Goal: Task Accomplishment & Management: Use online tool/utility

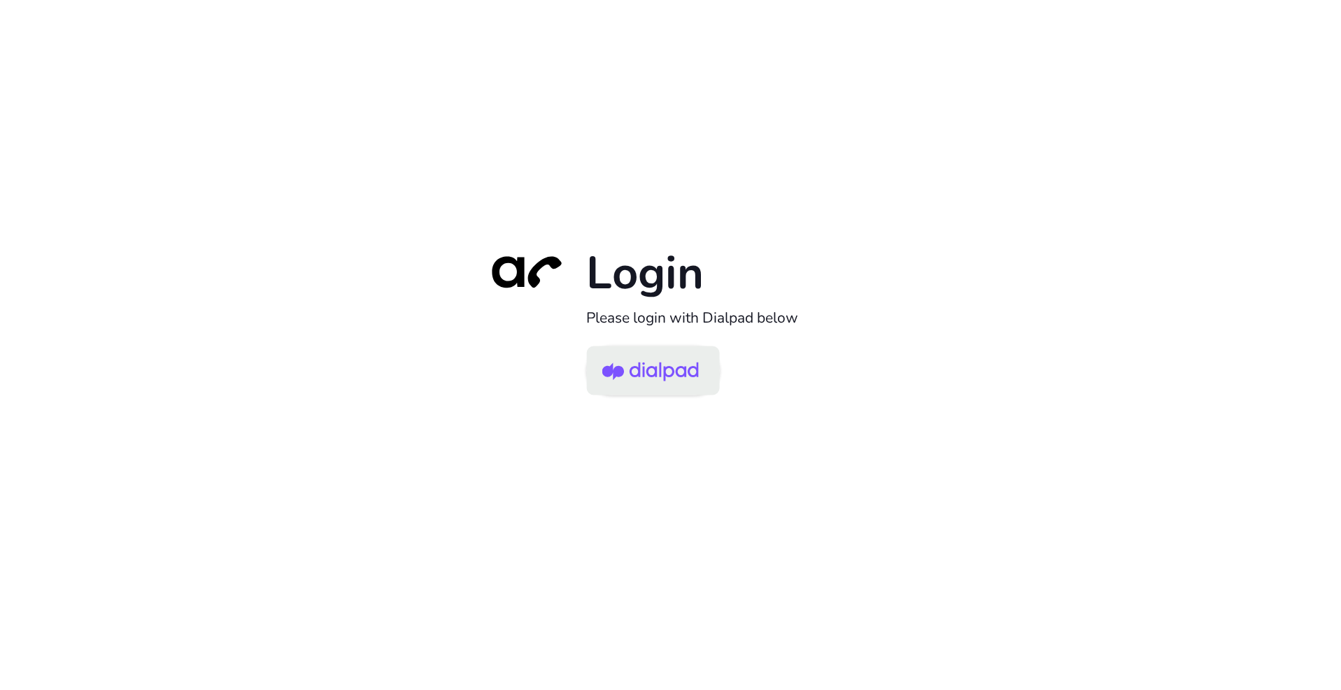
click at [652, 374] on img at bounding box center [650, 371] width 97 height 45
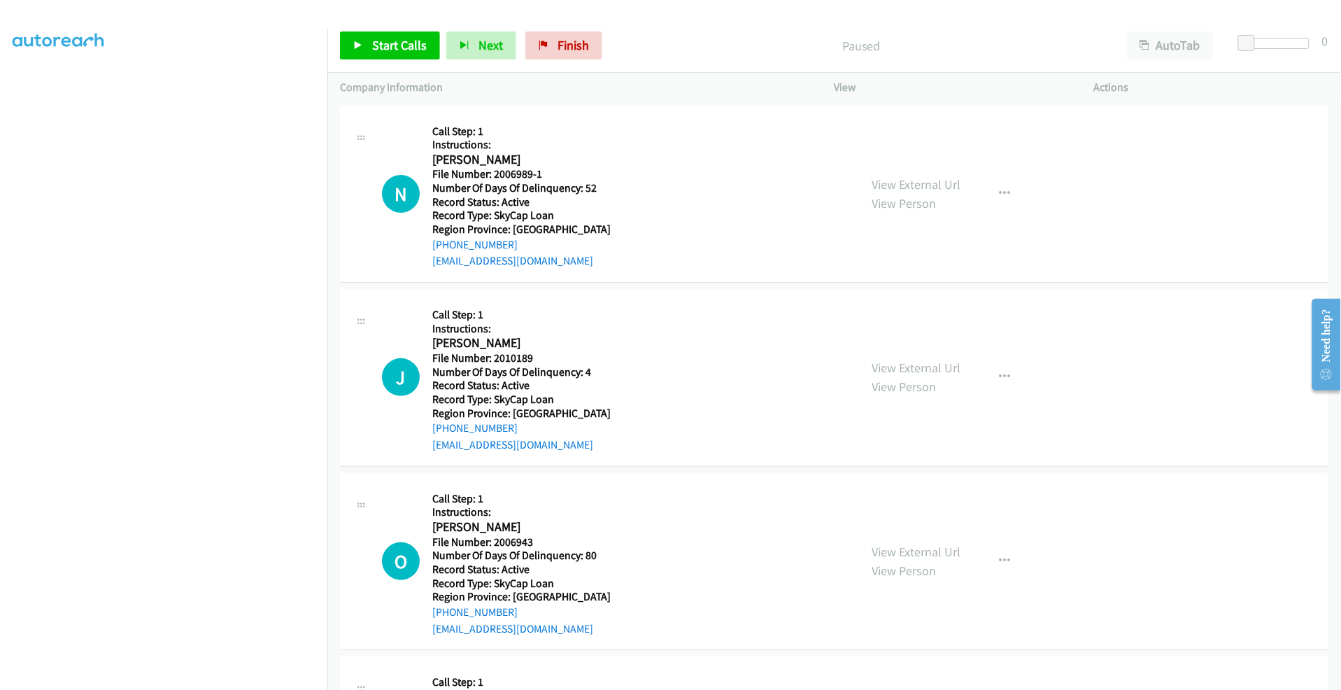
scroll to position [79, 1]
click at [402, 38] on span "Start Calls" at bounding box center [399, 45] width 55 height 16
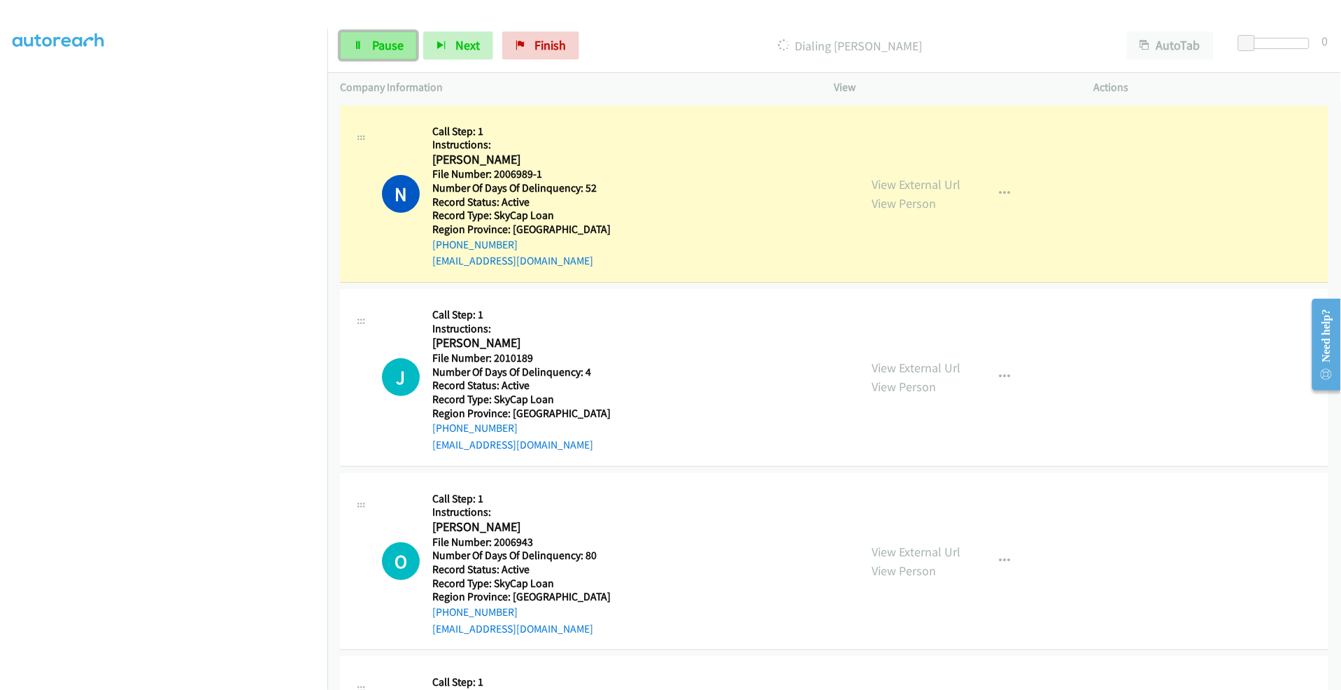
click at [383, 45] on span "Pause" at bounding box center [387, 45] width 31 height 16
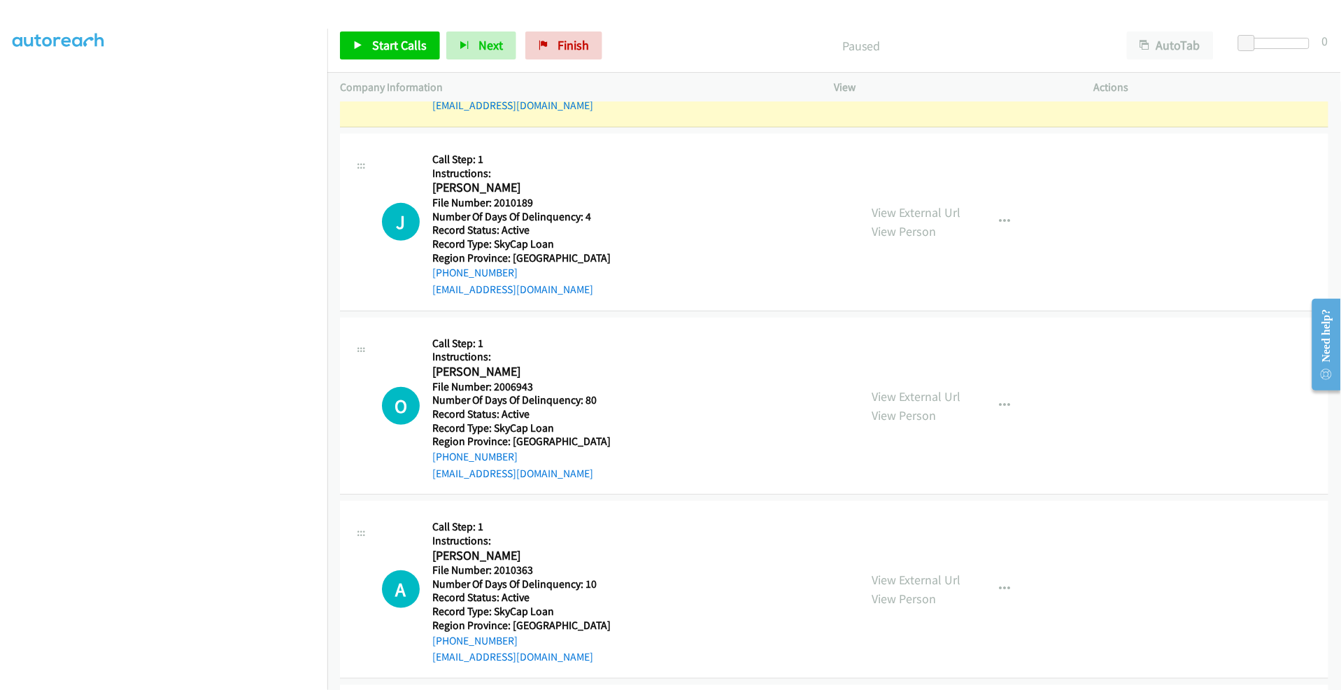
scroll to position [233, 0]
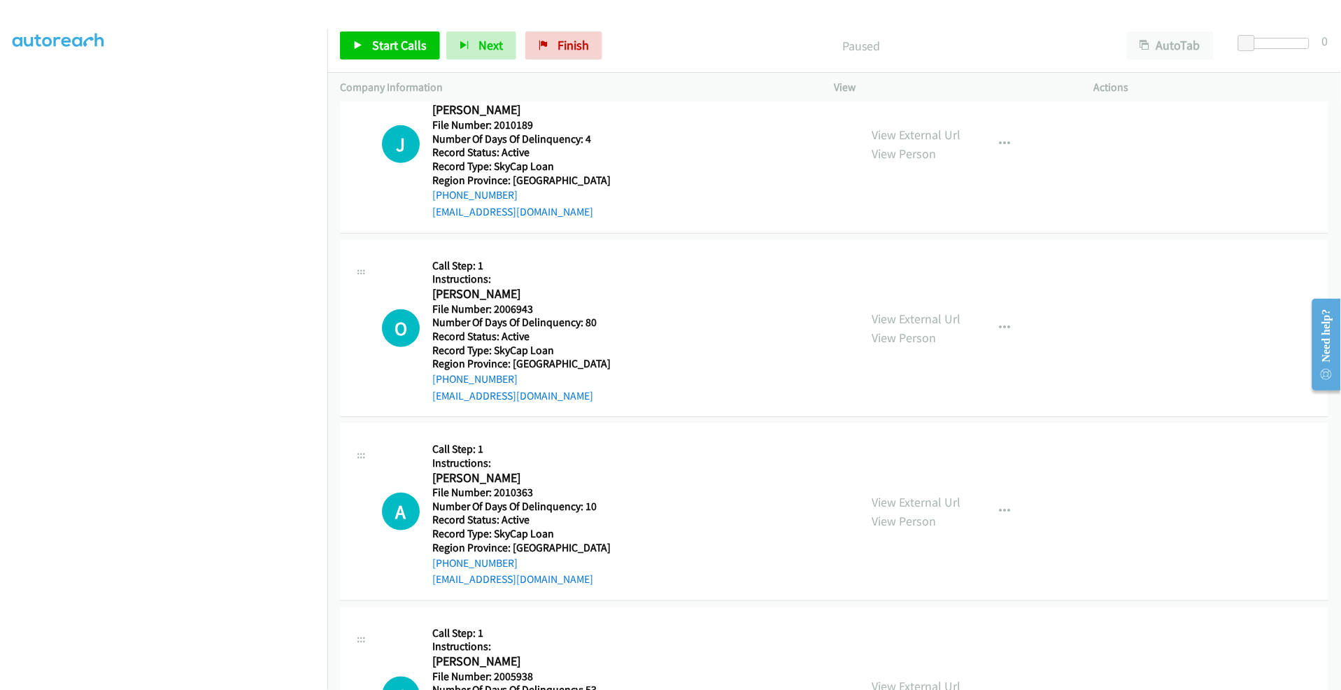
click at [355, 117] on div "J Callback Scheduled Call Step: 1 Instructions: [PERSON_NAME] America/New_York …" at bounding box center [600, 145] width 495 height 152
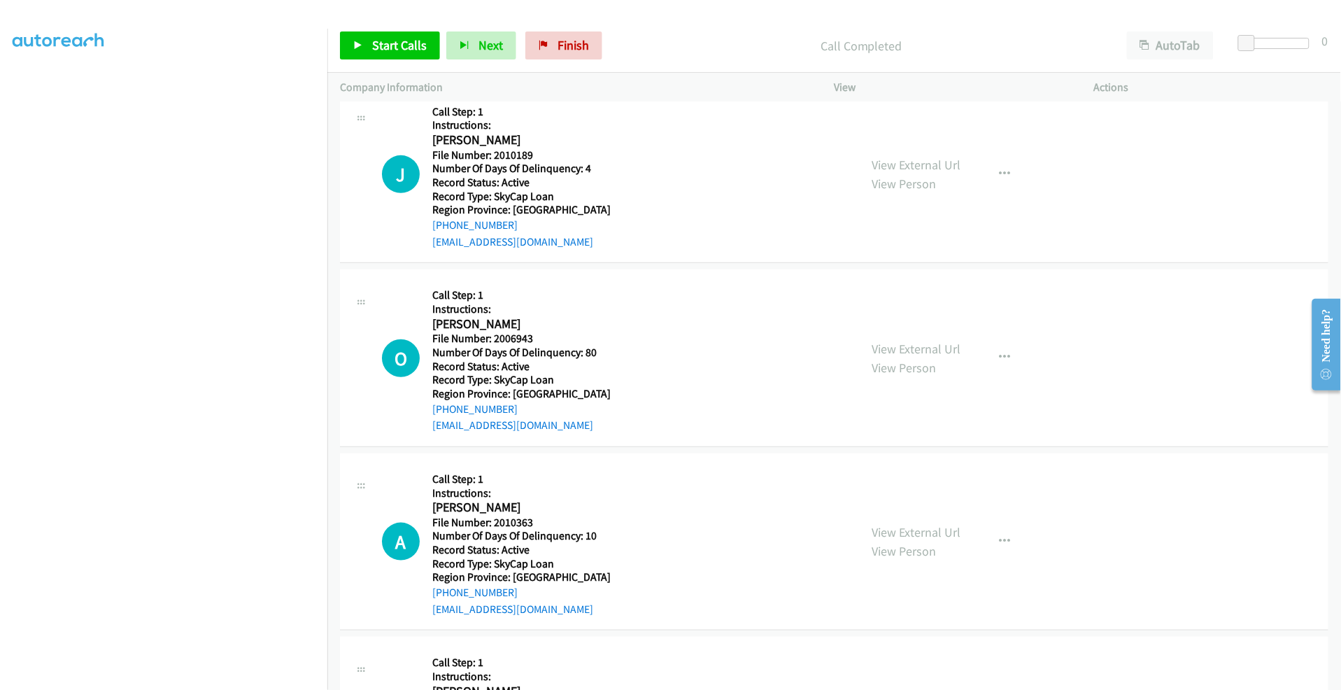
scroll to position [263, 0]
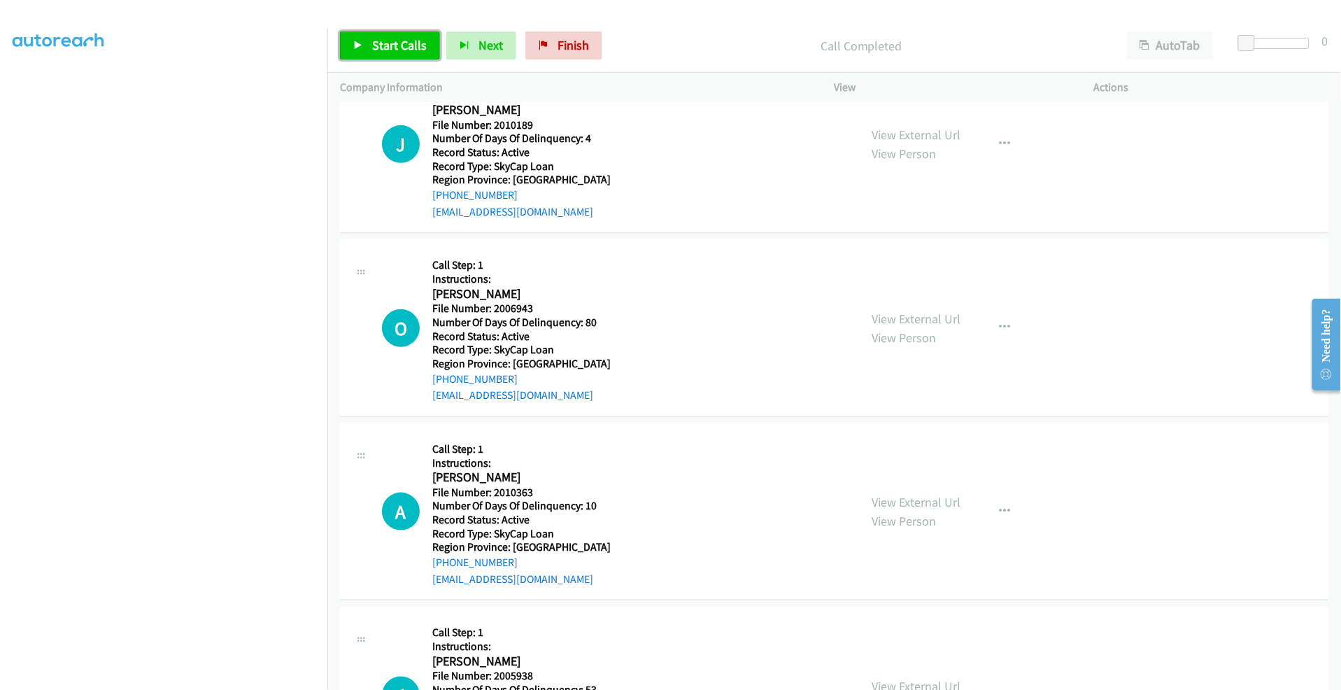
click at [390, 40] on span "Start Calls" at bounding box center [399, 45] width 55 height 16
click at [390, 40] on span "Pause" at bounding box center [387, 45] width 31 height 16
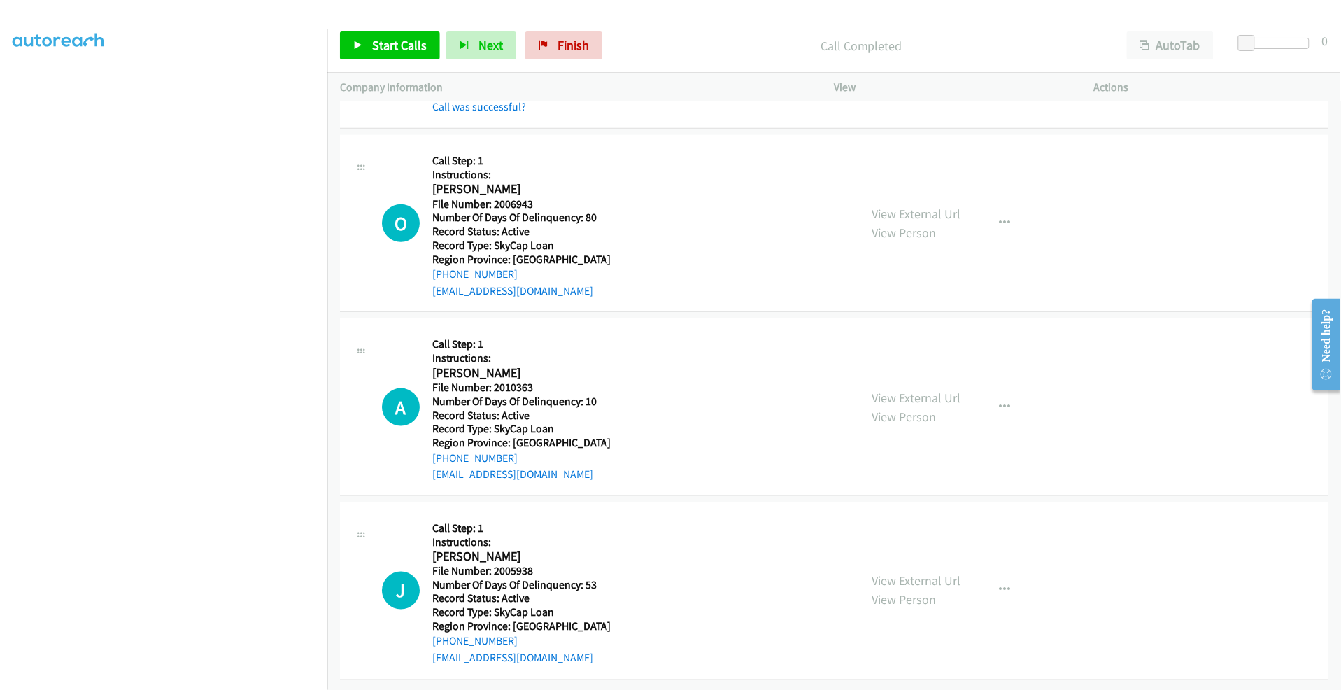
scroll to position [408, 0]
click at [395, 40] on span "Start Calls" at bounding box center [399, 45] width 55 height 16
click at [371, 44] on link "Pause" at bounding box center [378, 45] width 77 height 28
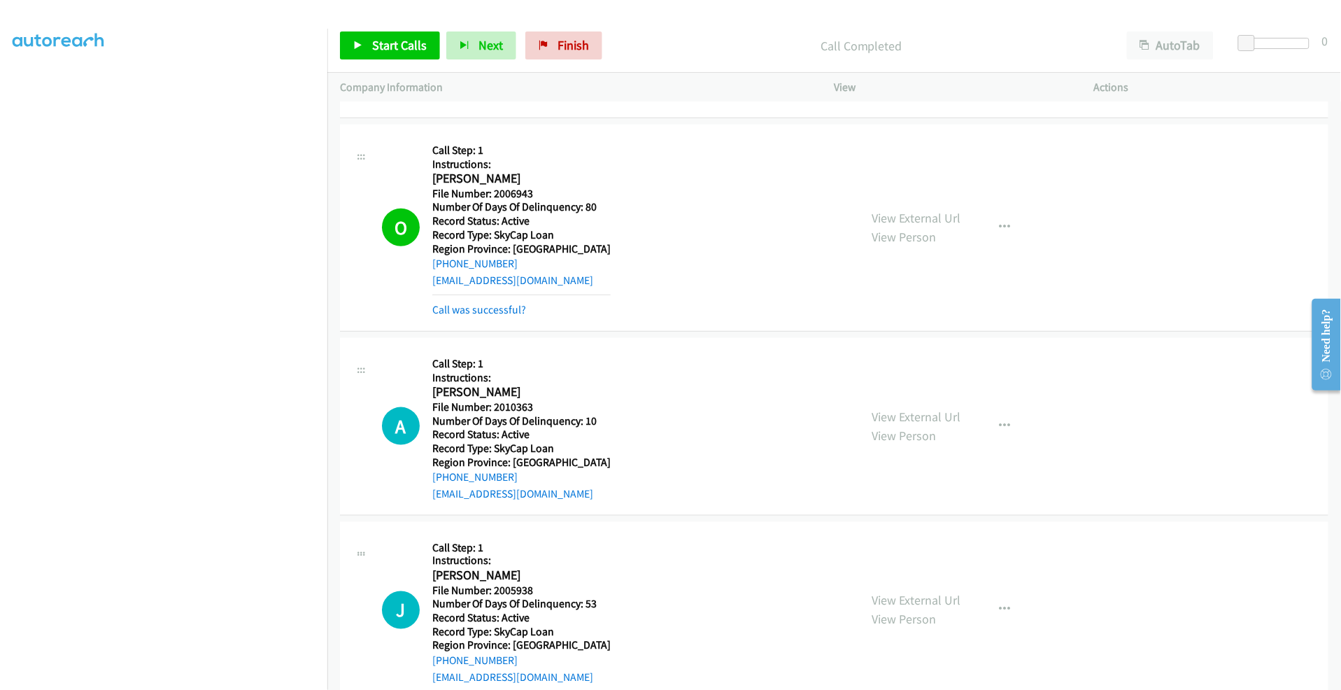
click at [400, 135] on div "O Callback Scheduled Call Step: 1 Instructions: [PERSON_NAME] America/New_York …" at bounding box center [834, 228] width 989 height 207
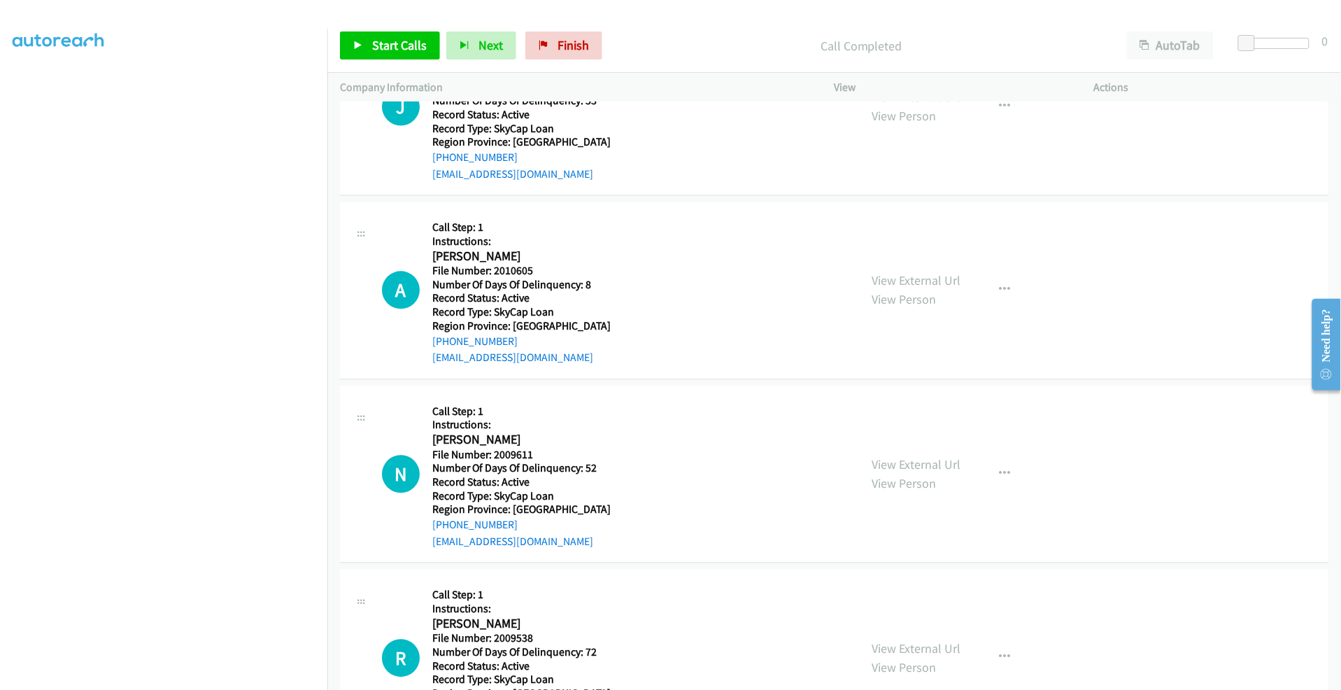
scroll to position [989, 0]
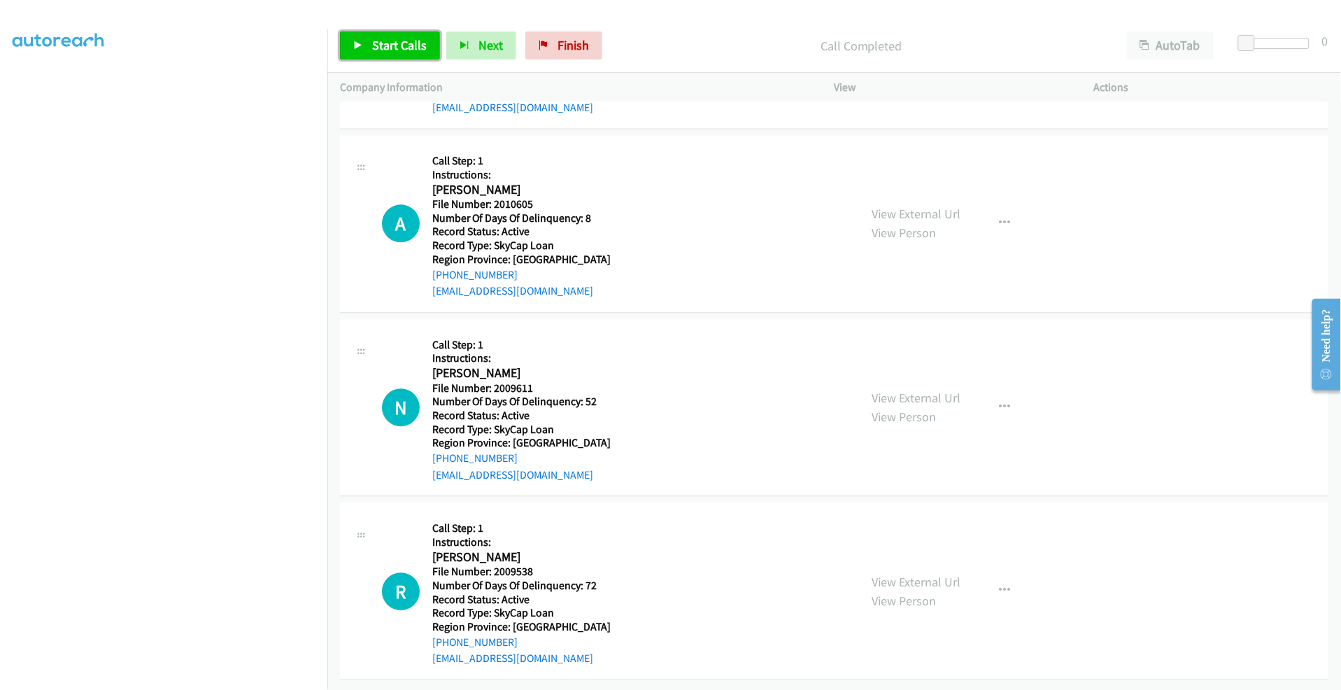
click at [385, 45] on span "Start Calls" at bounding box center [399, 45] width 55 height 16
click at [386, 47] on span "Pause" at bounding box center [387, 45] width 31 height 16
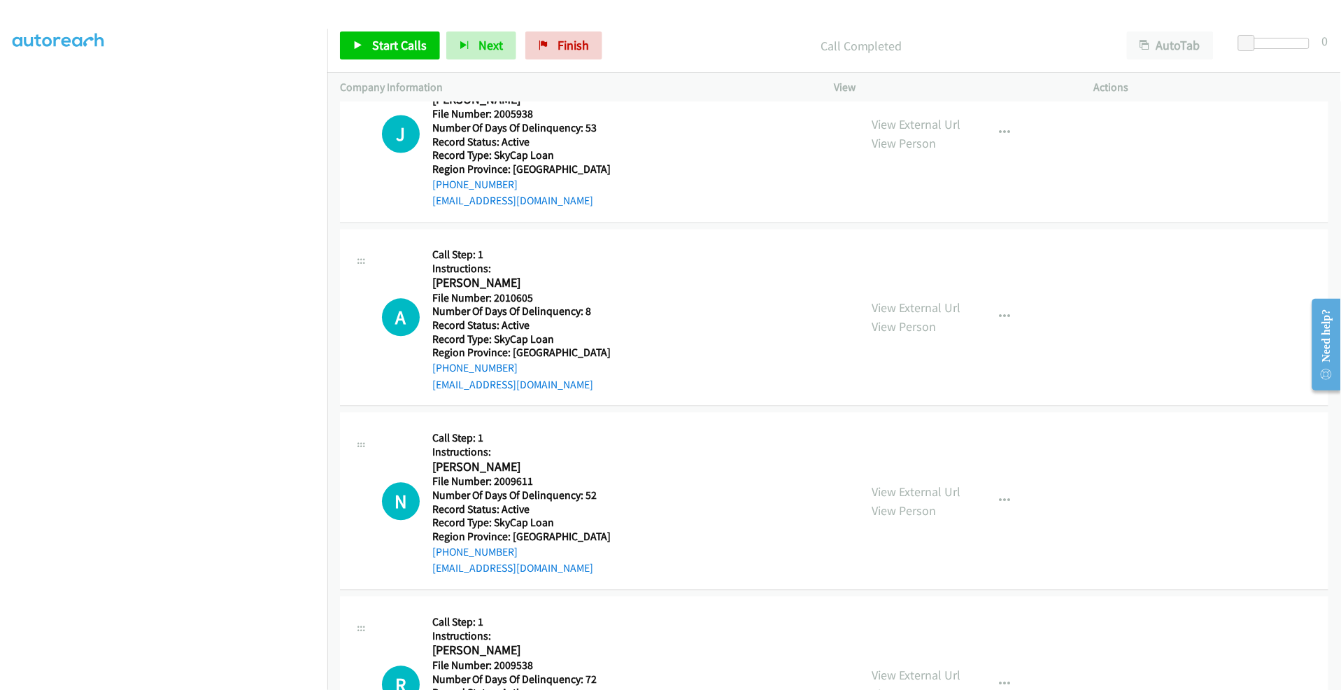
scroll to position [940, 0]
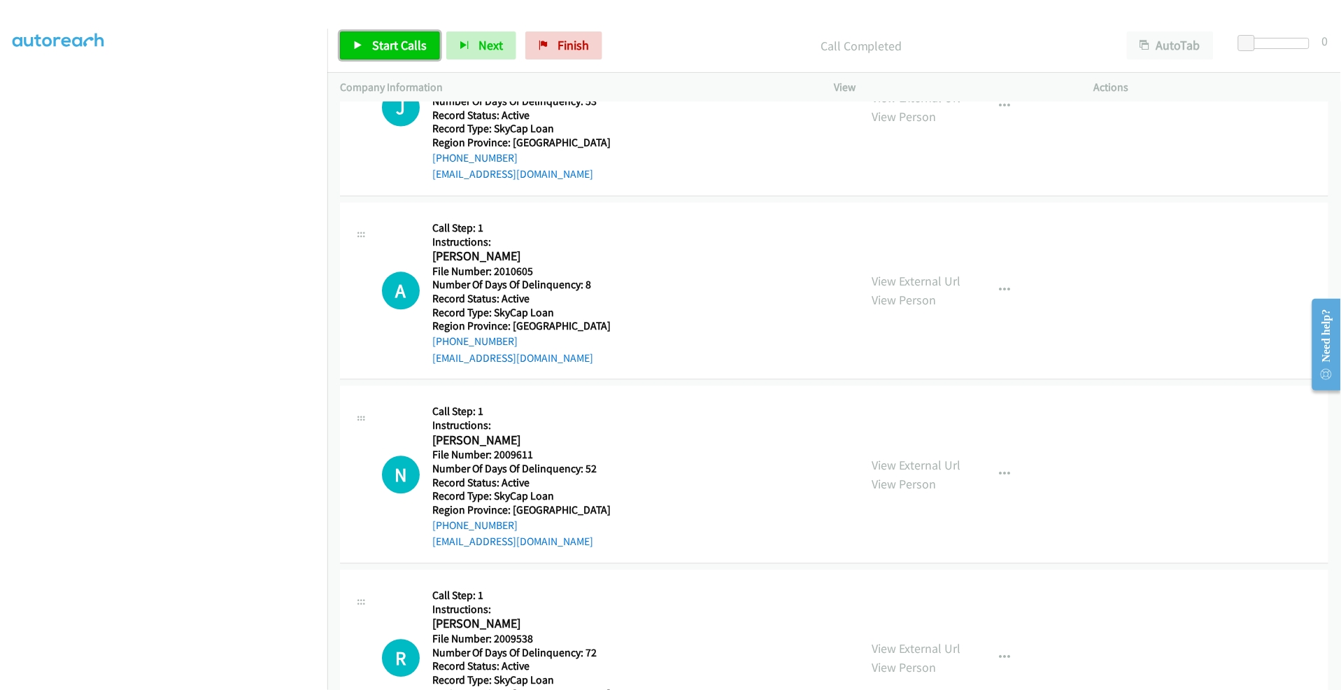
click at [393, 41] on span "Start Calls" at bounding box center [399, 45] width 55 height 16
click at [388, 41] on span "Pause" at bounding box center [387, 45] width 31 height 16
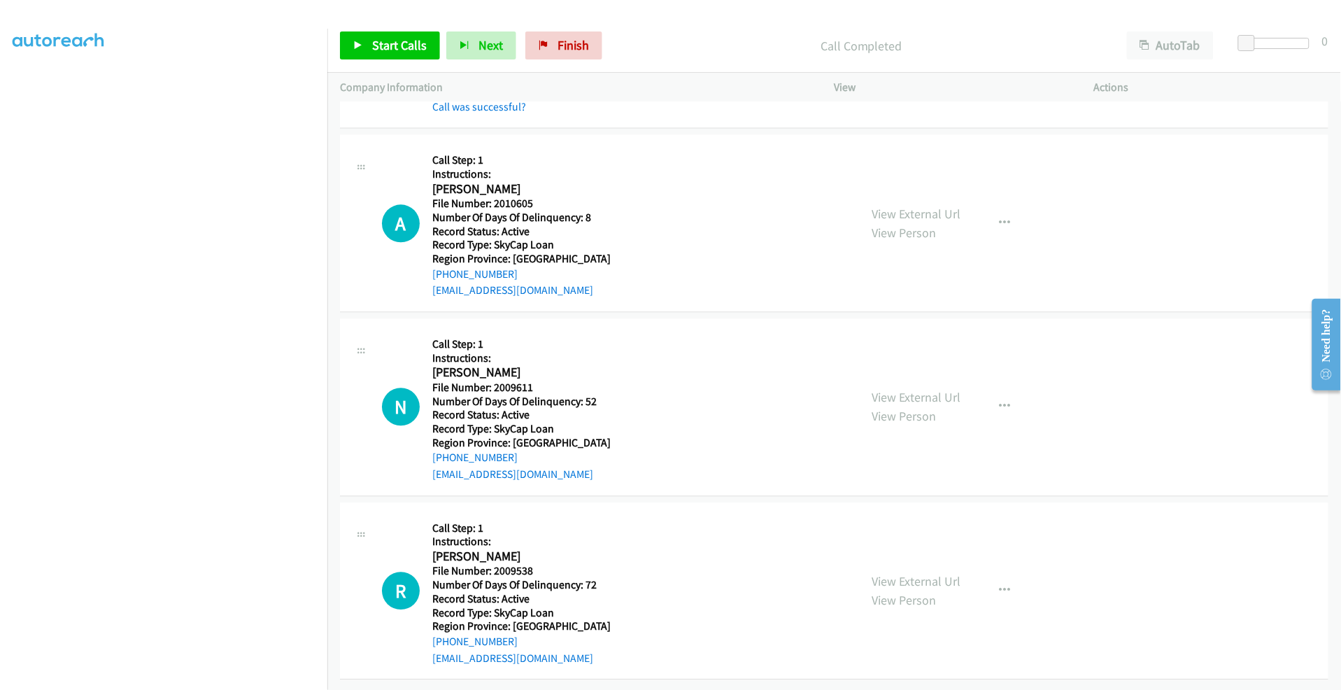
scroll to position [1048, 0]
click at [386, 53] on link "Start Calls" at bounding box center [390, 45] width 100 height 28
click at [386, 53] on link "Pause" at bounding box center [378, 45] width 77 height 28
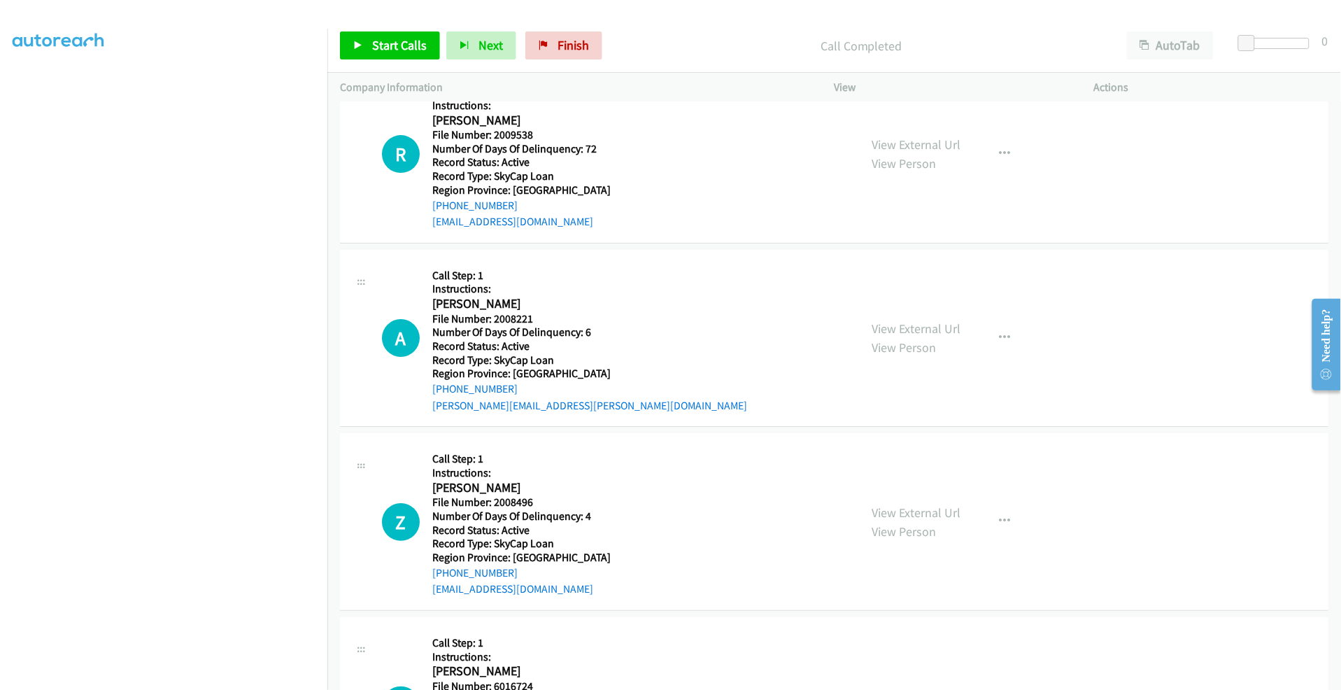
scroll to position [1515, 0]
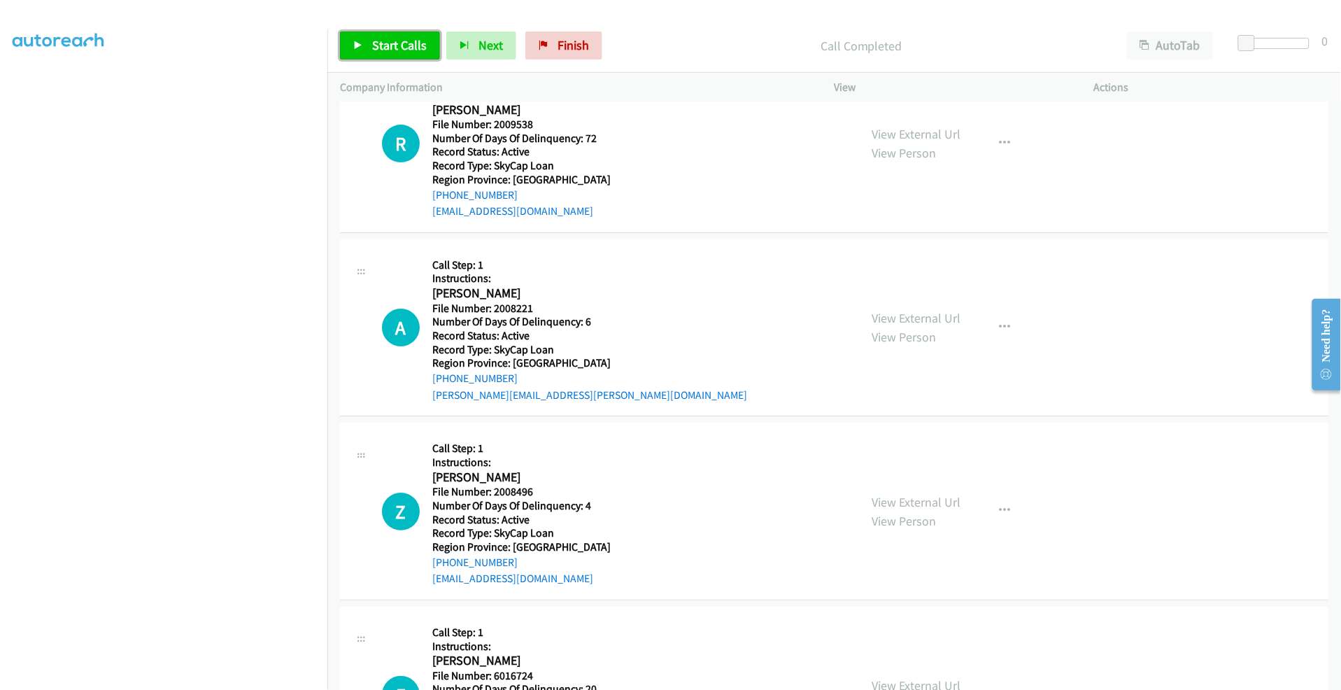
click at [390, 45] on span "Start Calls" at bounding box center [399, 45] width 55 height 16
click at [385, 46] on span "Pause" at bounding box center [387, 45] width 31 height 16
click at [392, 40] on span "Start Calls" at bounding box center [399, 45] width 55 height 16
click at [385, 45] on span "Pause" at bounding box center [387, 45] width 31 height 16
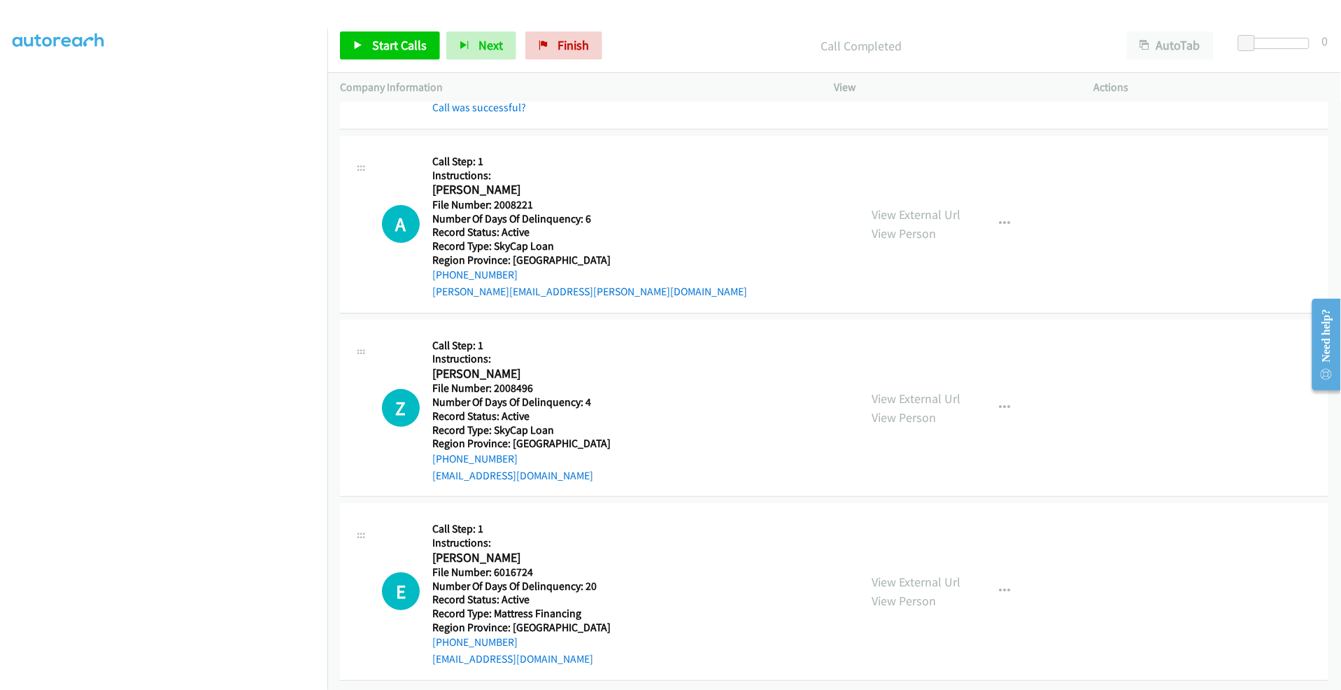
scroll to position [1689, 0]
click at [394, 41] on span "Start Calls" at bounding box center [399, 45] width 55 height 16
click at [386, 45] on span "Start Calls" at bounding box center [399, 45] width 55 height 16
click at [376, 43] on span "Pause" at bounding box center [387, 45] width 31 height 16
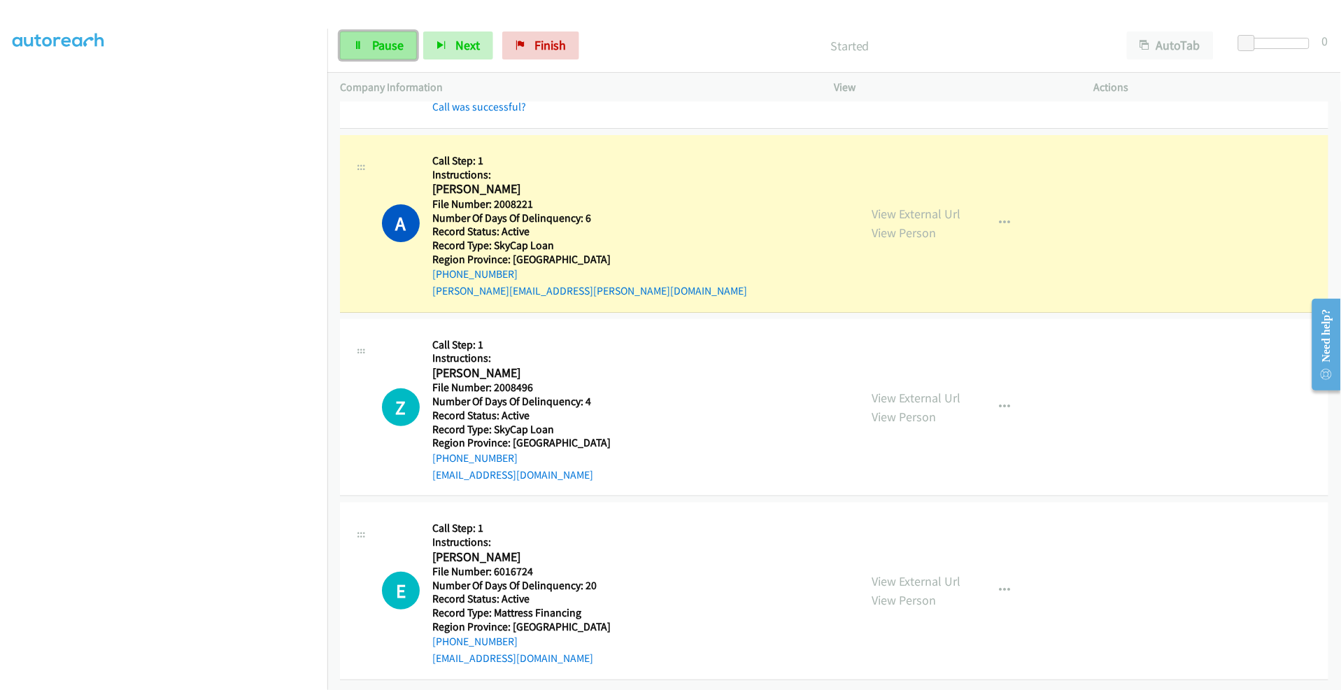
click at [385, 52] on span "Pause" at bounding box center [387, 45] width 31 height 16
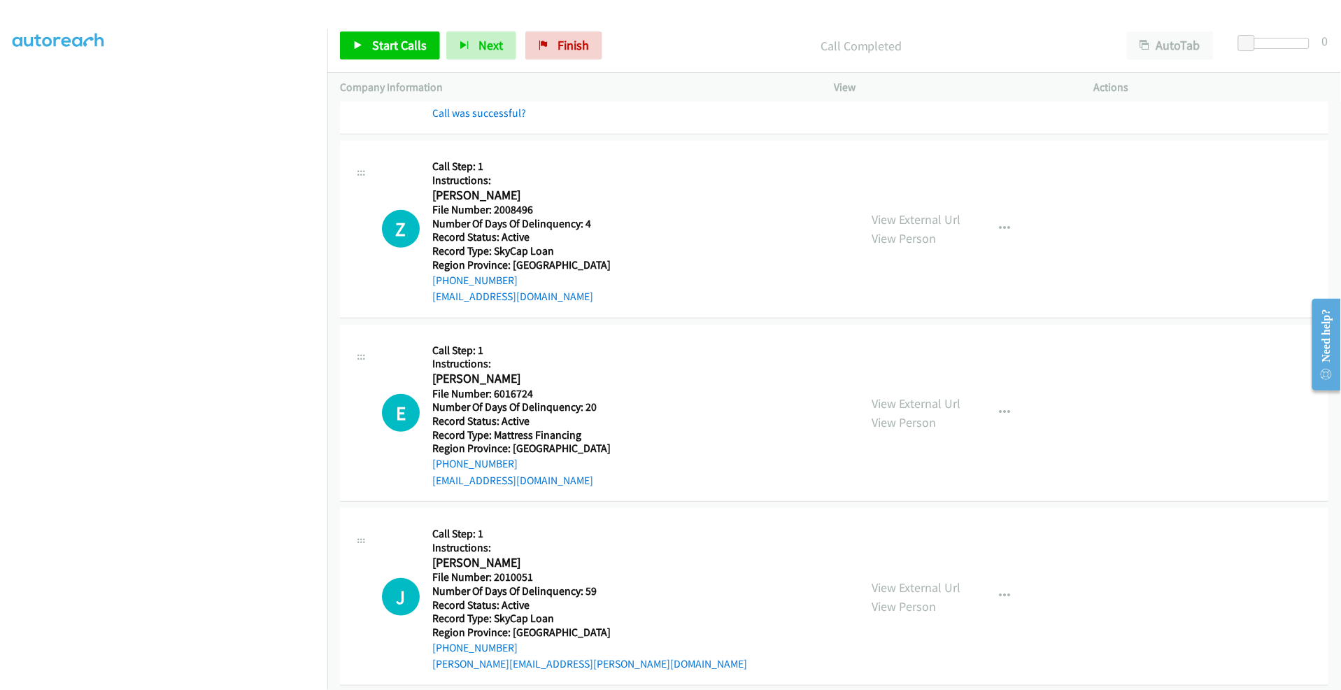
scroll to position [1922, 0]
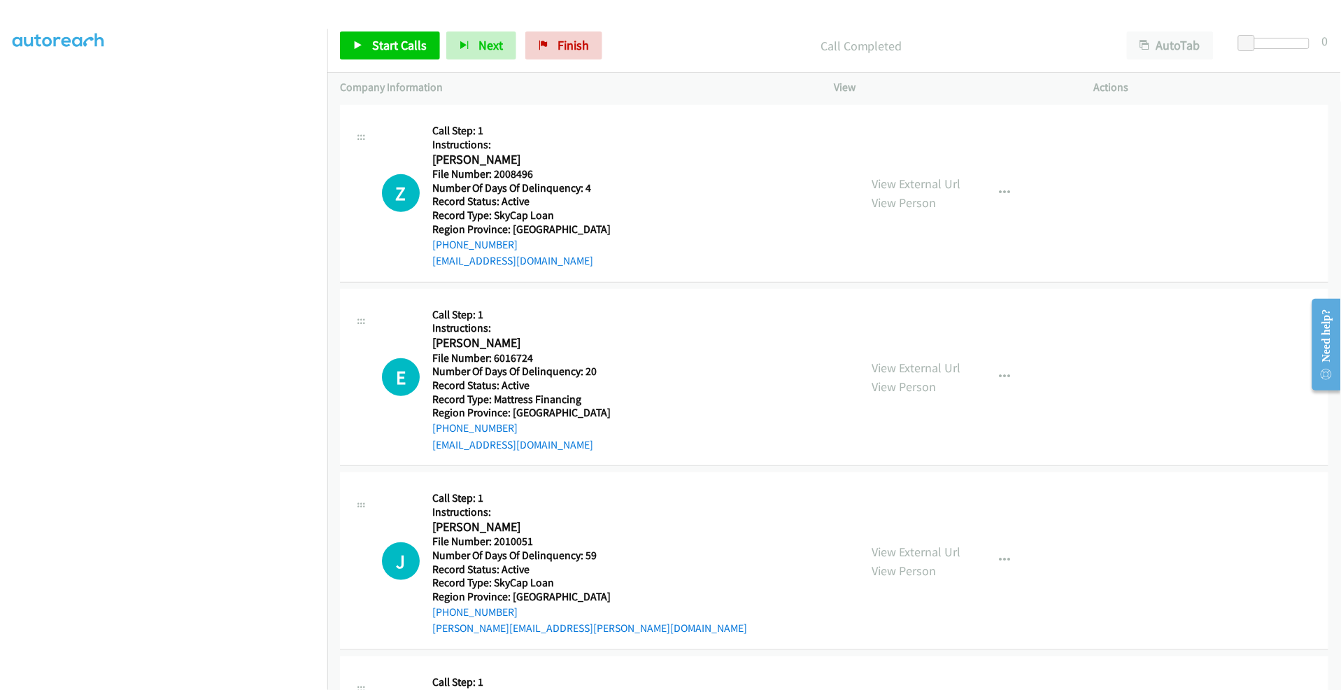
click at [395, 108] on div "Z Callback Scheduled Call Step: 1 Instructions: [PERSON_NAME] America/New_York …" at bounding box center [834, 194] width 989 height 178
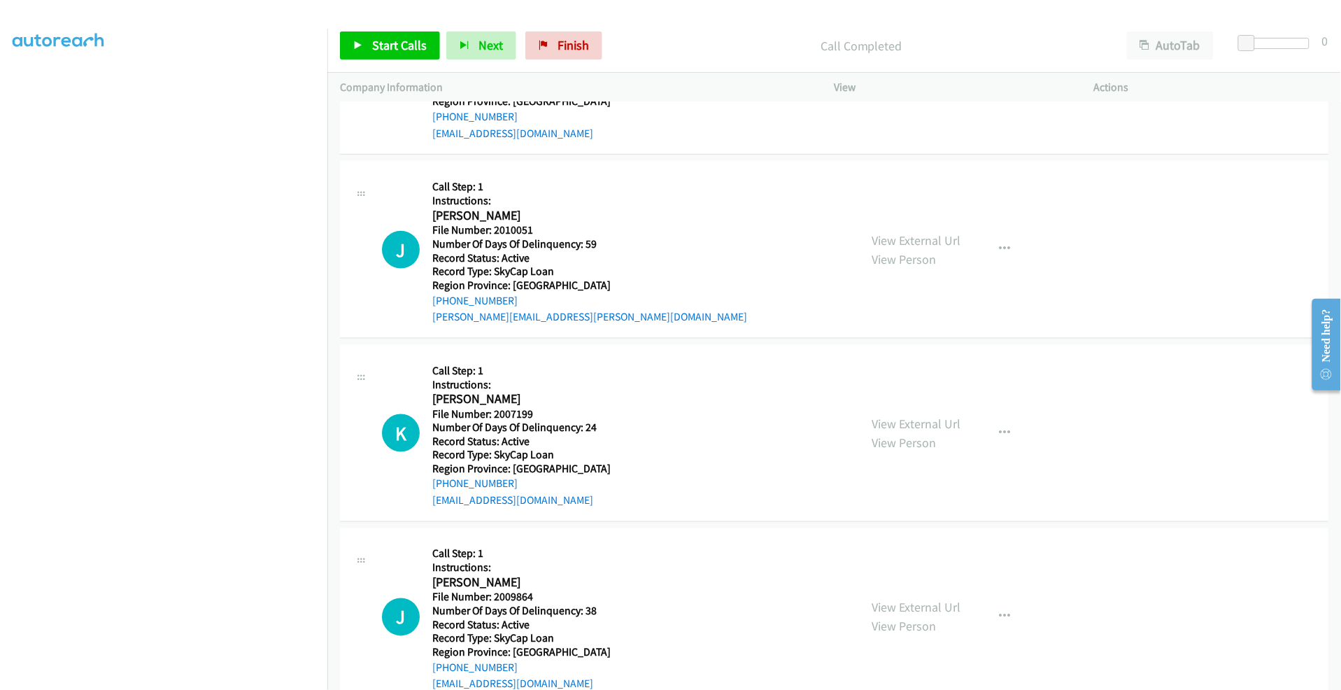
scroll to position [2155, 0]
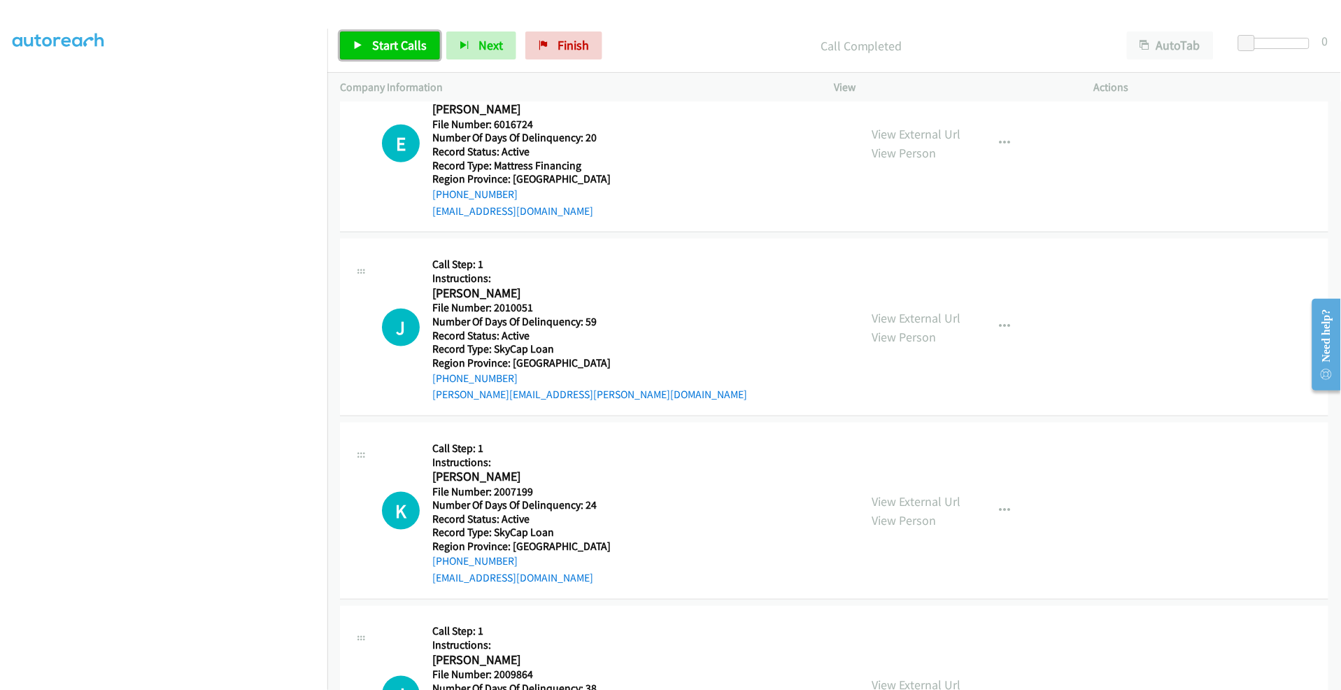
click at [395, 36] on link "Start Calls" at bounding box center [390, 45] width 100 height 28
click at [382, 45] on span "Pause" at bounding box center [387, 45] width 31 height 16
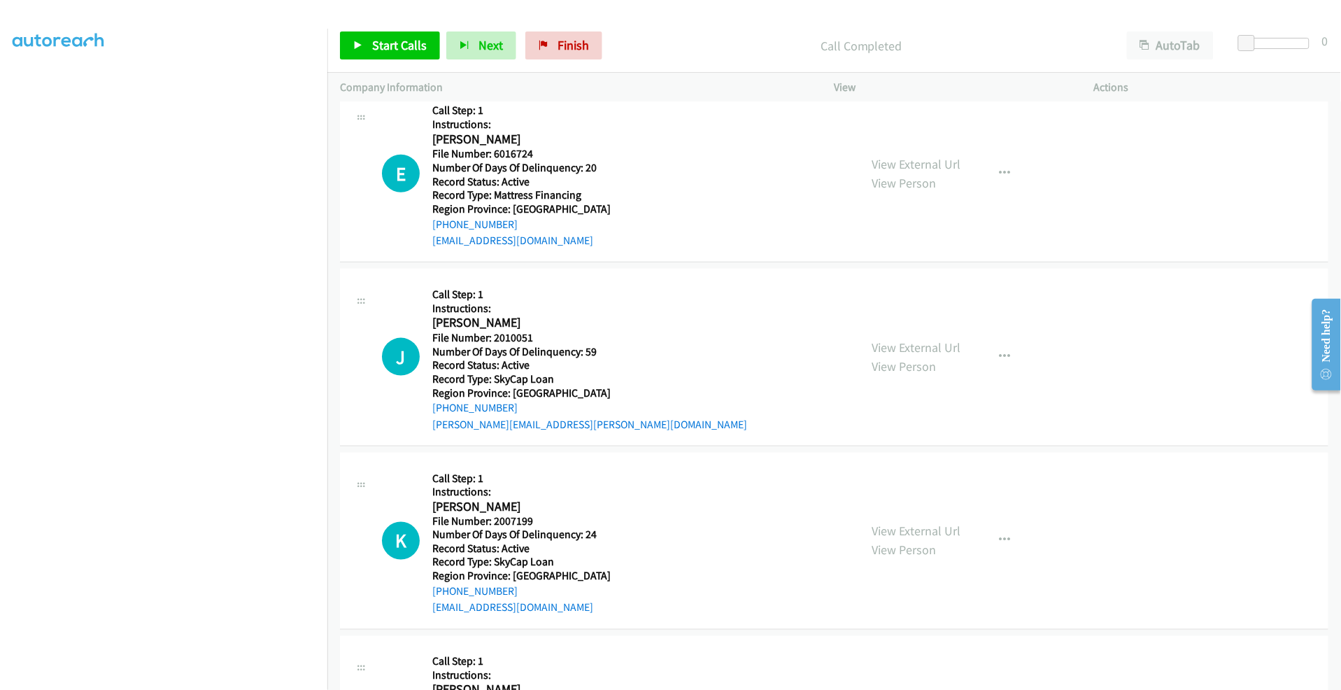
scroll to position [2185, 0]
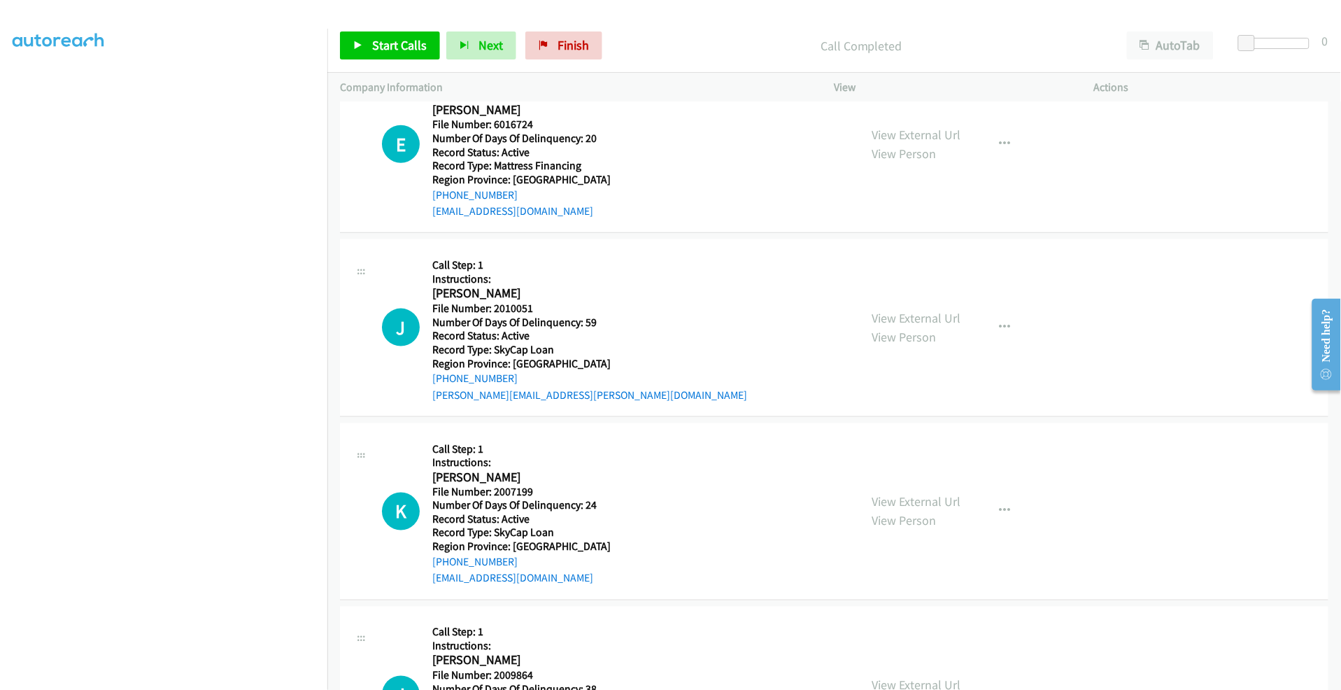
click at [371, 103] on div "E Callback Scheduled Call Step: 1 Instructions: [PERSON_NAME] America/New_York …" at bounding box center [600, 144] width 495 height 152
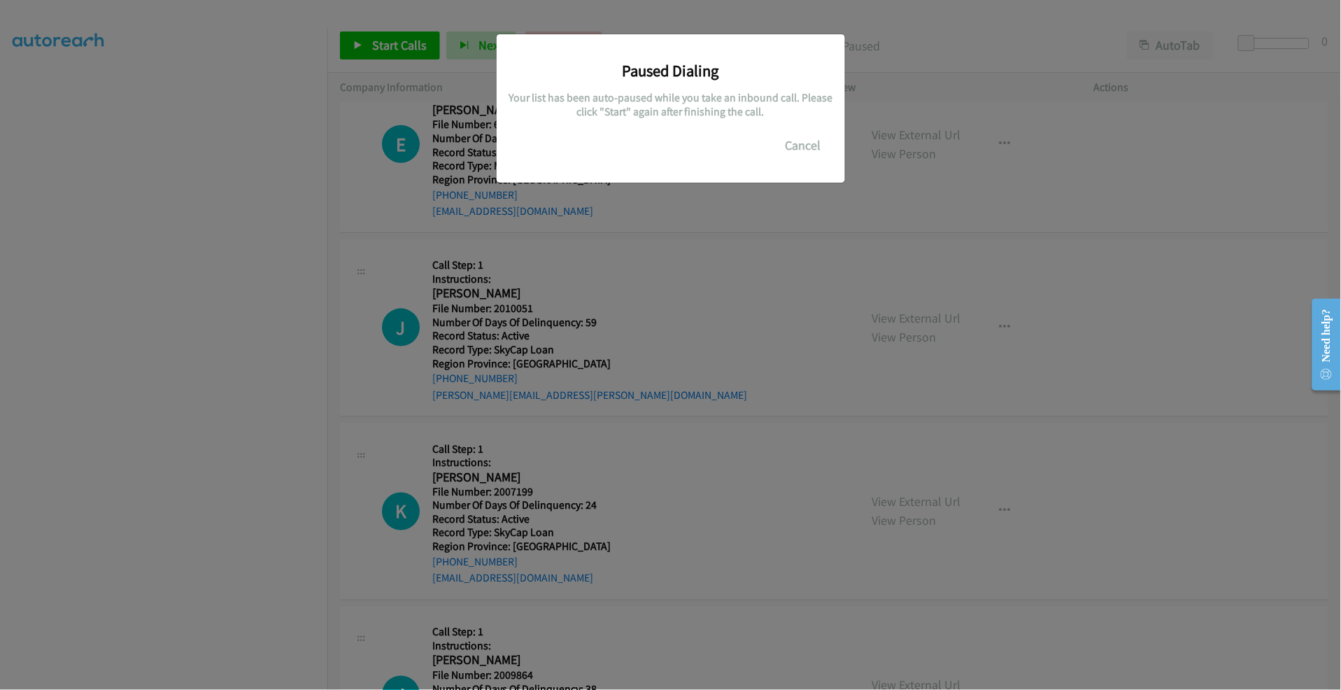
click at [173, 631] on div "Paused Dialing Your list has been auto-paused while you take an inbound call. P…" at bounding box center [670, 351] width 1341 height 677
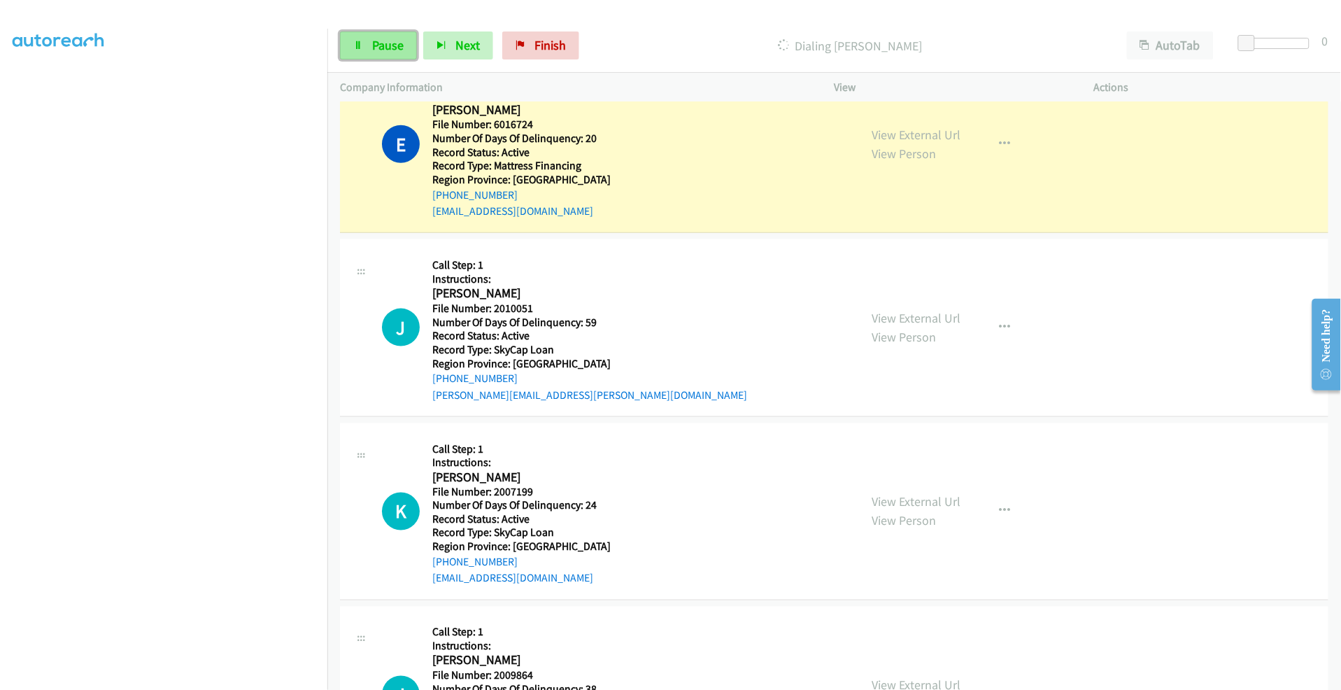
click at [383, 38] on span "Pause" at bounding box center [387, 45] width 31 height 16
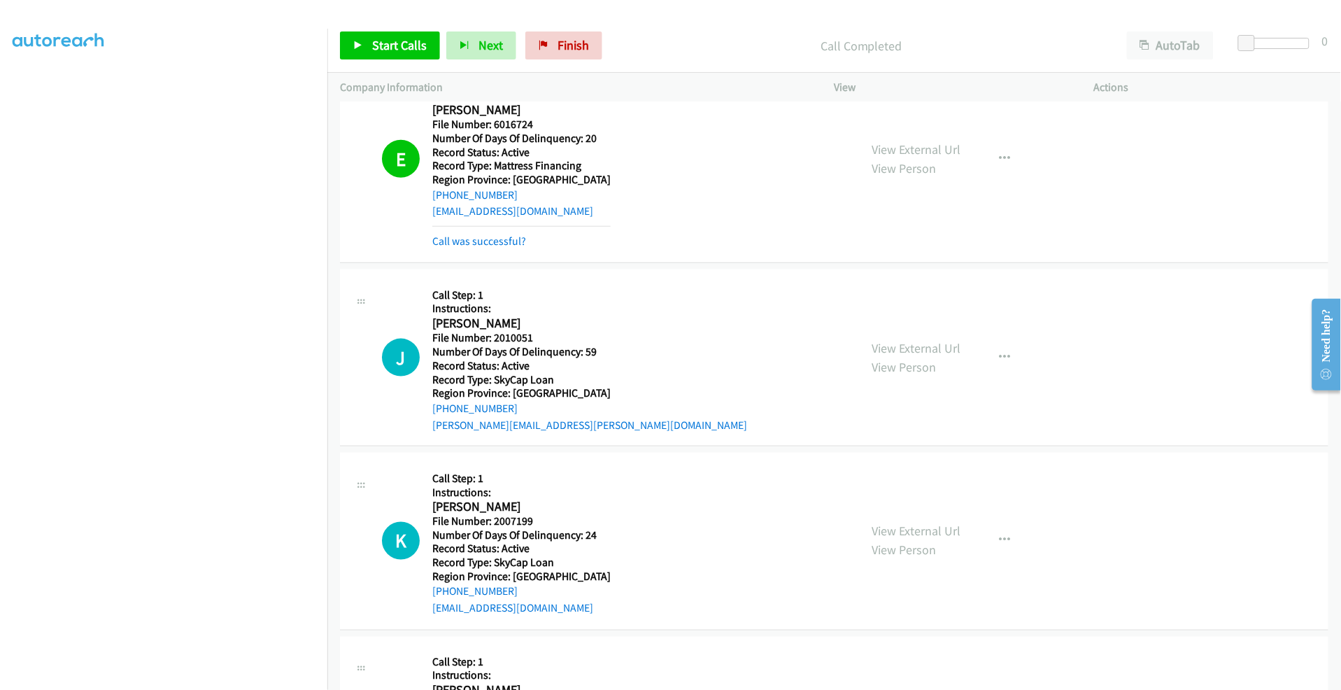
click at [1071, 194] on div "View External Url View Person View External Url Email Schedule/Manage Callback …" at bounding box center [996, 158] width 272 height 181
click at [374, 109] on div "E Callback Scheduled Call Step: 1 Instructions: [PERSON_NAME] America/New_York …" at bounding box center [600, 158] width 495 height 181
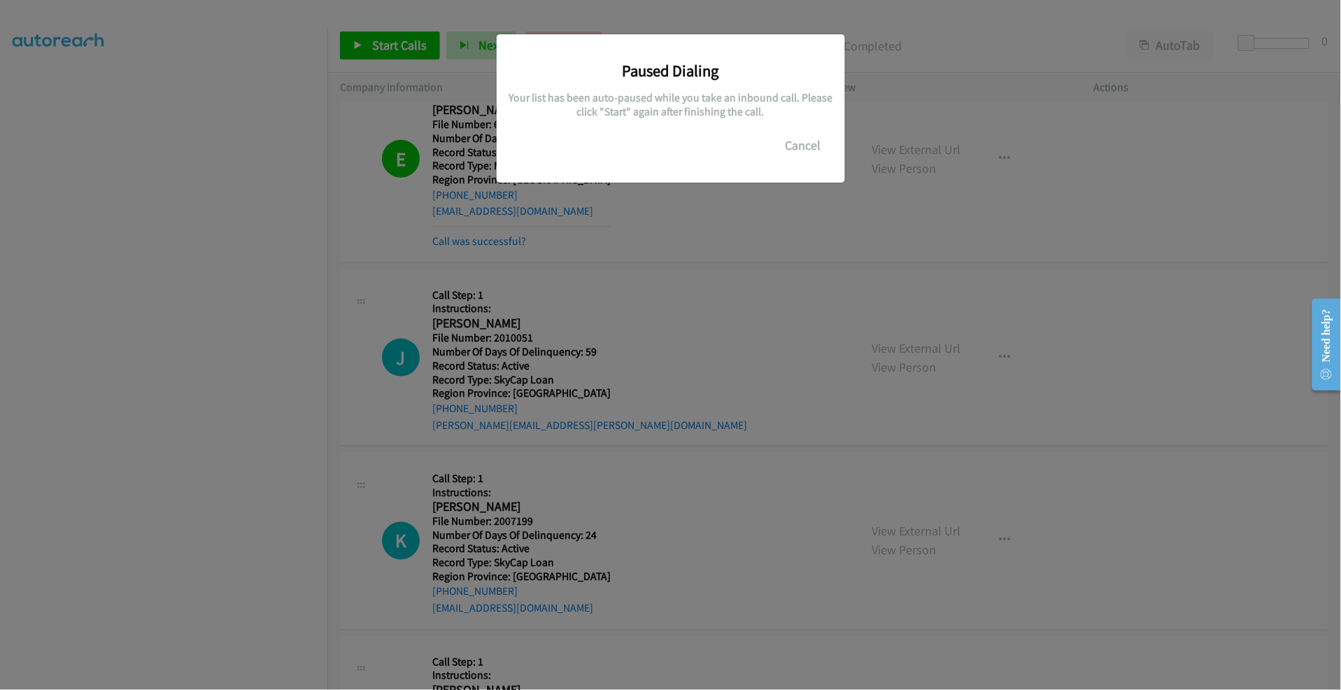
click at [176, 635] on div "Paused Dialing Your list has been auto-paused while you take an inbound call. P…" at bounding box center [670, 351] width 1341 height 677
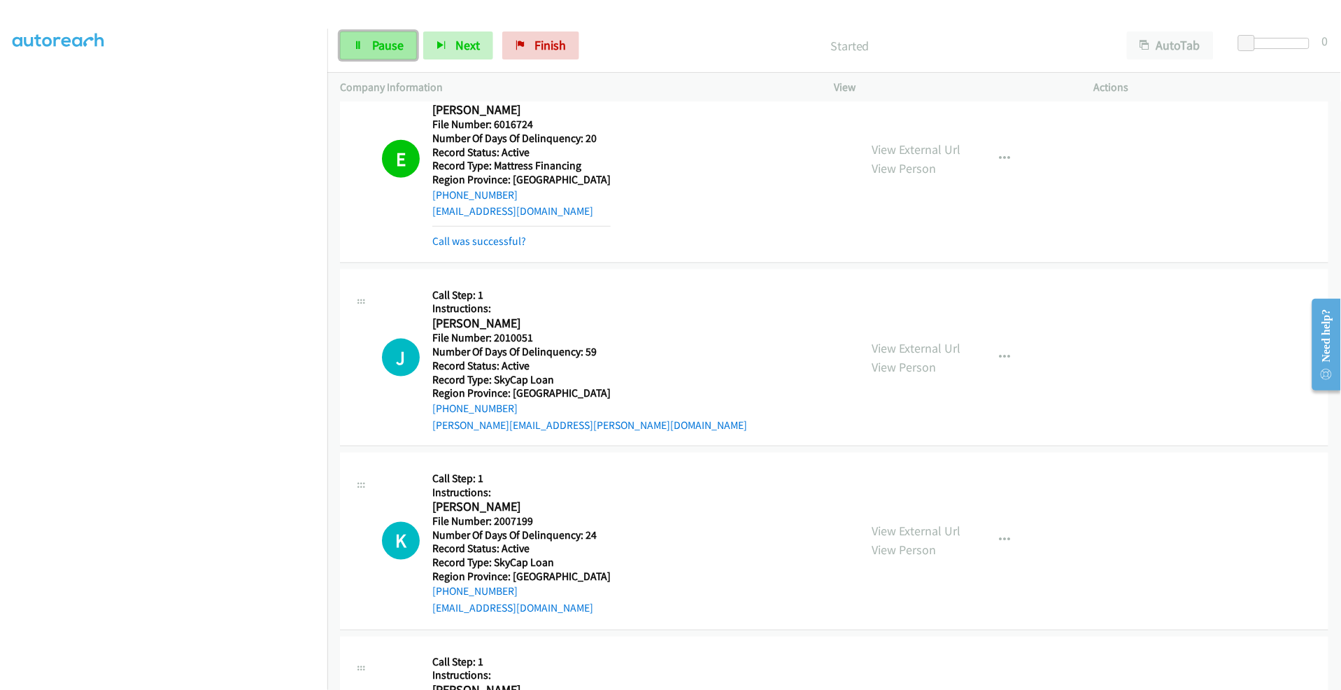
drag, startPoint x: 369, startPoint y: 38, endPoint x: 378, endPoint y: 41, distance: 8.8
click at [371, 39] on link "Pause" at bounding box center [378, 45] width 77 height 28
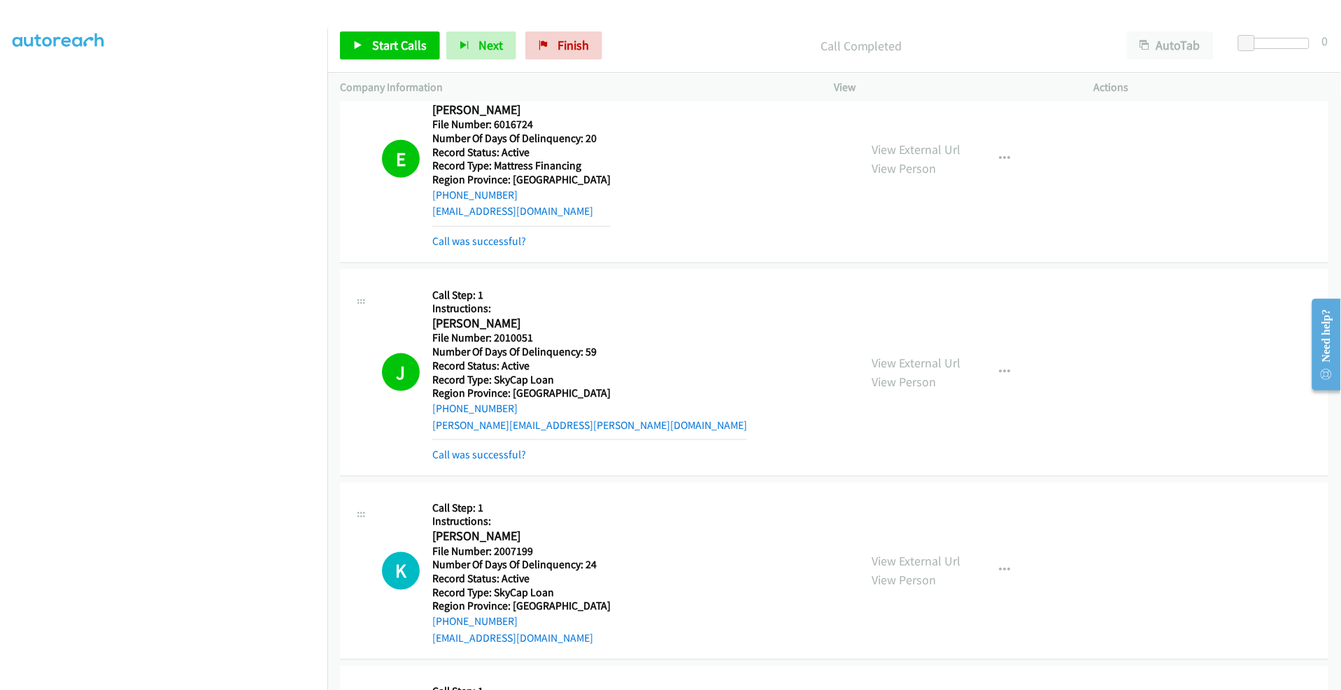
drag, startPoint x: 1164, startPoint y: 182, endPoint x: 1158, endPoint y: 190, distance: 10.5
click at [1164, 182] on div "E Callback Scheduled Call Step: 1 Instructions: [PERSON_NAME] America/New_York …" at bounding box center [834, 158] width 989 height 207
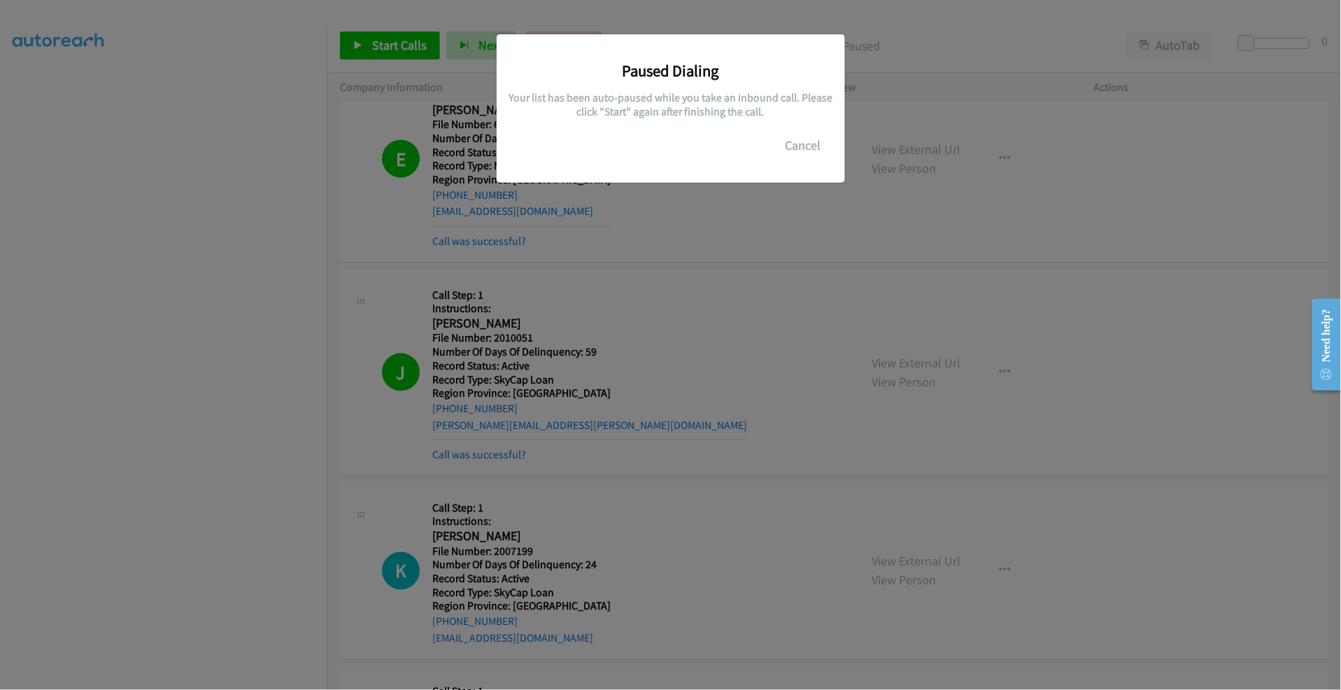
click at [173, 628] on div "Paused Dialing Your list has been auto-paused while you take an inbound call. P…" at bounding box center [670, 351] width 1341 height 677
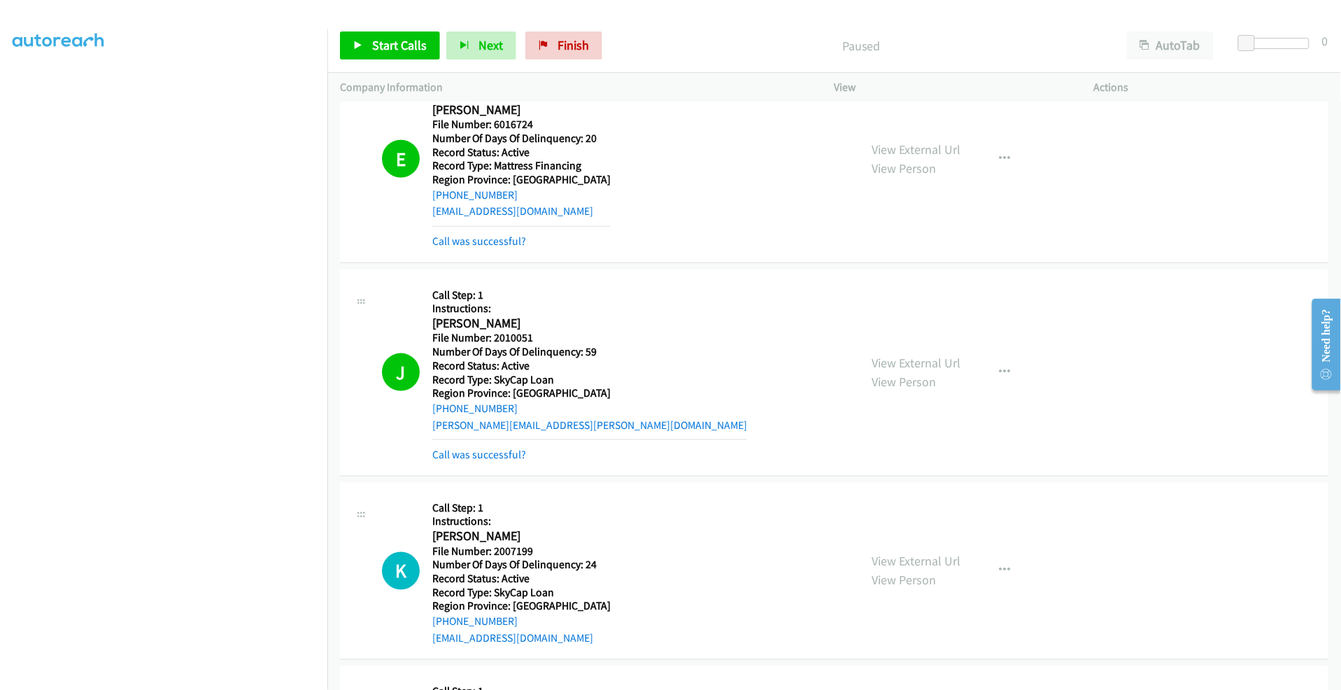
scroll to position [95, 1]
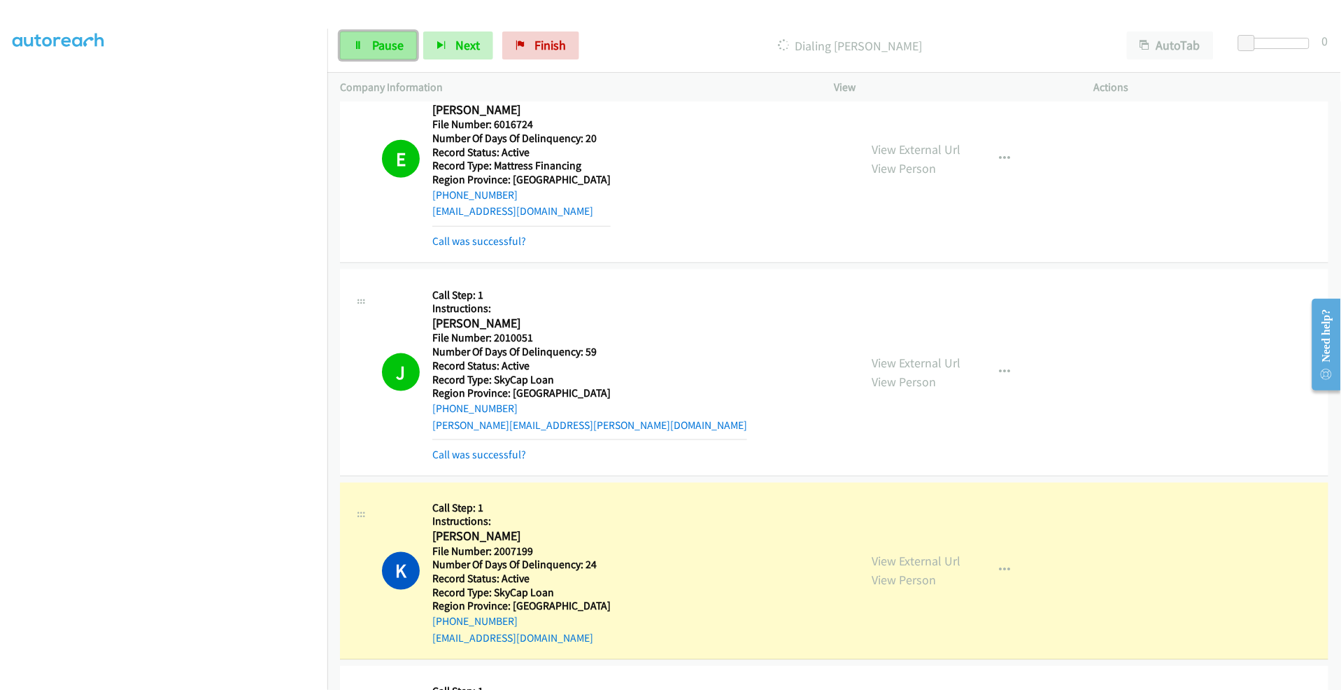
click at [381, 45] on span "Pause" at bounding box center [387, 45] width 31 height 16
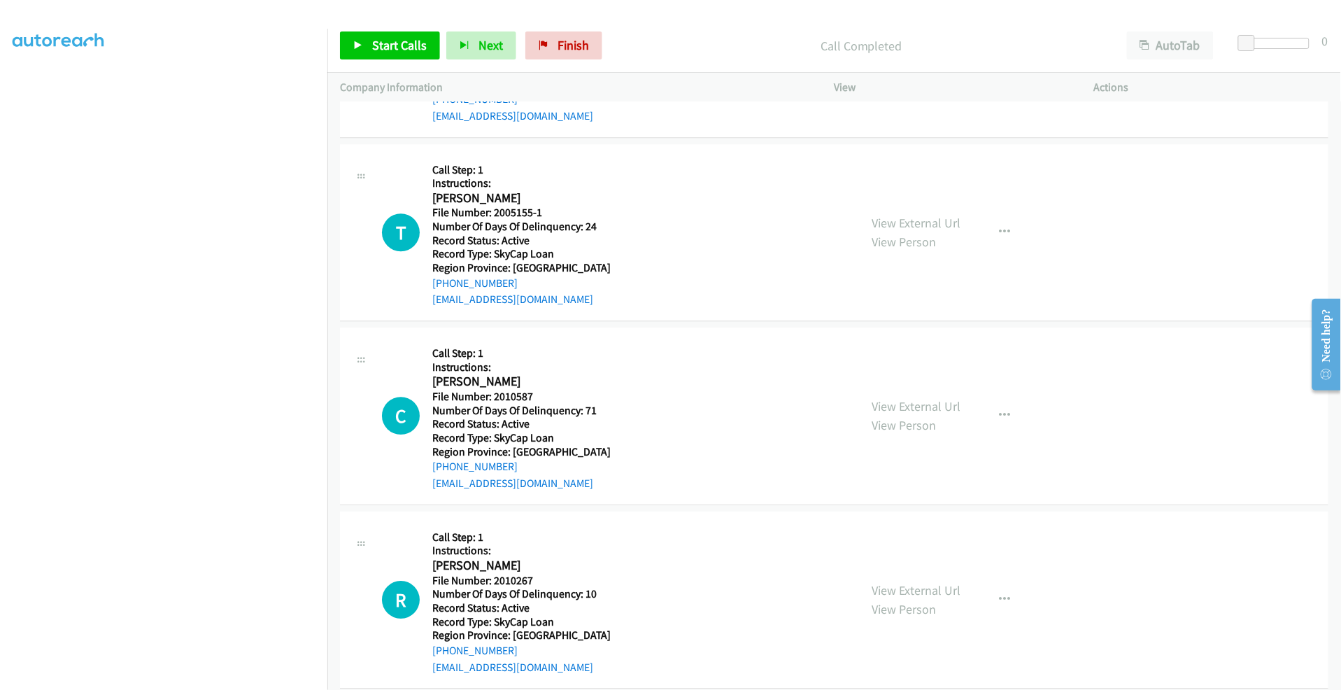
scroll to position [2940, 0]
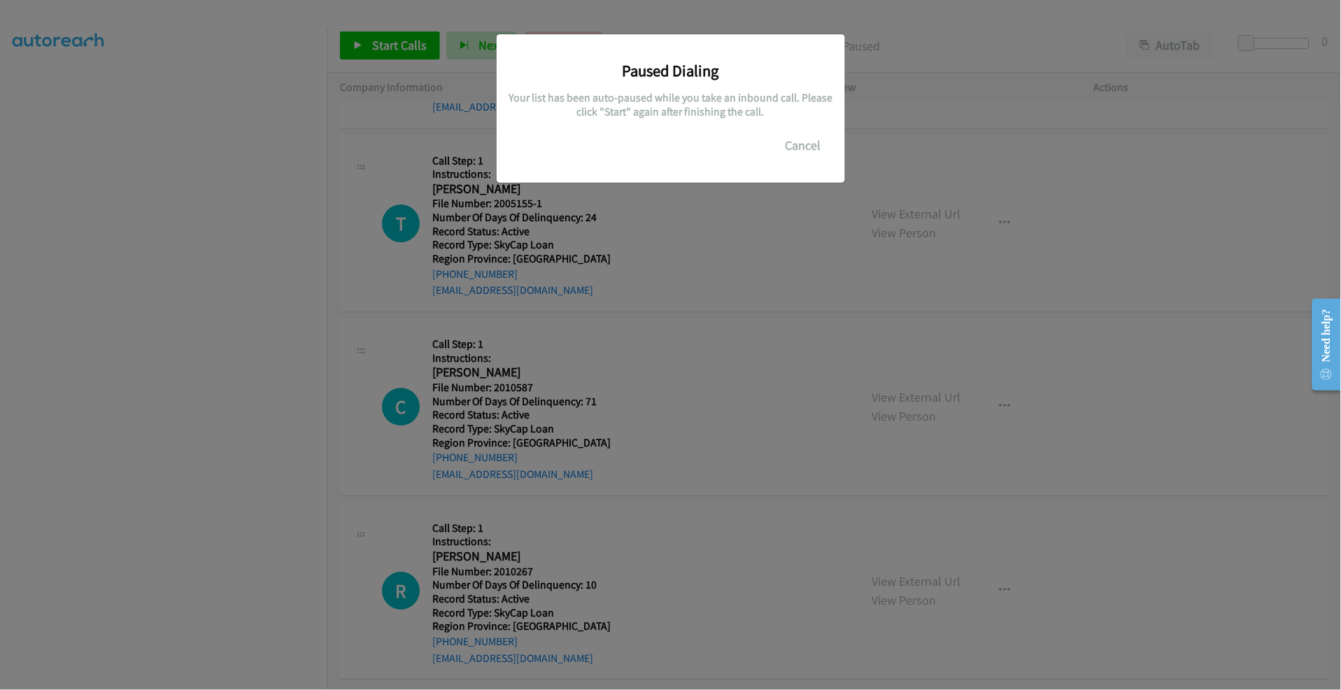
click at [169, 618] on div "Paused Dialing Your list has been auto-paused while you take an inbound call. P…" at bounding box center [670, 351] width 1341 height 677
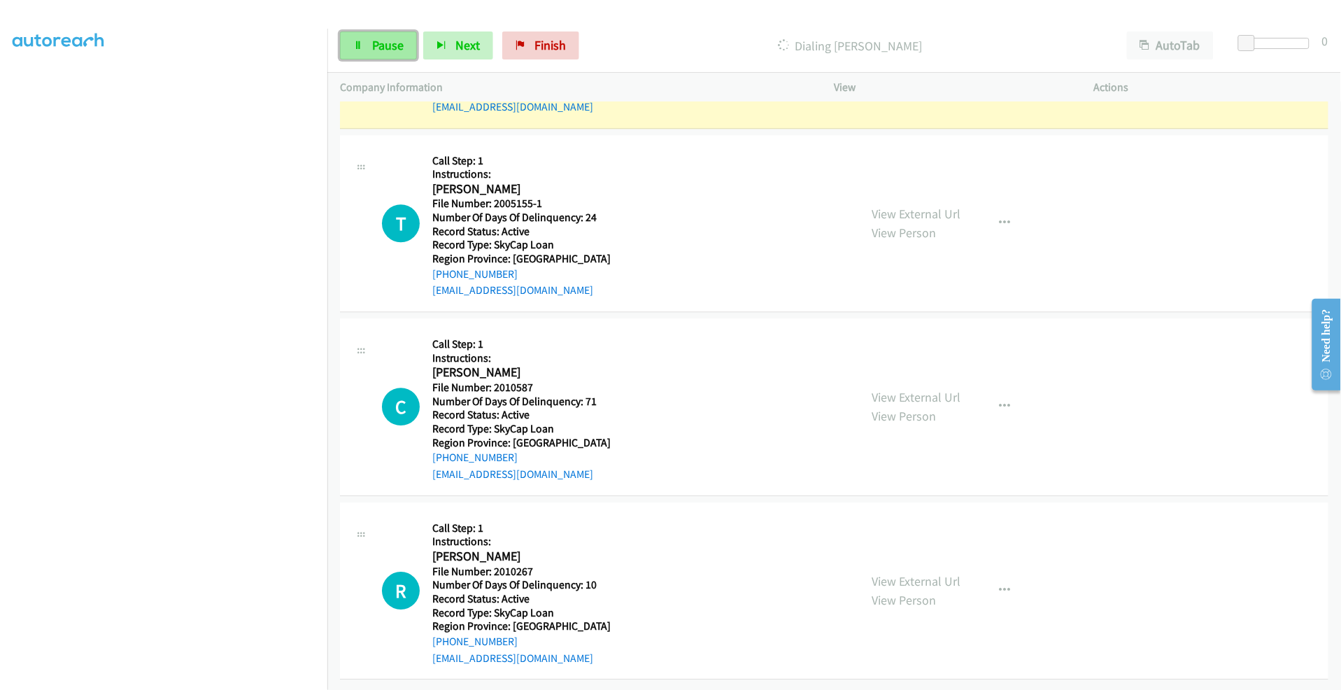
click at [385, 50] on span "Pause" at bounding box center [387, 45] width 31 height 16
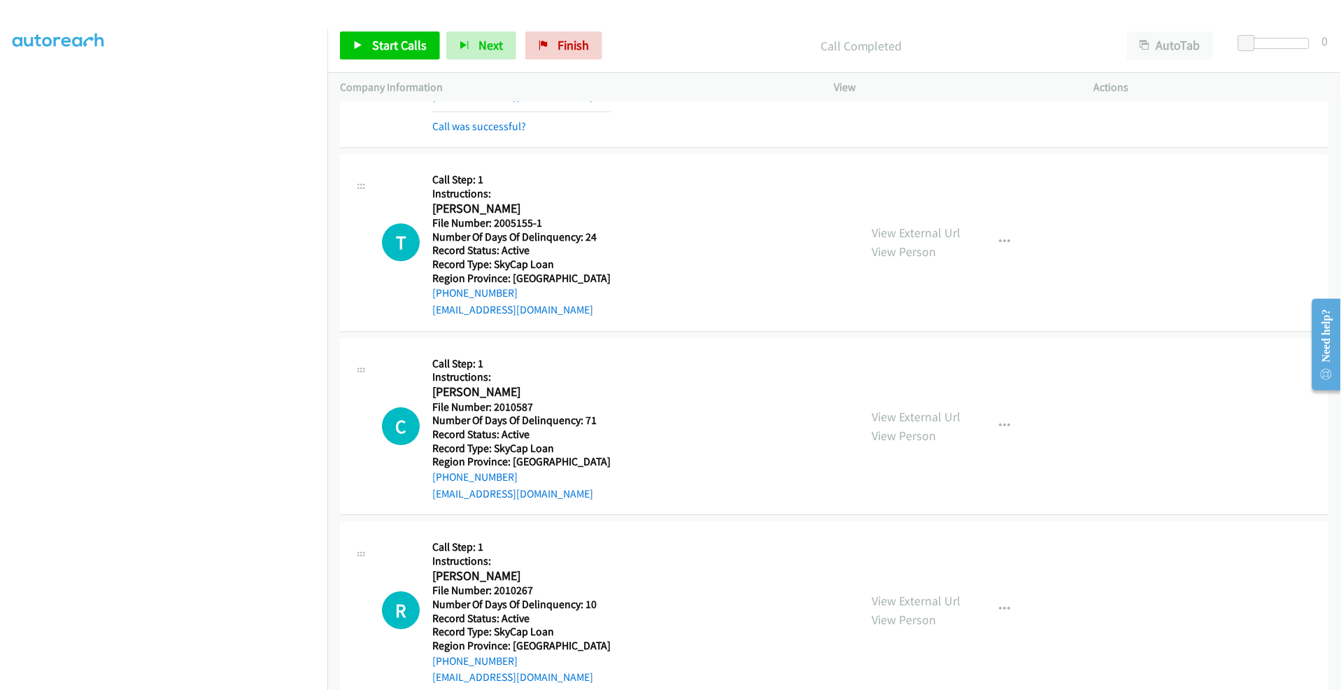
click at [400, 158] on div "T Callback Scheduled Call Step: 1 Instructions: [PERSON_NAME] America/[GEOGRAPH…" at bounding box center [834, 243] width 989 height 178
click at [385, 58] on link "Start Calls" at bounding box center [390, 45] width 100 height 28
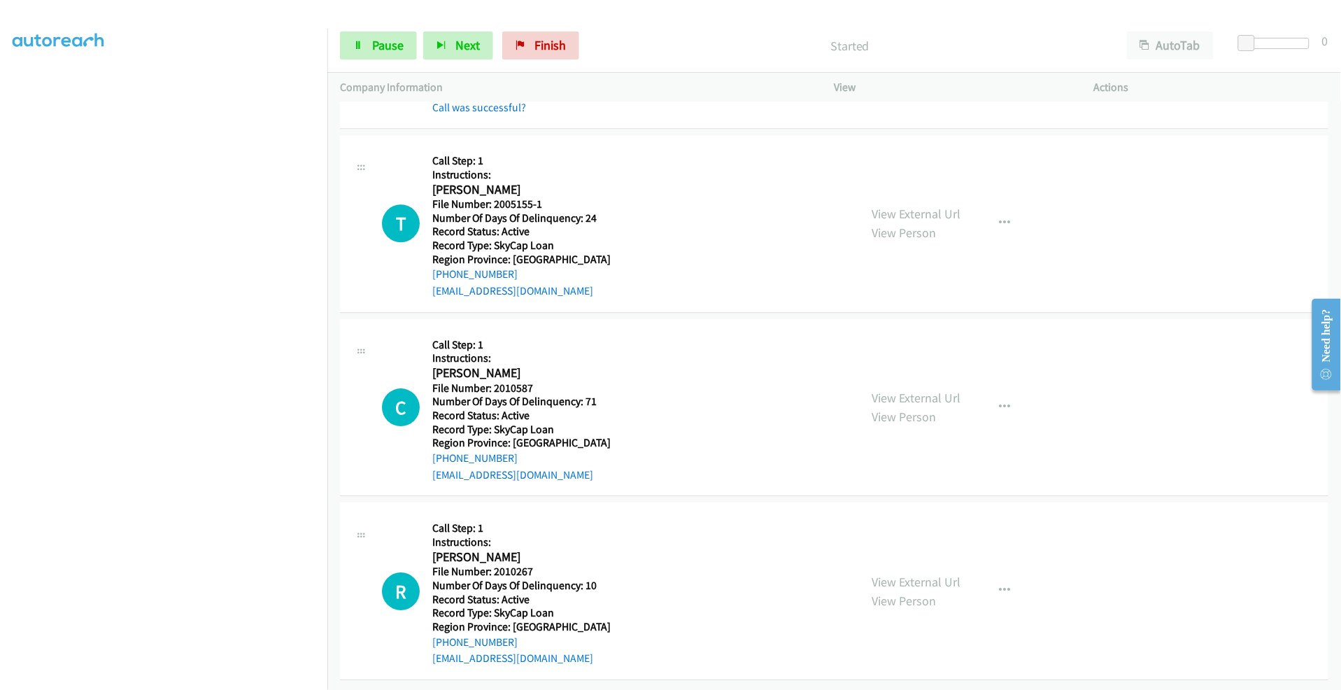
scroll to position [2970, 0]
click at [379, 49] on span "Pause" at bounding box center [387, 45] width 31 height 16
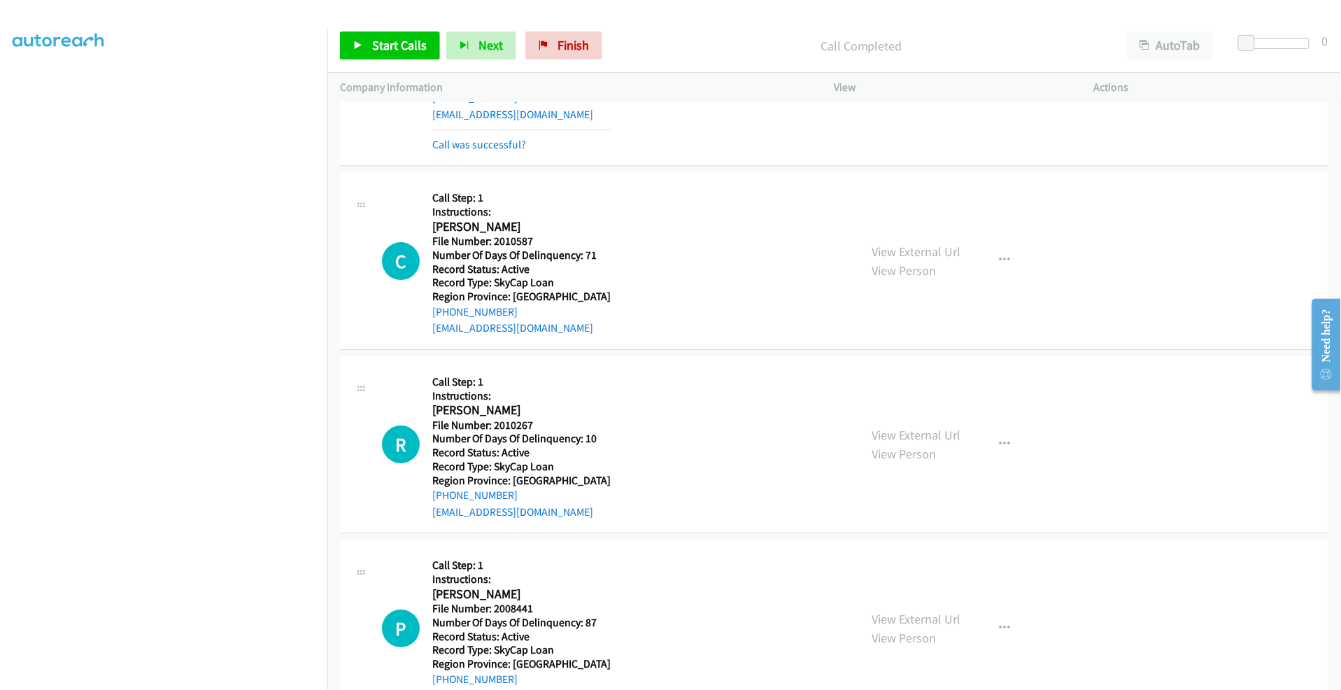
scroll to position [3281, 0]
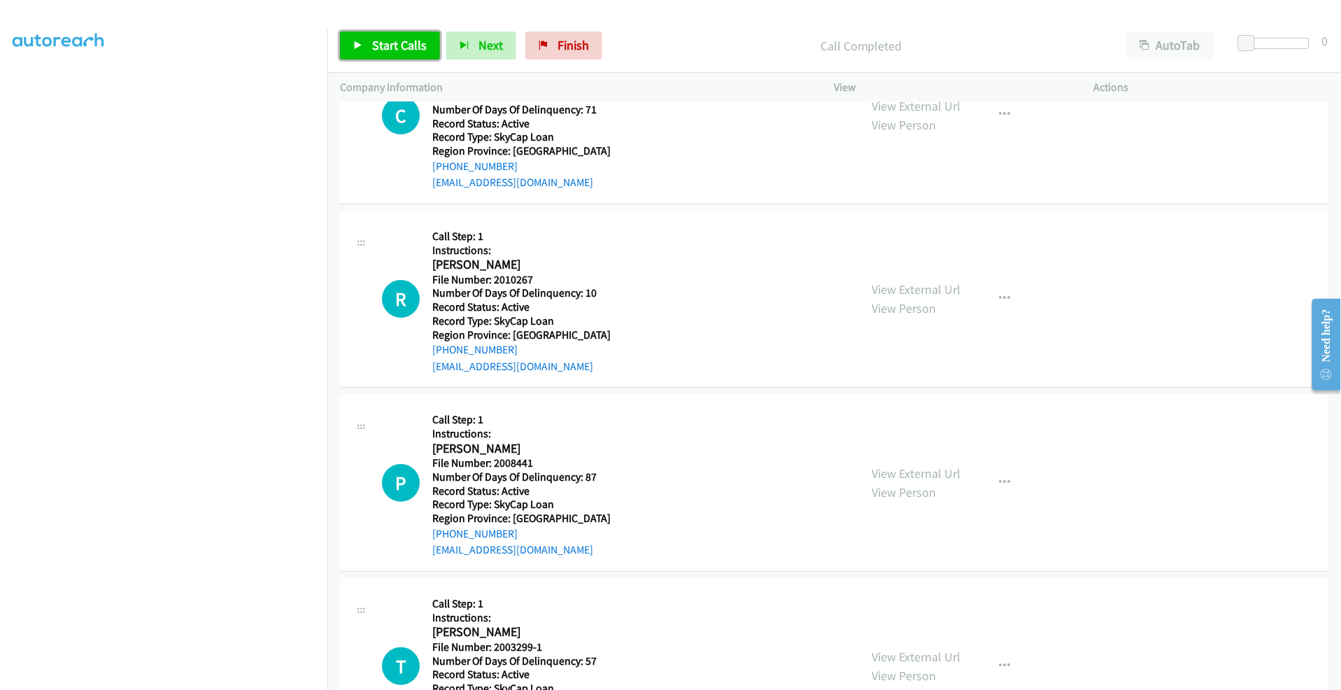
click at [386, 43] on span "Start Calls" at bounding box center [399, 45] width 55 height 16
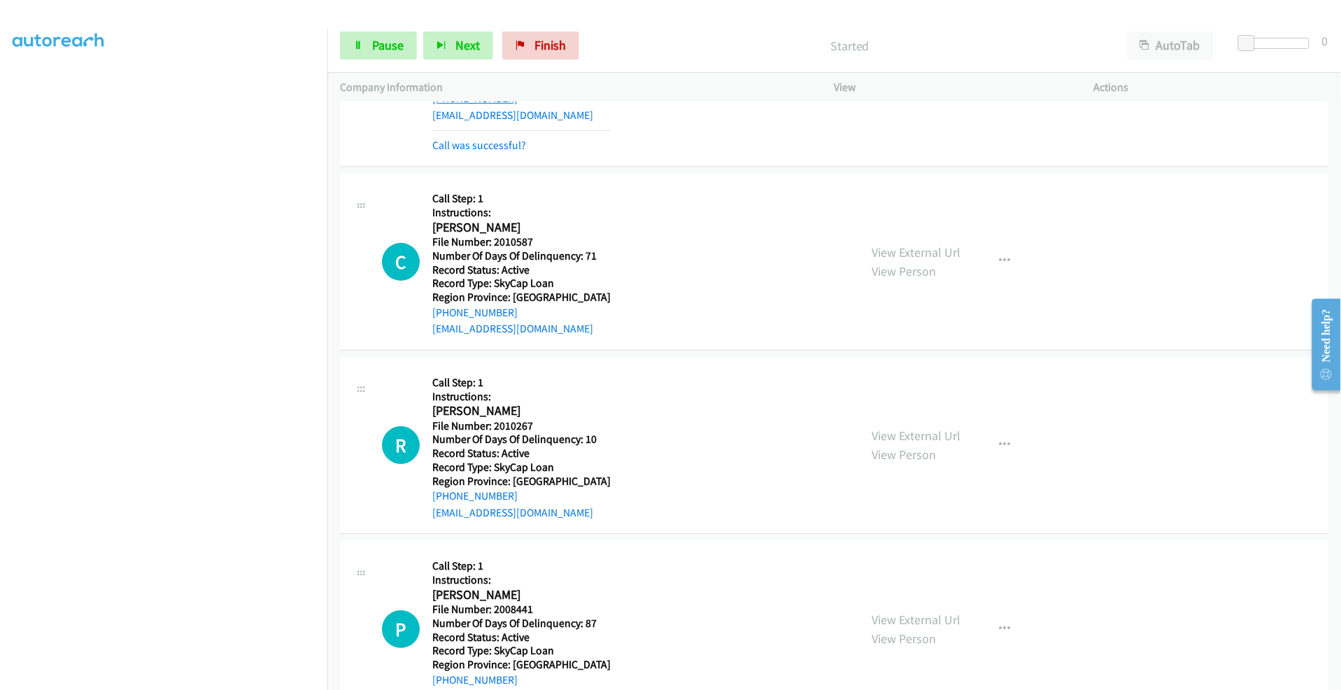
scroll to position [3125, 0]
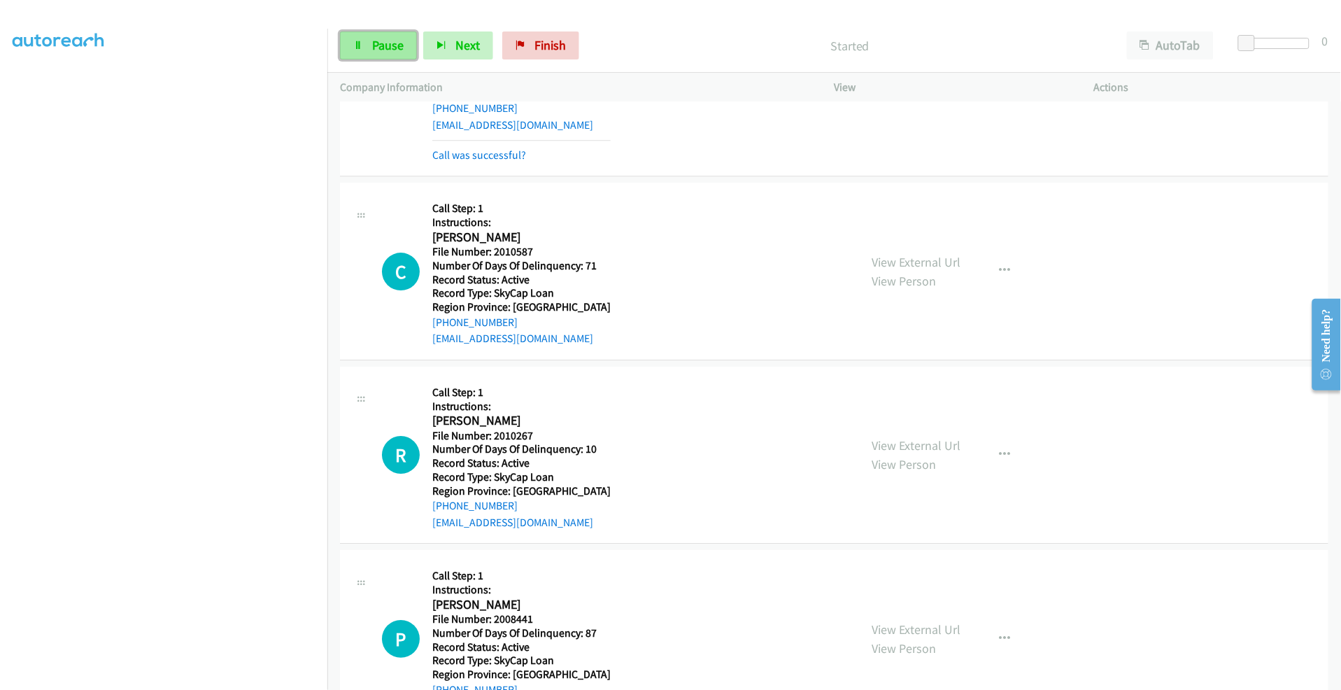
click at [392, 52] on span "Pause" at bounding box center [387, 45] width 31 height 16
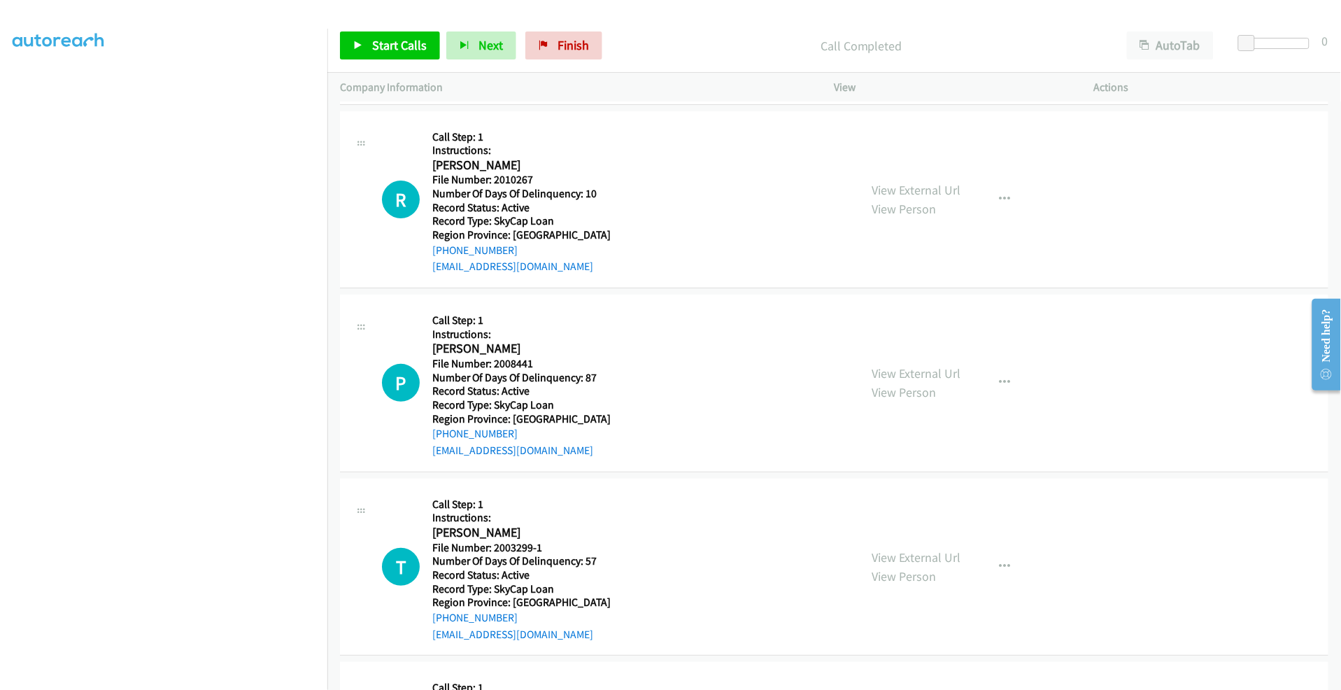
scroll to position [3436, 0]
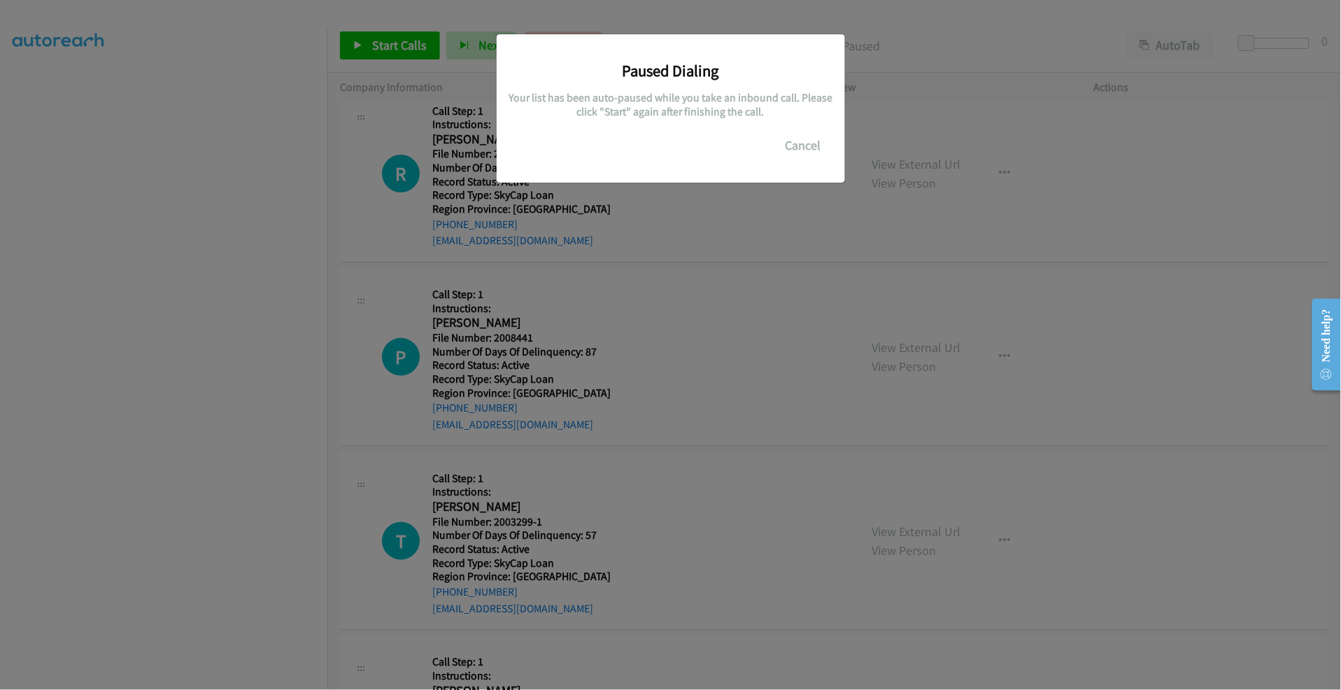
click at [178, 625] on div "Paused Dialing Your list has been auto-paused while you take an inbound call. P…" at bounding box center [670, 351] width 1341 height 677
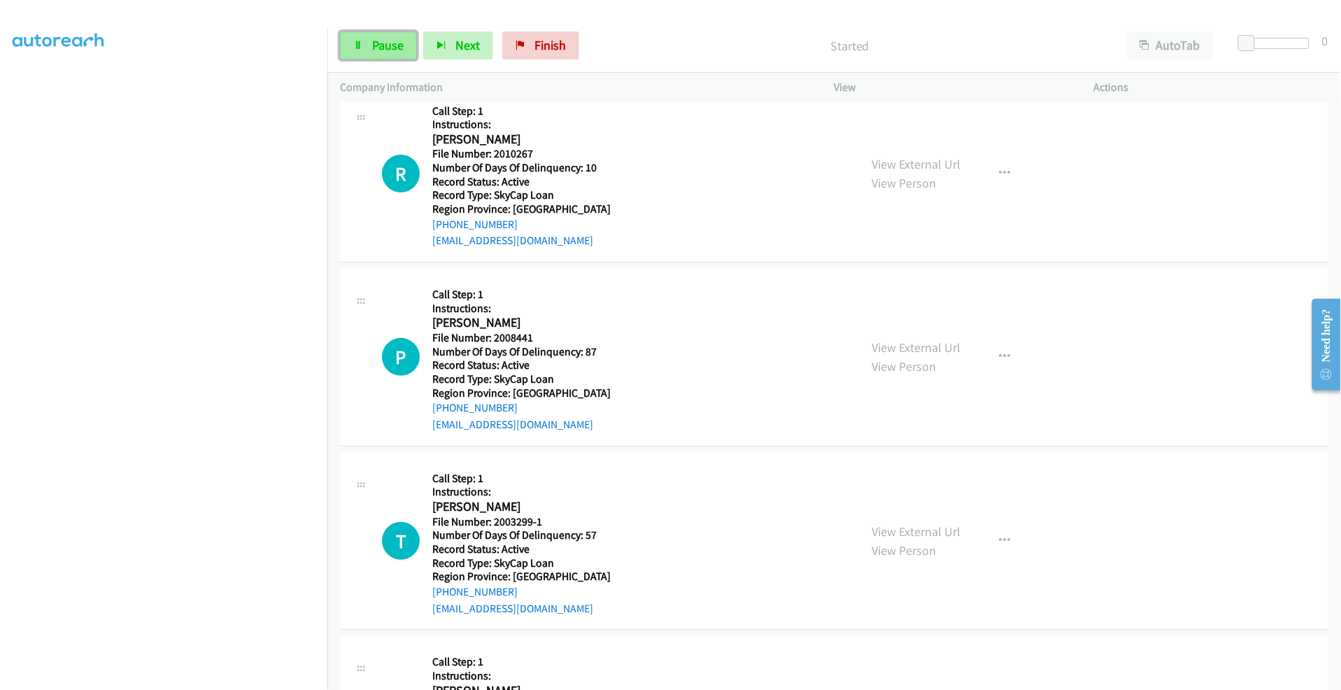
click at [383, 42] on span "Pause" at bounding box center [387, 45] width 31 height 16
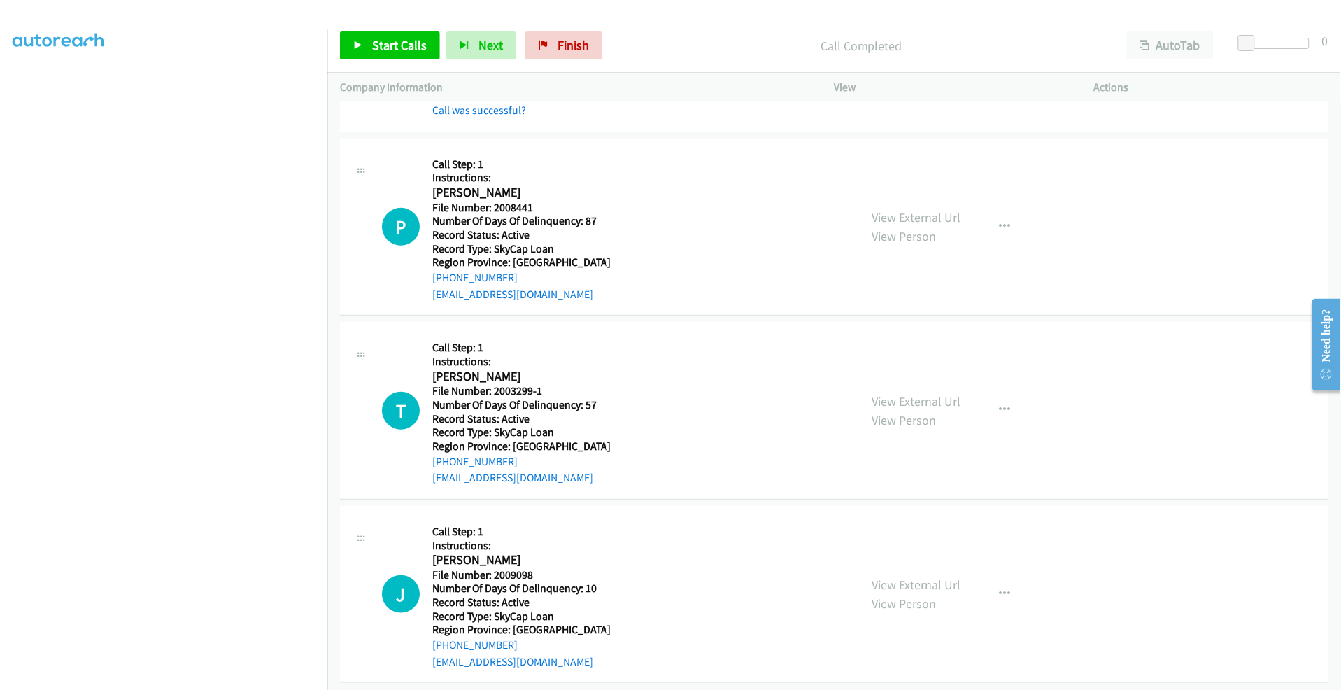
scroll to position [3611, 0]
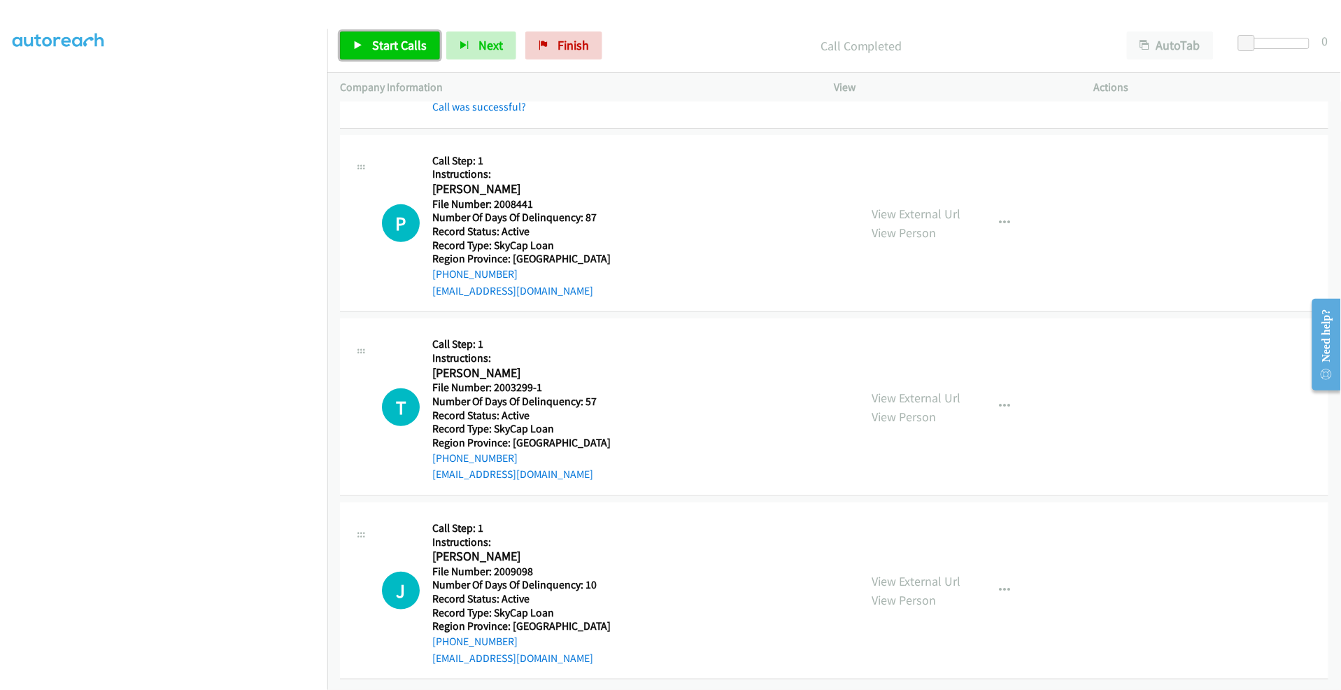
click at [369, 50] on link "Start Calls" at bounding box center [390, 45] width 100 height 28
click at [375, 36] on link "Pause" at bounding box center [378, 45] width 77 height 28
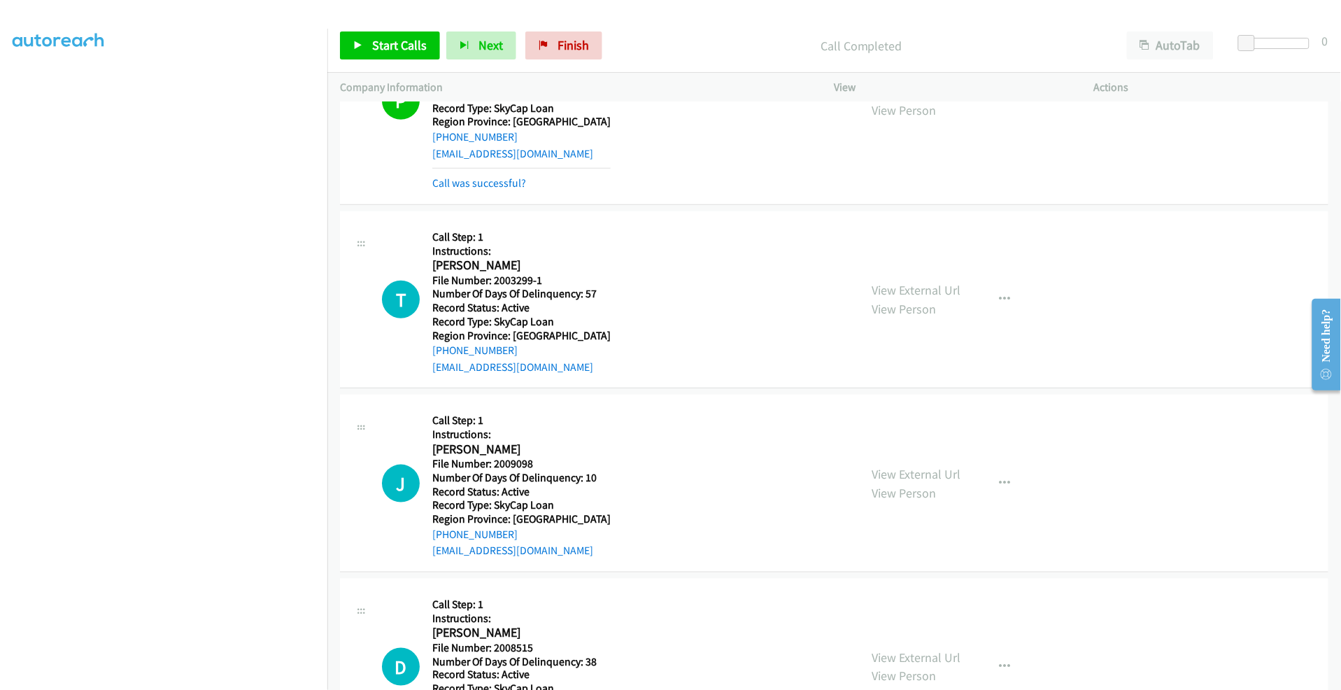
scroll to position [3844, 0]
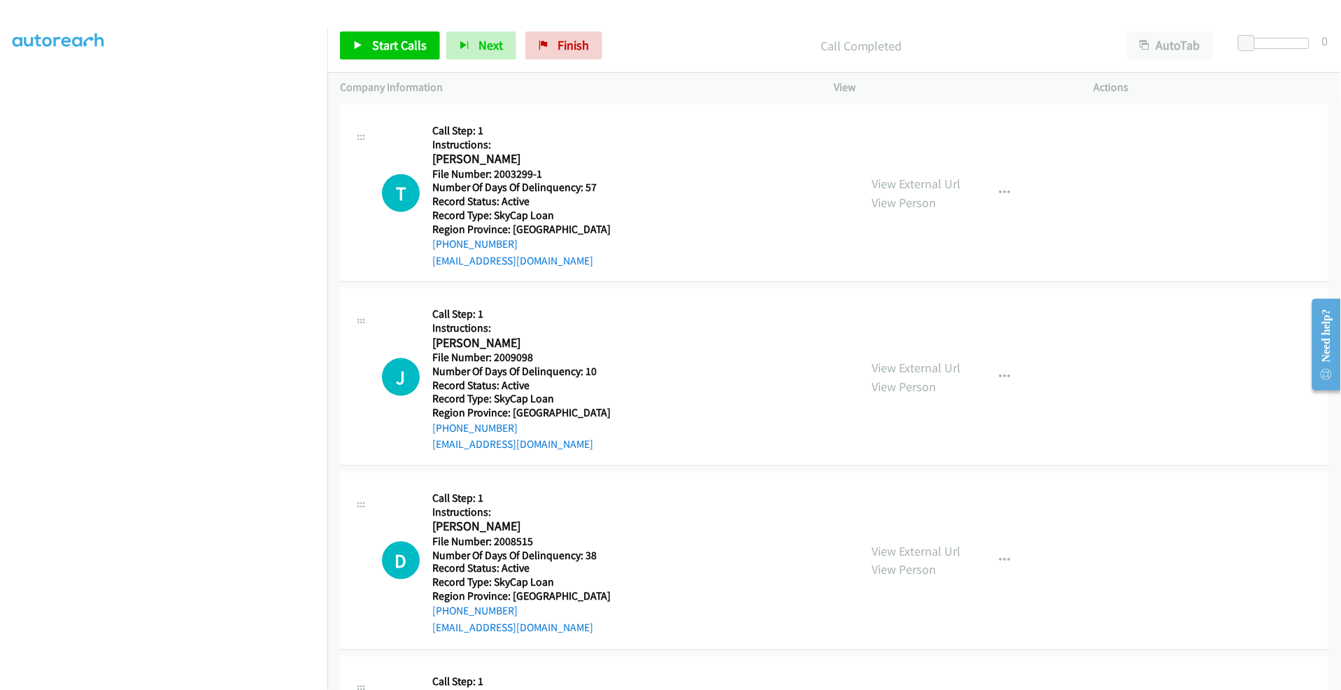
click at [397, 129] on div "T Callback Scheduled Call Step: 1 Instructions: [PERSON_NAME] America/[GEOGRAPH…" at bounding box center [614, 194] width 465 height 152
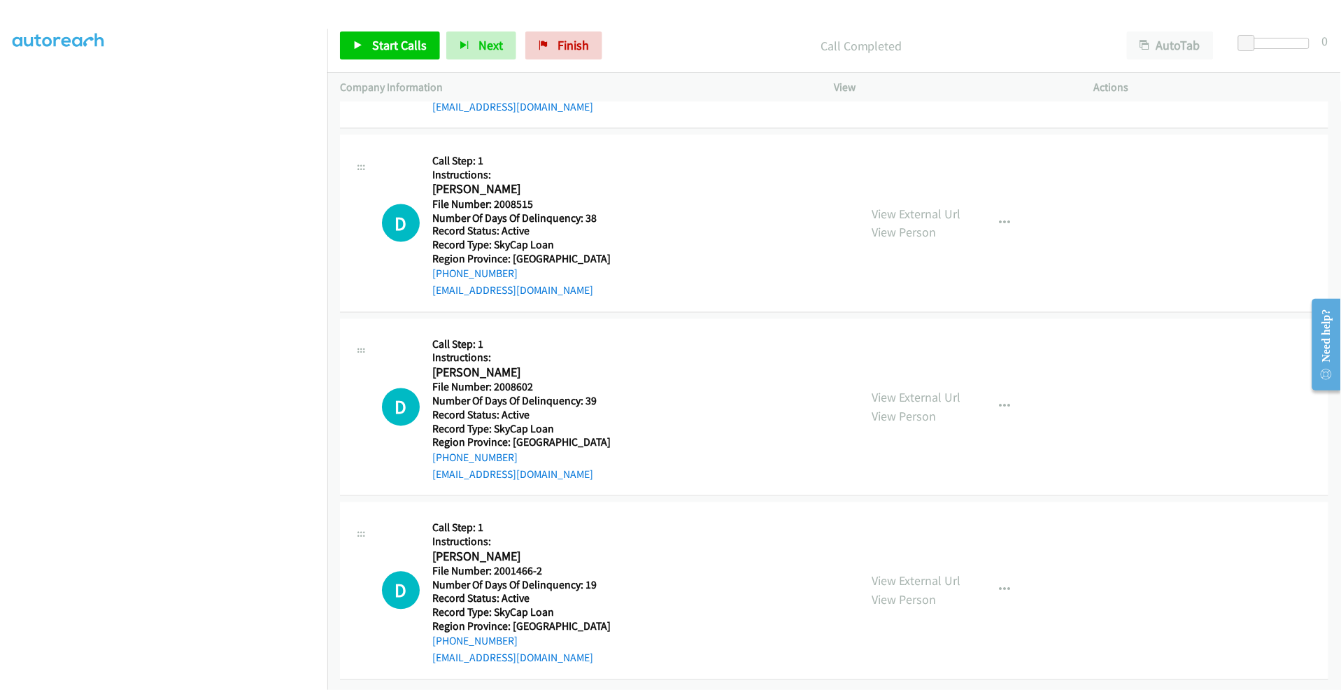
scroll to position [4191, 0]
click at [396, 47] on span "Start Calls" at bounding box center [399, 45] width 55 height 16
click at [381, 46] on span "Pause" at bounding box center [387, 45] width 31 height 16
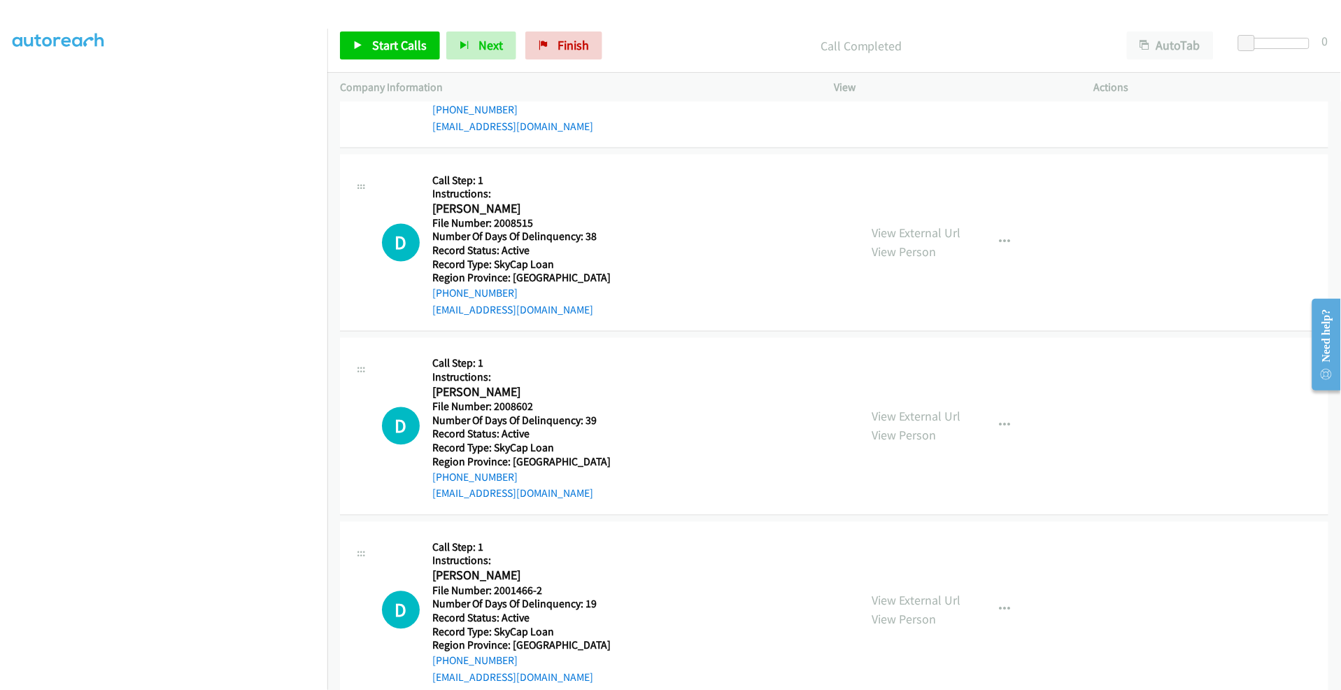
scroll to position [4221, 0]
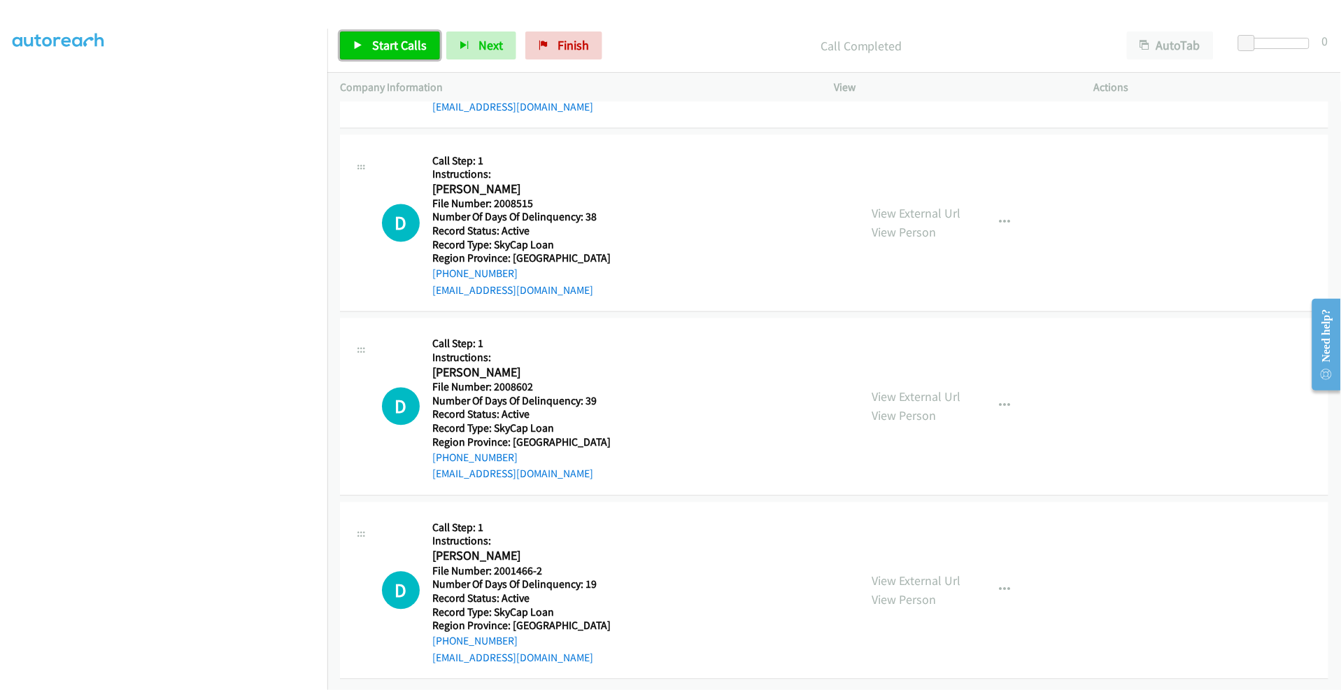
drag, startPoint x: 399, startPoint y: 42, endPoint x: 367, endPoint y: 85, distance: 54.0
click at [399, 42] on span "Start Calls" at bounding box center [399, 45] width 55 height 16
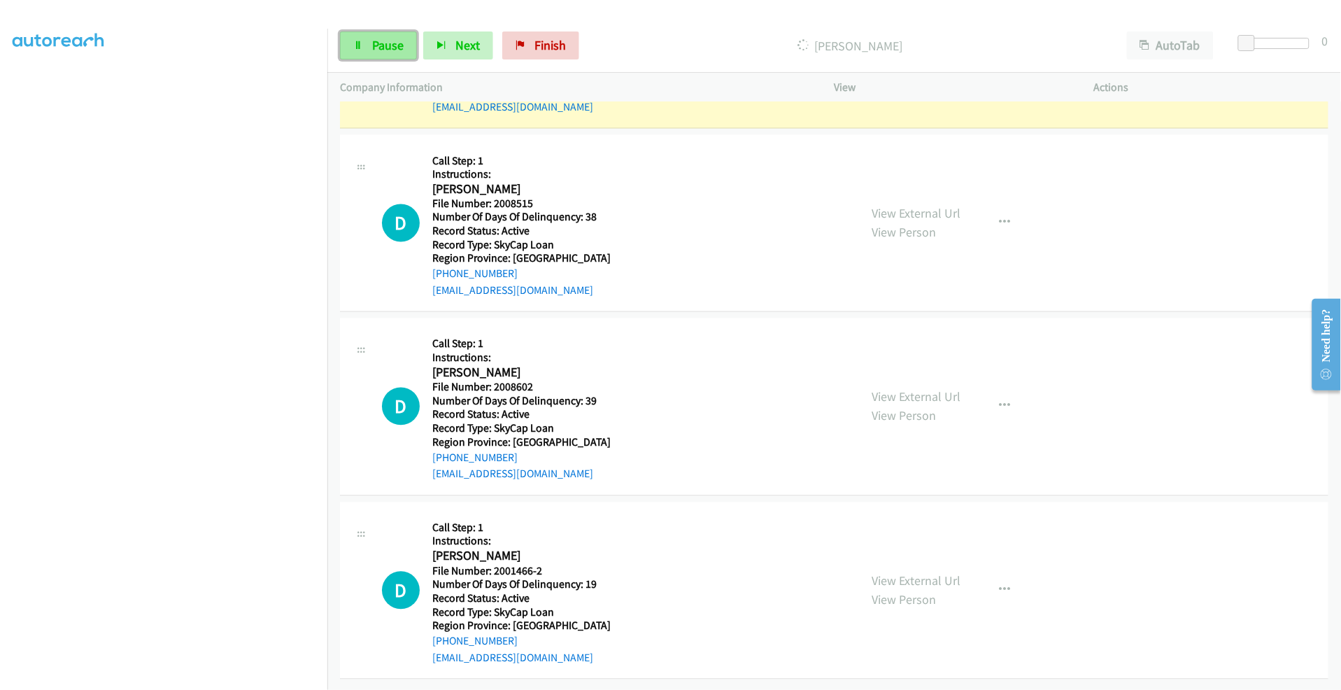
click at [385, 44] on span "Pause" at bounding box center [387, 45] width 31 height 16
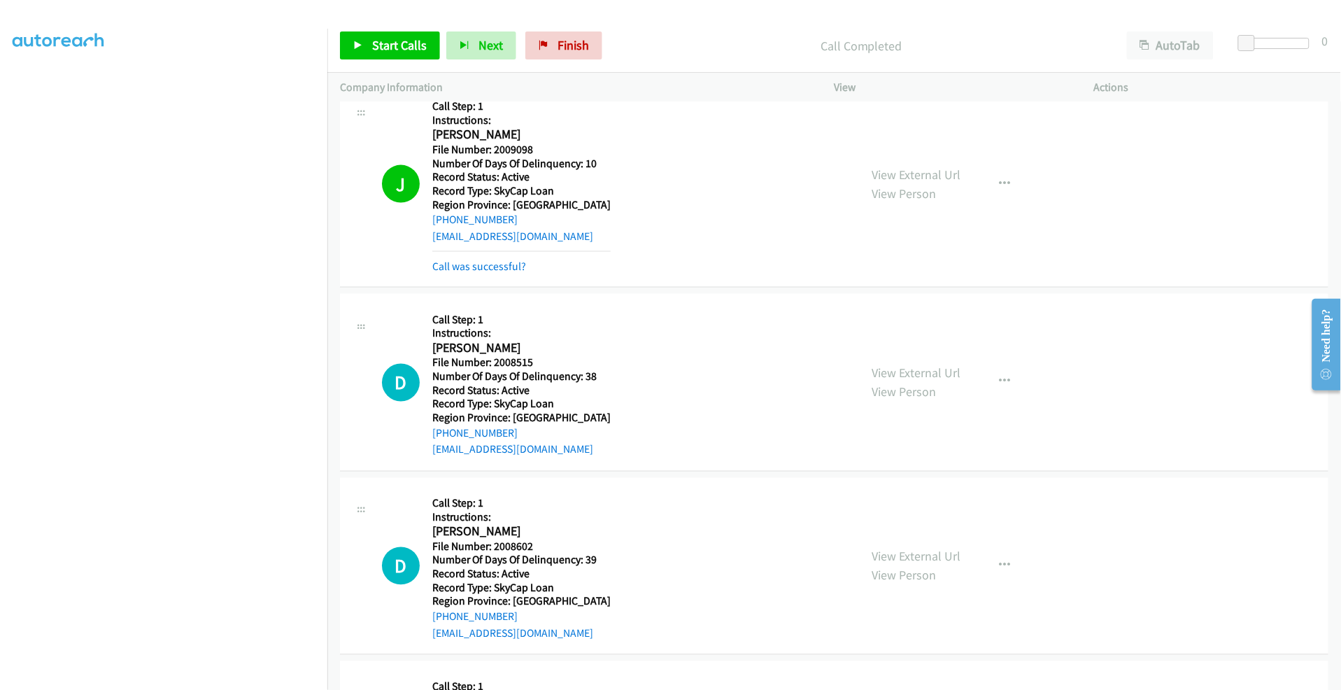
scroll to position [4251, 0]
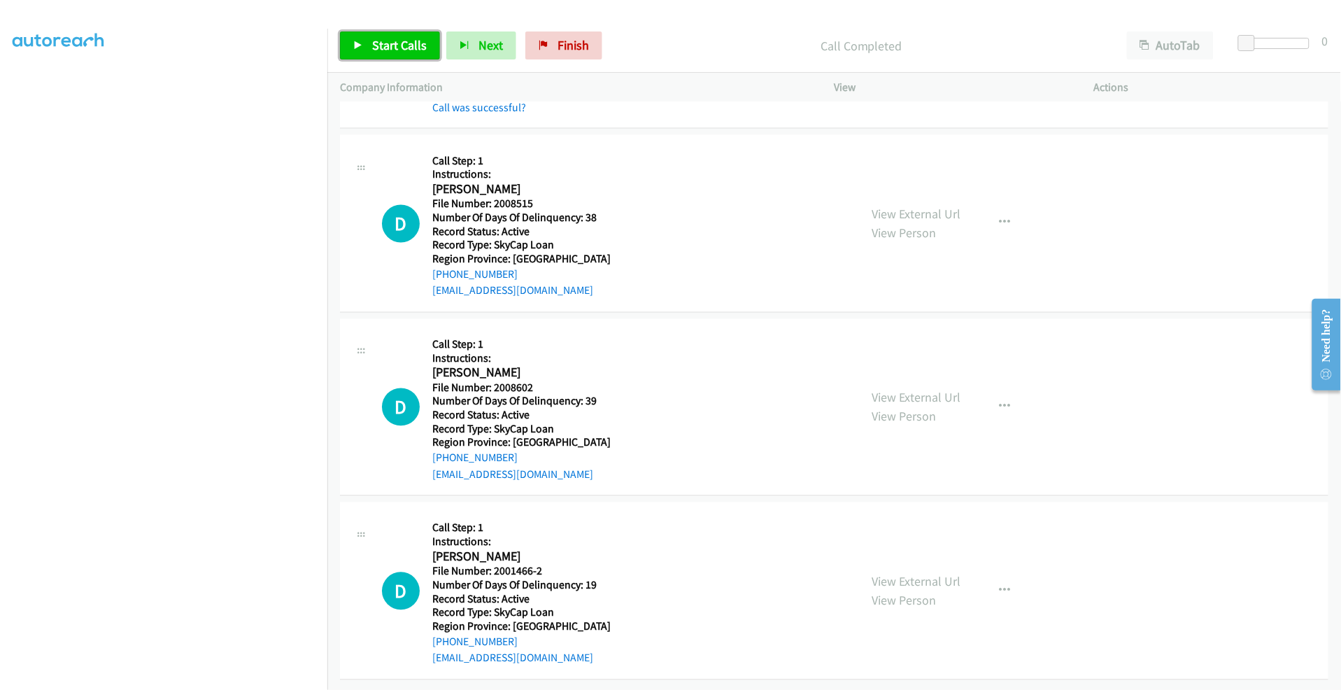
drag, startPoint x: 352, startPoint y: 38, endPoint x: 401, endPoint y: 31, distance: 49.6
click at [352, 38] on link "Start Calls" at bounding box center [390, 45] width 100 height 28
drag, startPoint x: 385, startPoint y: 46, endPoint x: 374, endPoint y: 46, distance: 10.5
click at [385, 46] on span "Pause" at bounding box center [387, 45] width 31 height 16
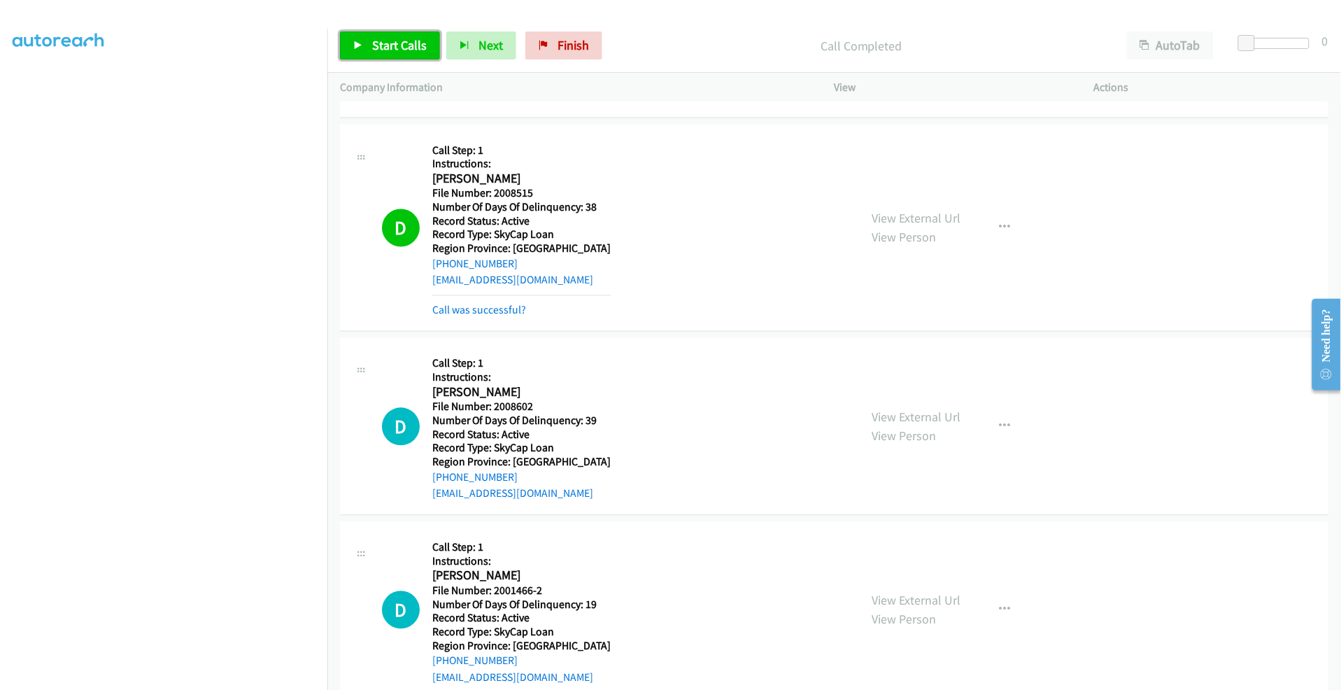
click at [390, 52] on span "Start Calls" at bounding box center [399, 45] width 55 height 16
click at [383, 46] on span "Pause" at bounding box center [387, 45] width 31 height 16
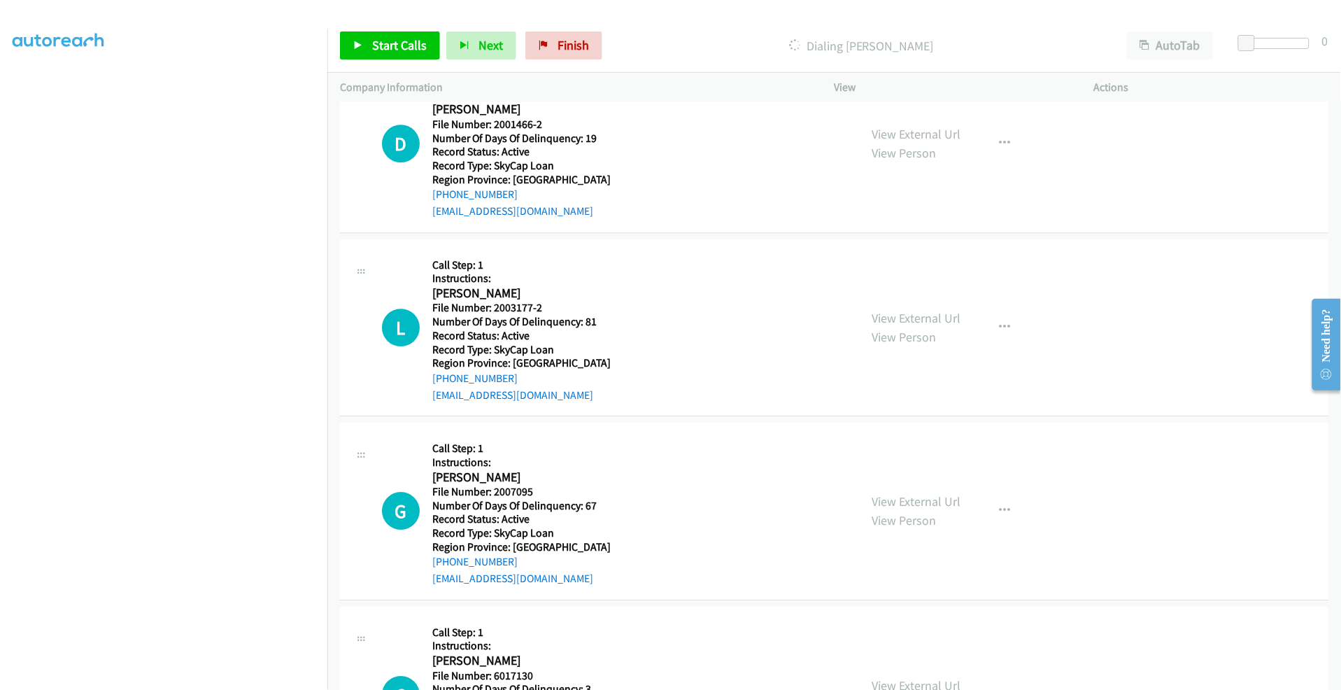
scroll to position [4747, 0]
click at [385, 38] on span "Start Calls" at bounding box center [399, 45] width 55 height 16
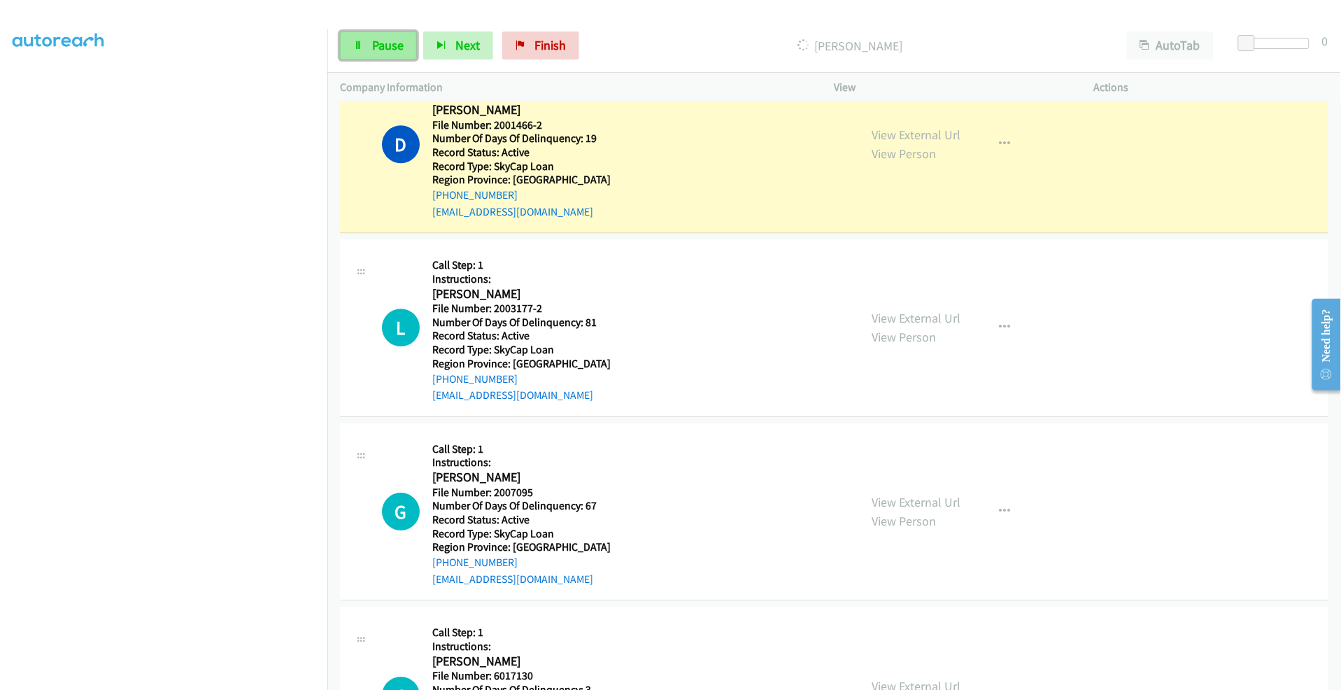
click at [385, 42] on span "Pause" at bounding box center [387, 45] width 31 height 16
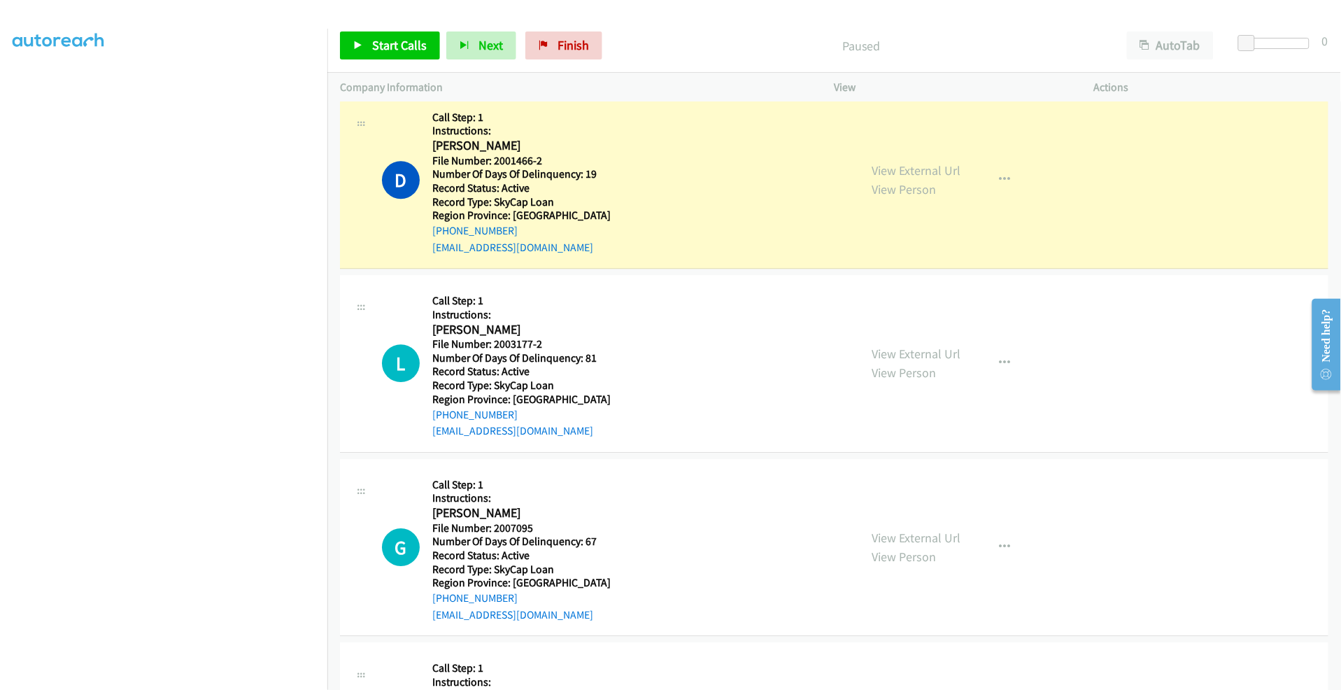
scroll to position [4706, 0]
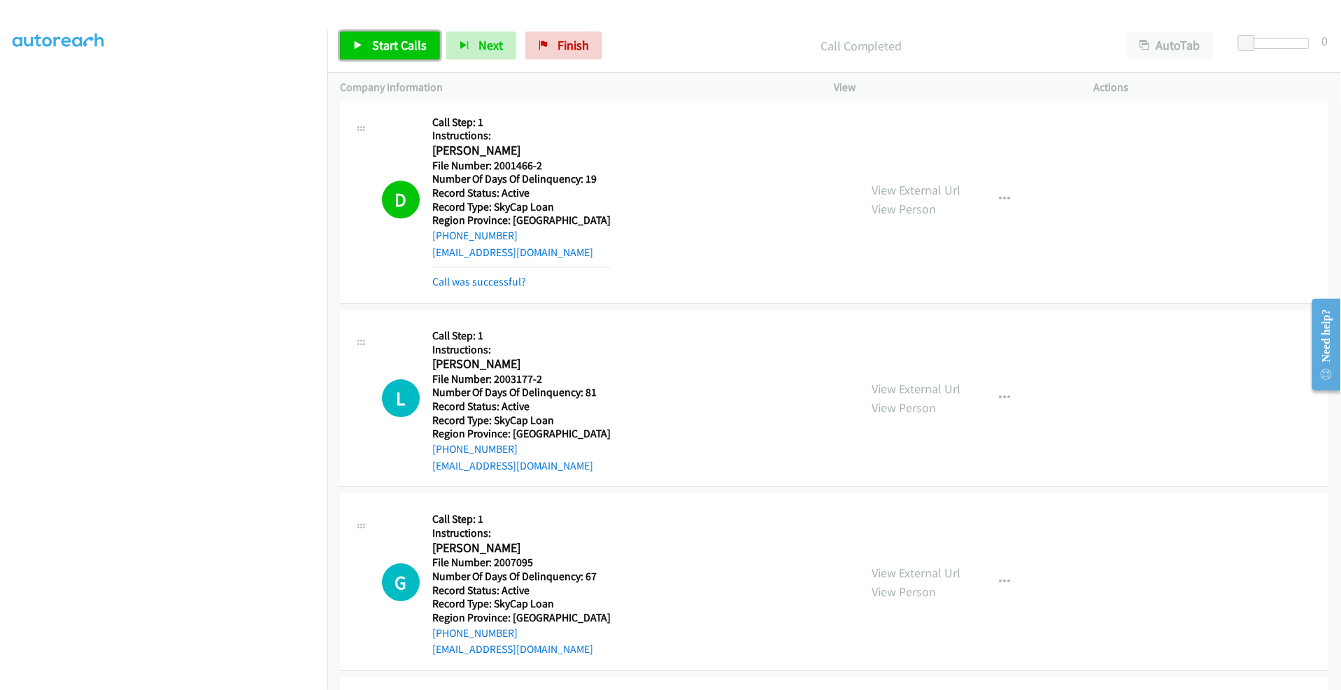
click at [395, 47] on span "Start Calls" at bounding box center [399, 45] width 55 height 16
click at [390, 47] on span "Pause" at bounding box center [387, 45] width 31 height 16
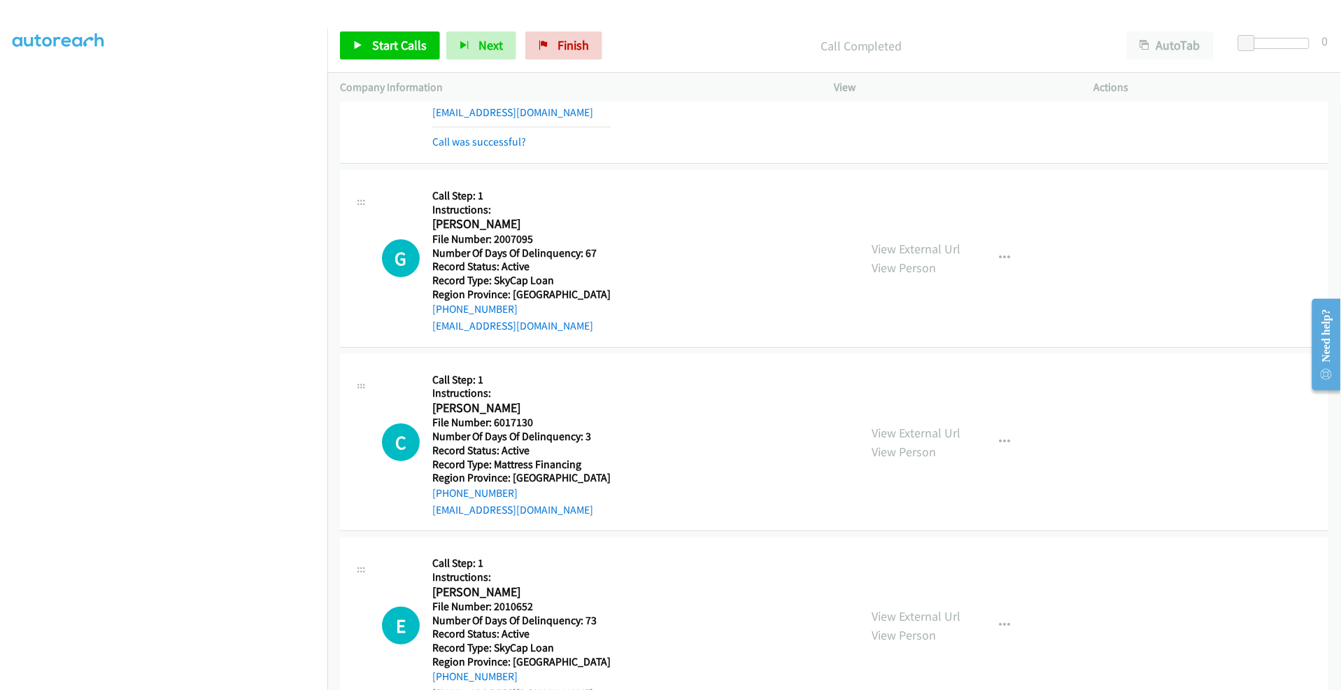
scroll to position [5095, 0]
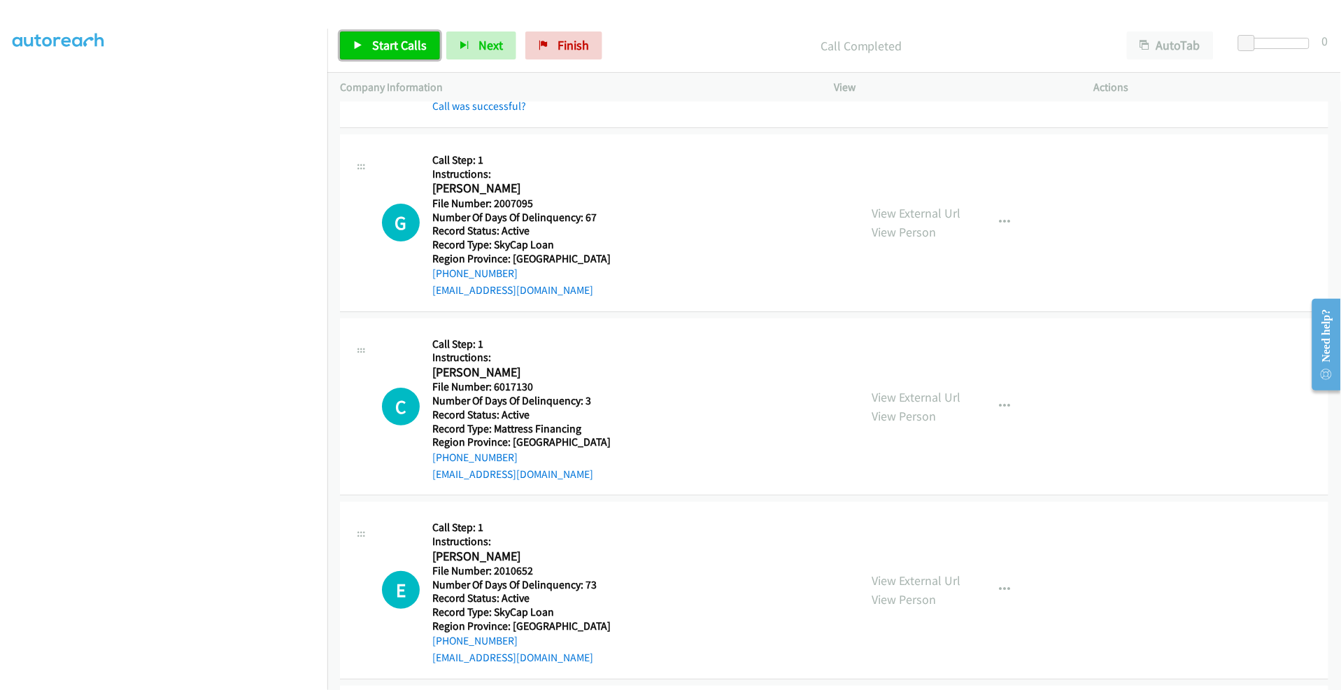
click at [403, 43] on span "Start Calls" at bounding box center [399, 45] width 55 height 16
click at [372, 43] on span "Pause" at bounding box center [387, 45] width 31 height 16
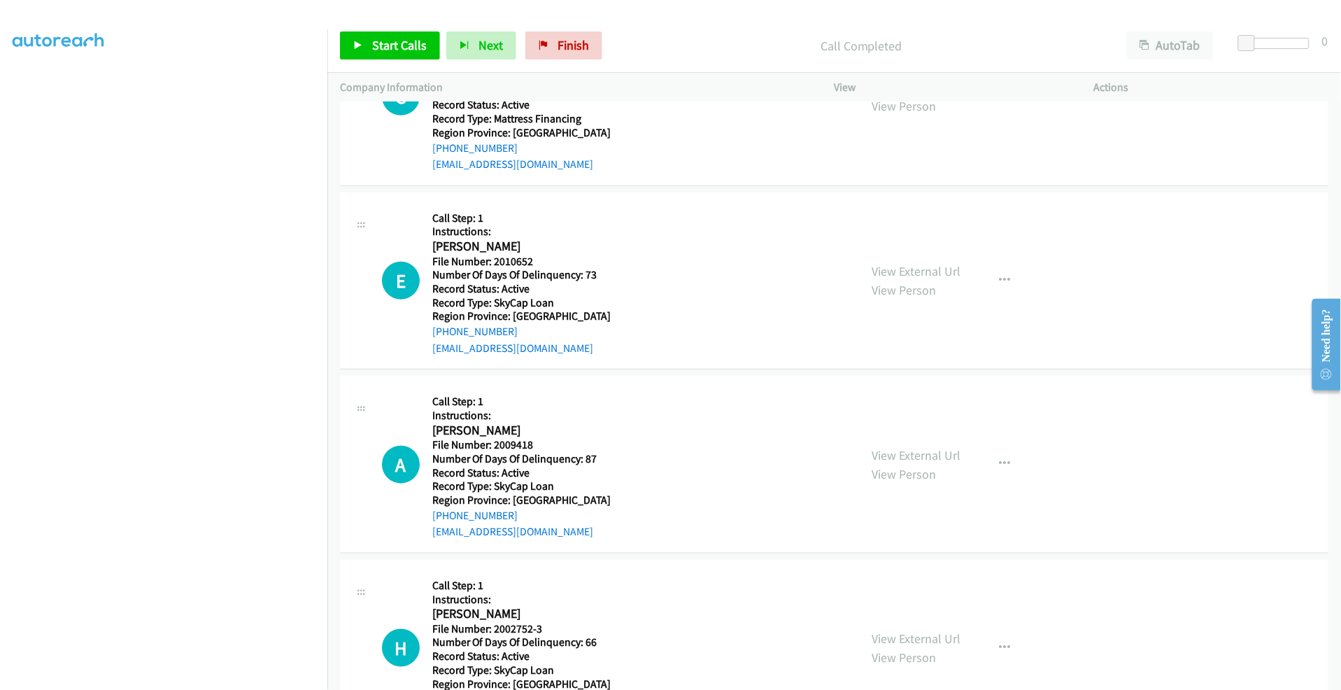
scroll to position [5502, 0]
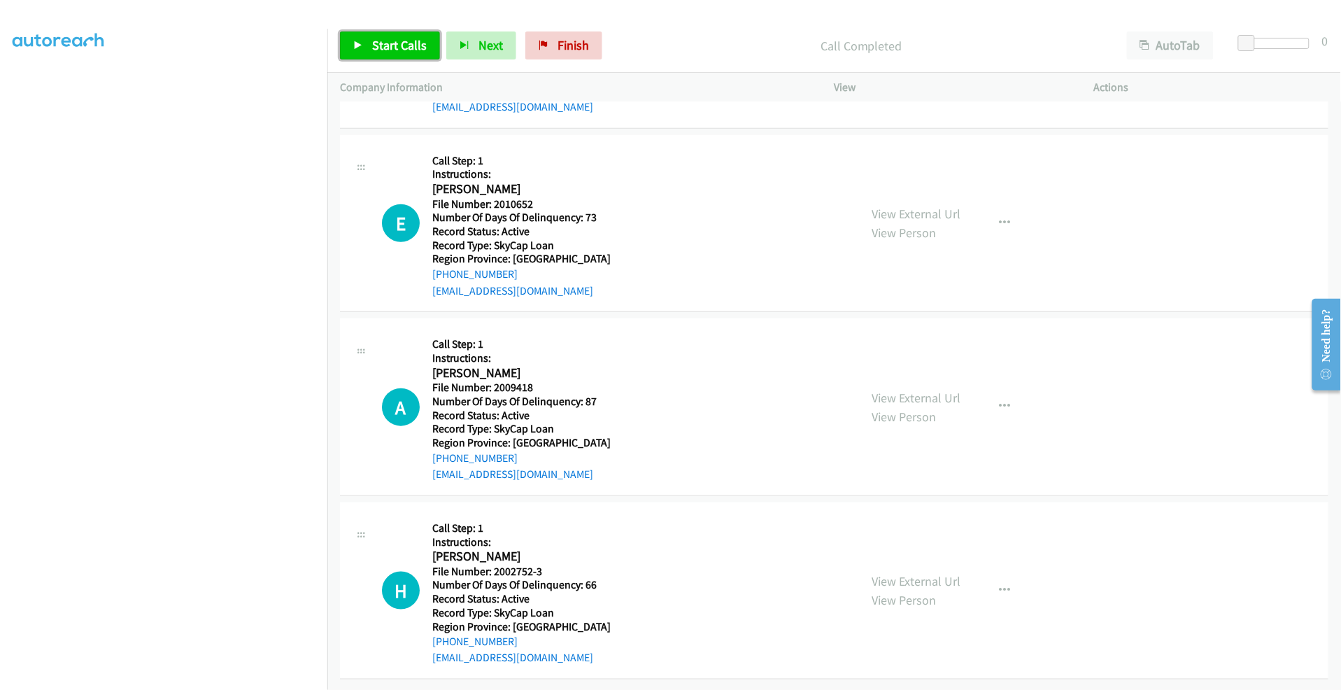
click at [376, 48] on span "Start Calls" at bounding box center [399, 45] width 55 height 16
click at [357, 51] on link "Pause" at bounding box center [378, 45] width 77 height 28
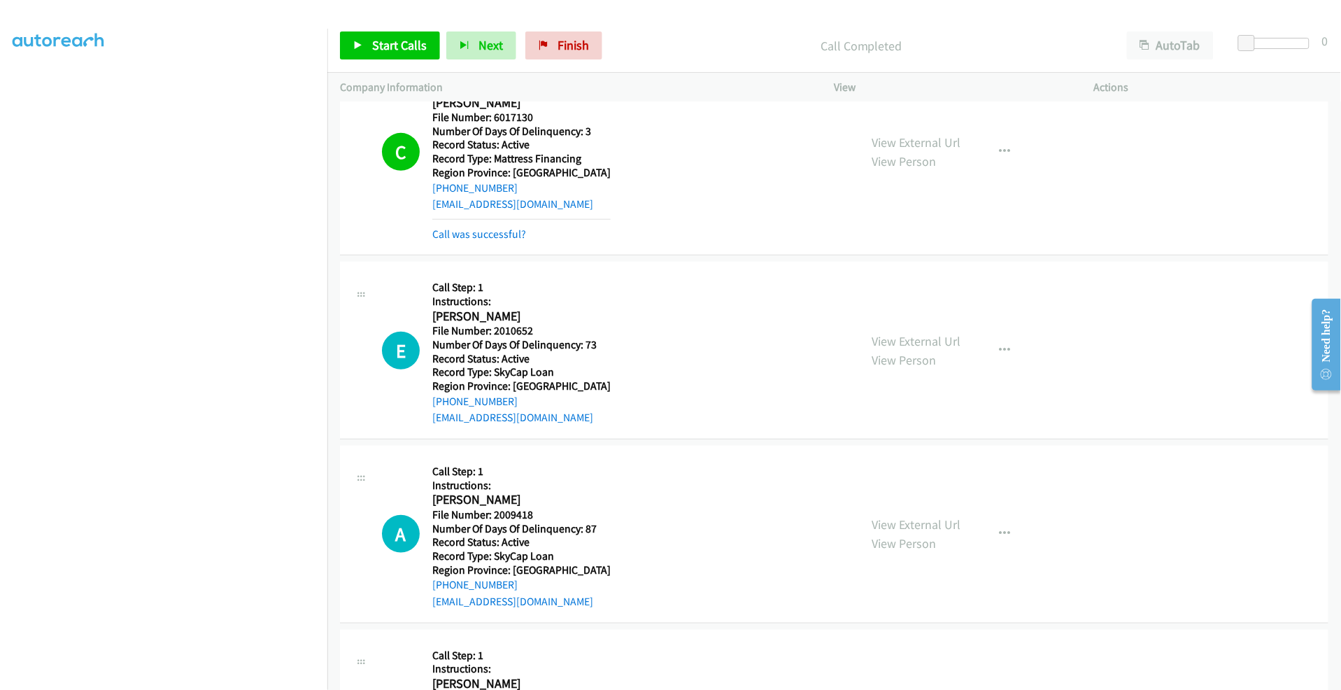
scroll to position [5532, 0]
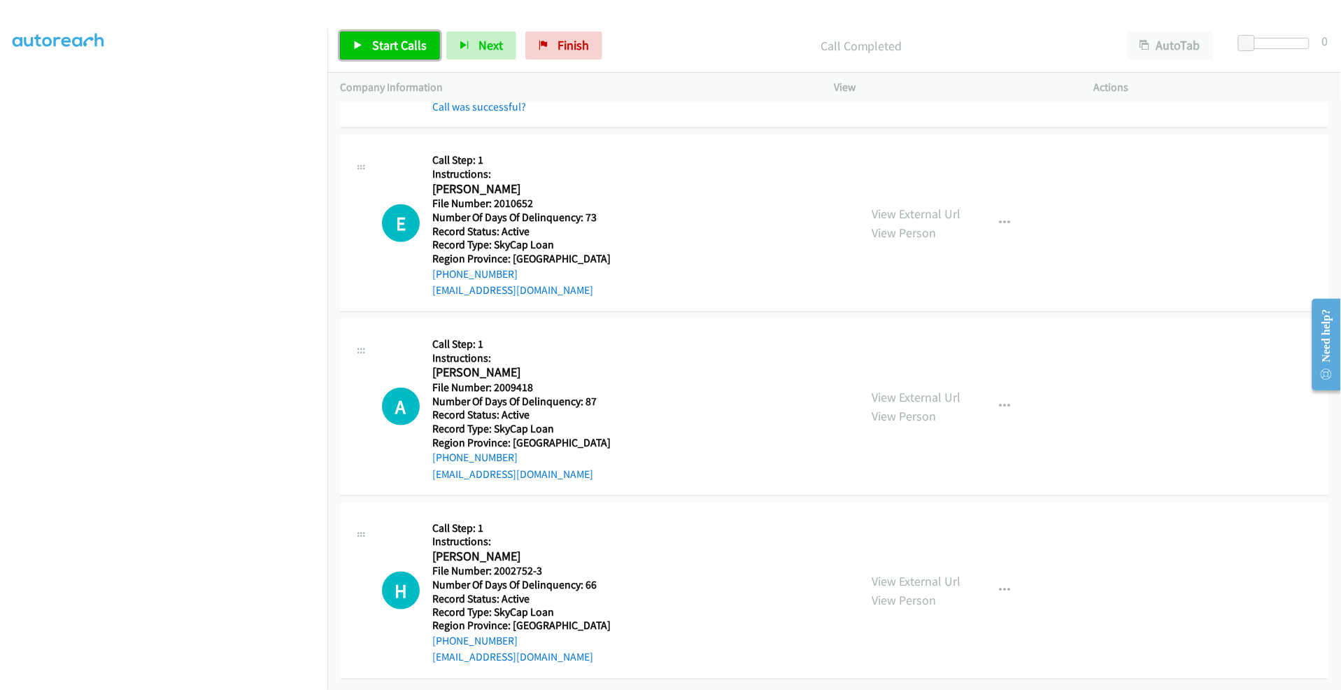
click at [385, 39] on span "Start Calls" at bounding box center [399, 45] width 55 height 16
click at [383, 45] on span "Pause" at bounding box center [387, 45] width 31 height 16
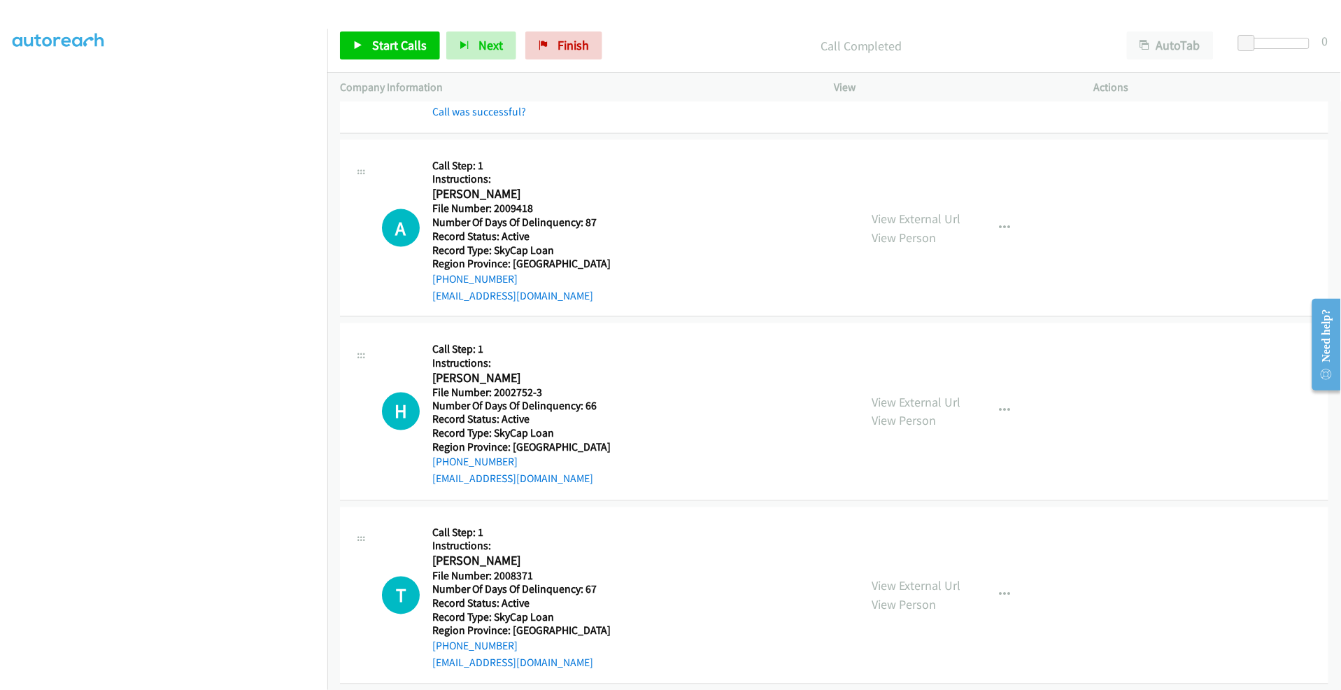
scroll to position [5765, 0]
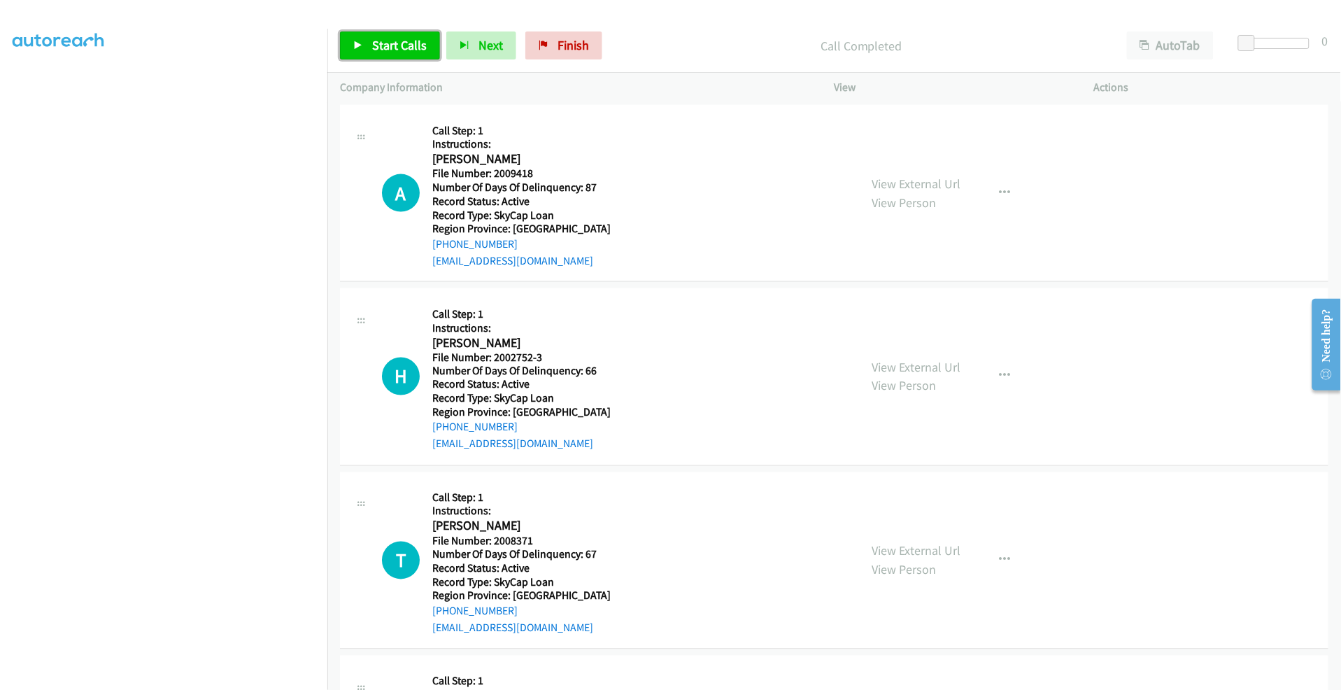
click at [402, 41] on span "Start Calls" at bounding box center [399, 45] width 55 height 16
click at [383, 48] on span "Pause" at bounding box center [387, 45] width 31 height 16
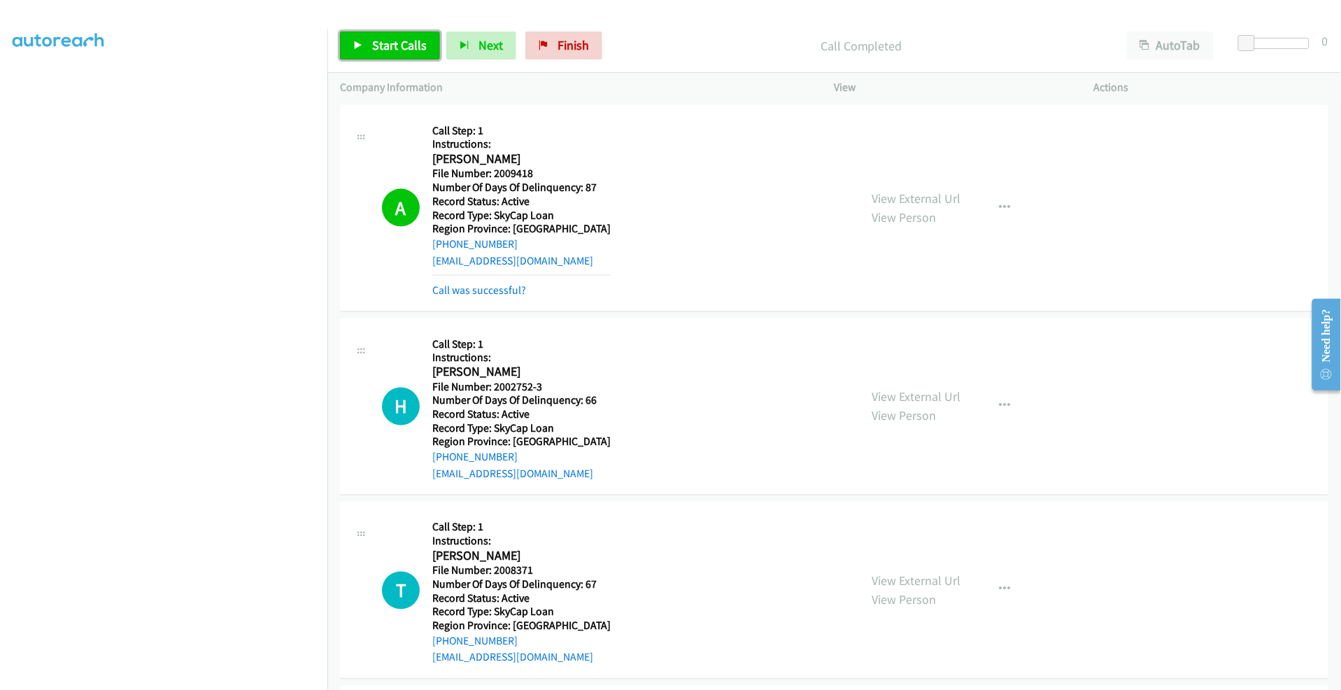
click at [380, 53] on link "Start Calls" at bounding box center [390, 45] width 100 height 28
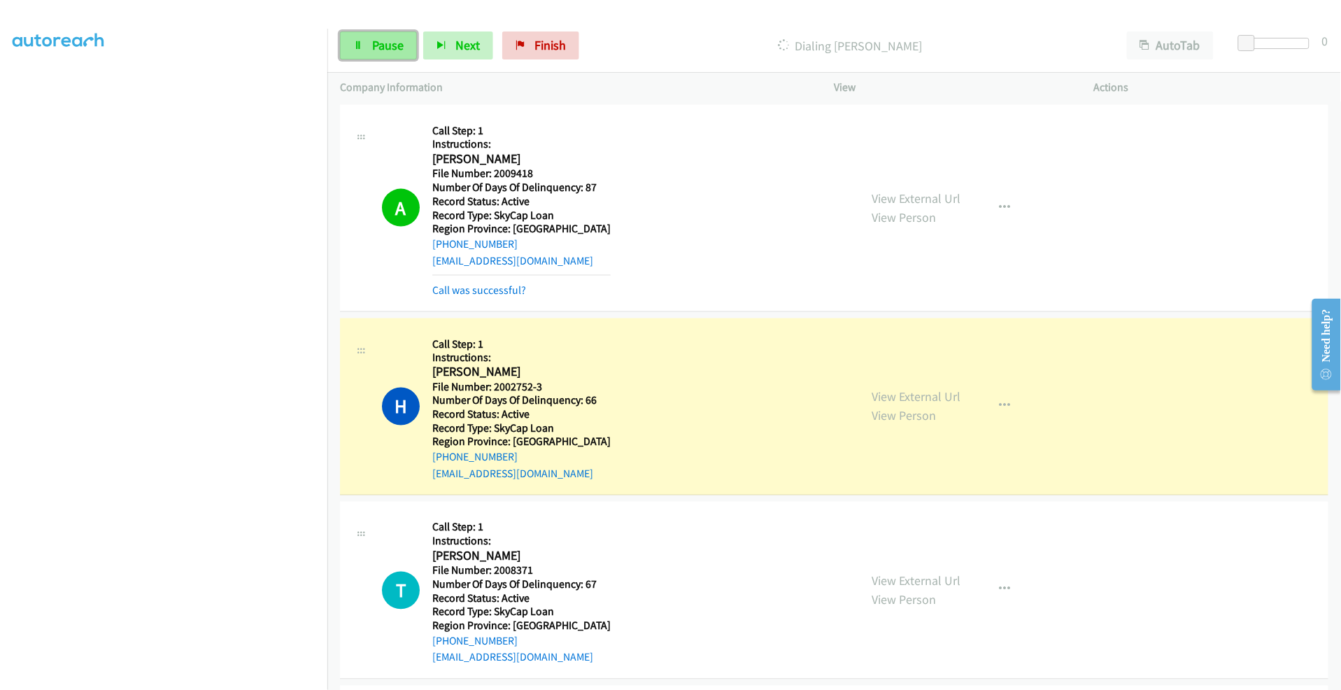
click at [369, 50] on link "Pause" at bounding box center [378, 45] width 77 height 28
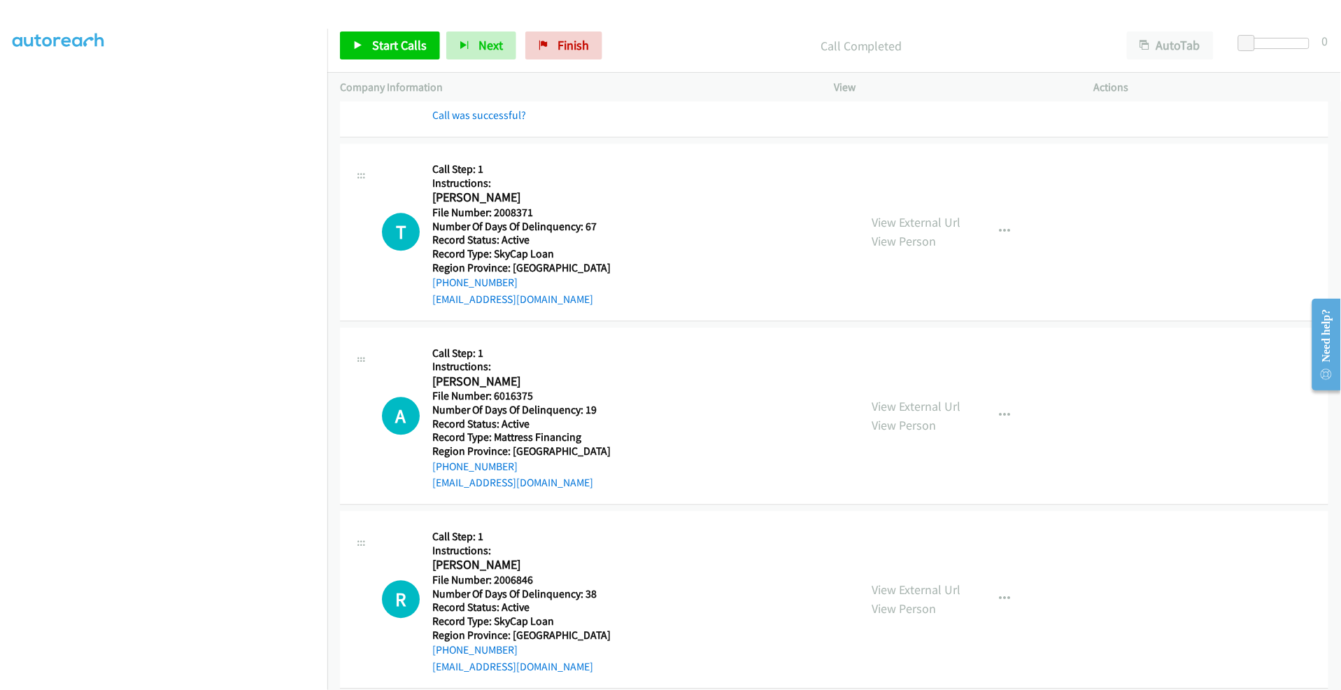
scroll to position [6173, 0]
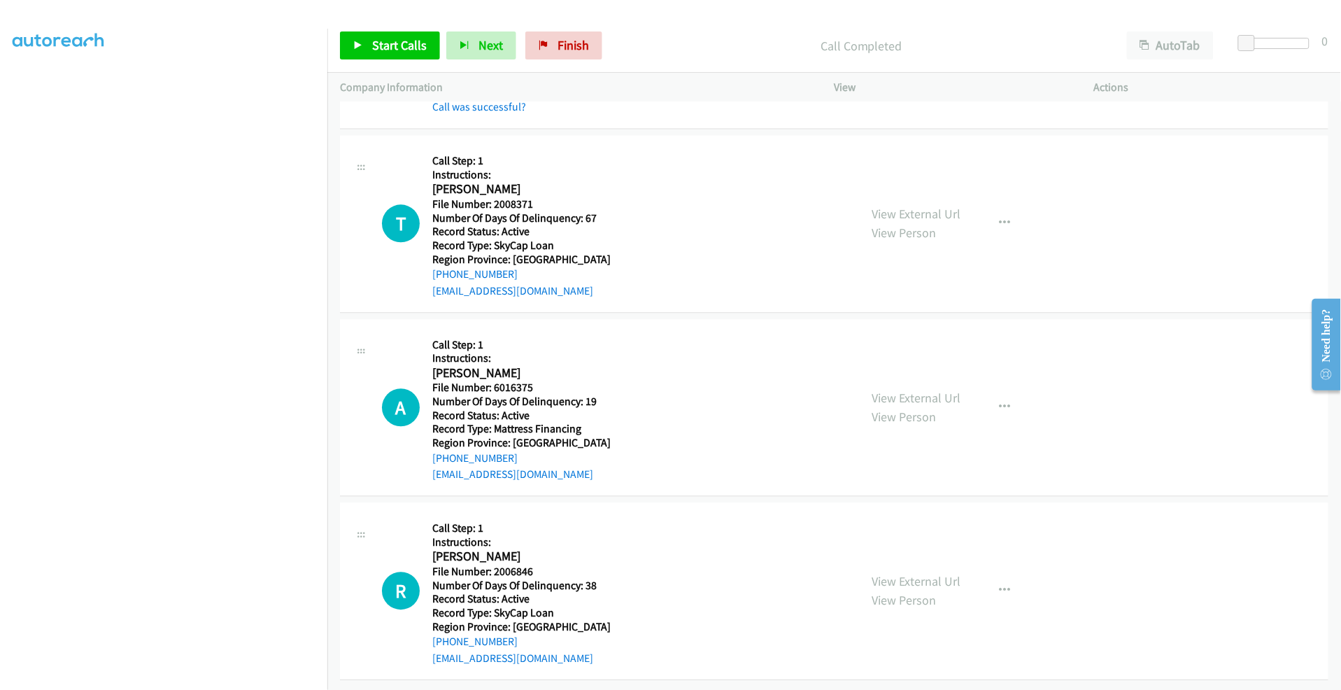
click at [392, 29] on div "Start Calls Pause Next Finish Call Completed AutoTab AutoTab 0" at bounding box center [834, 46] width 1014 height 54
click at [382, 51] on span "Start Calls" at bounding box center [399, 45] width 55 height 16
click at [388, 43] on span "Pause" at bounding box center [387, 45] width 31 height 16
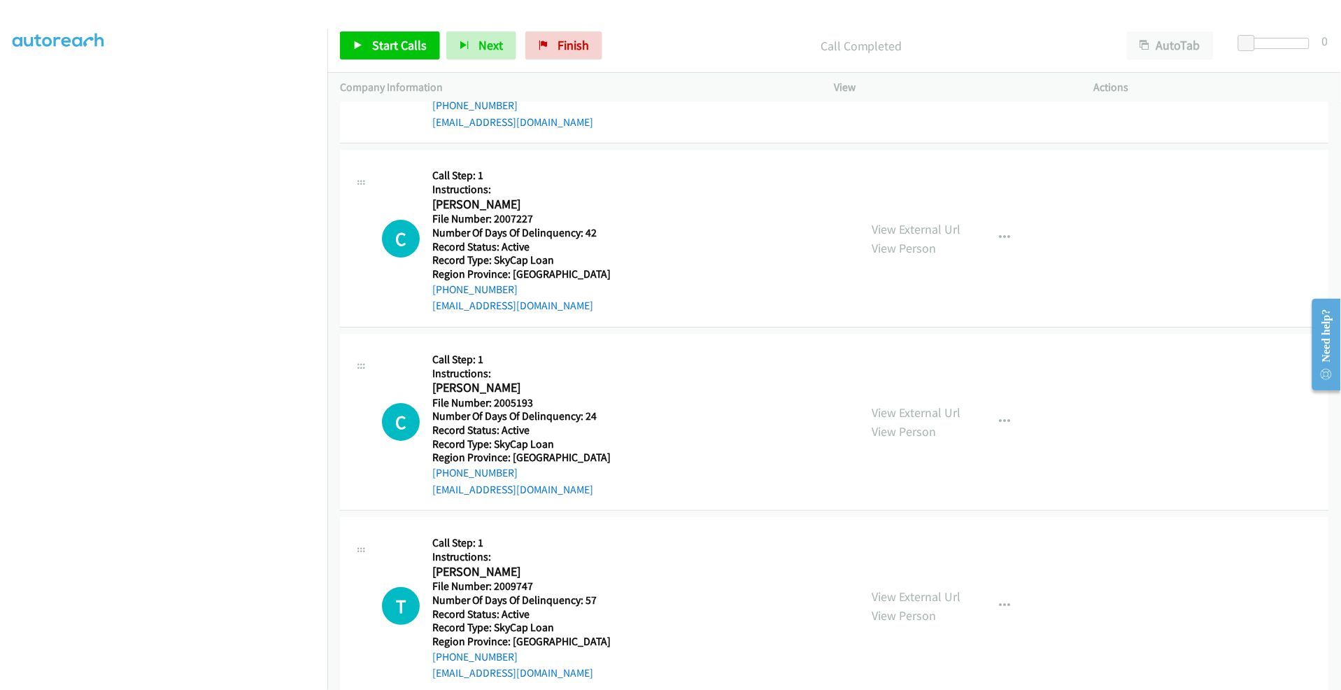
scroll to position [6753, 0]
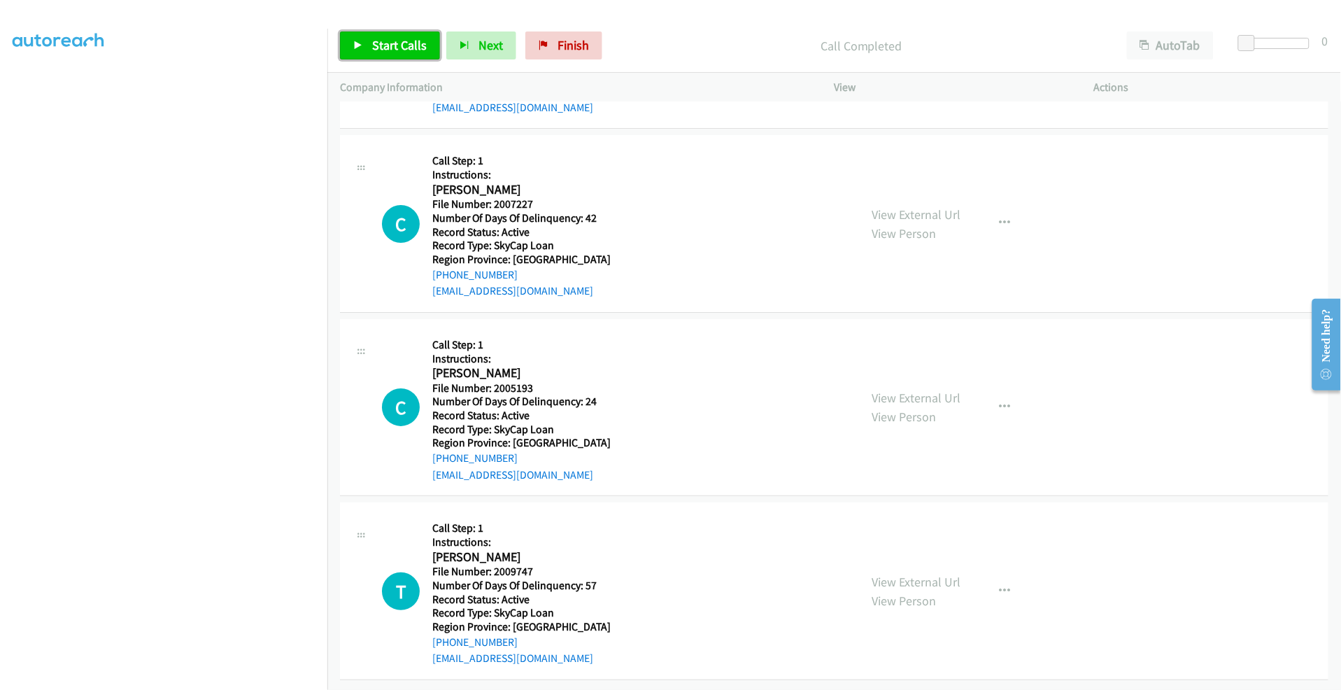
click at [410, 43] on span "Start Calls" at bounding box center [399, 45] width 55 height 16
click at [394, 48] on span "Pause" at bounding box center [387, 45] width 31 height 16
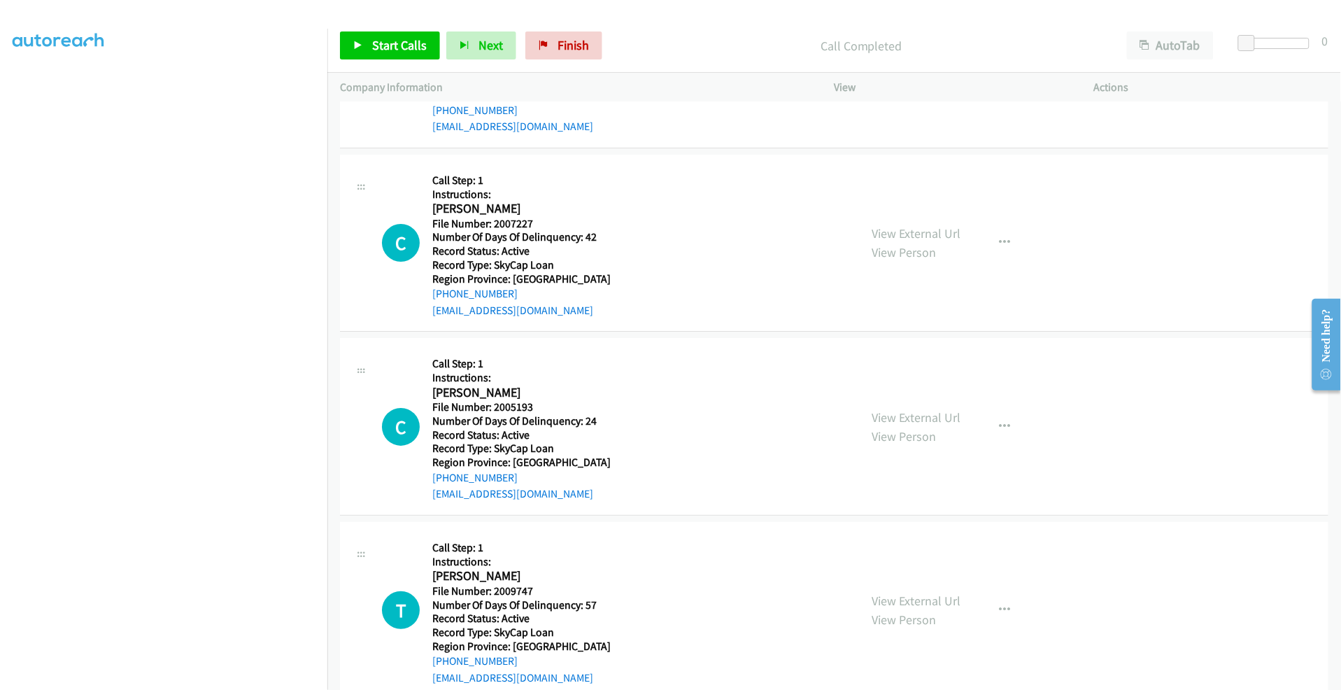
scroll to position [6783, 0]
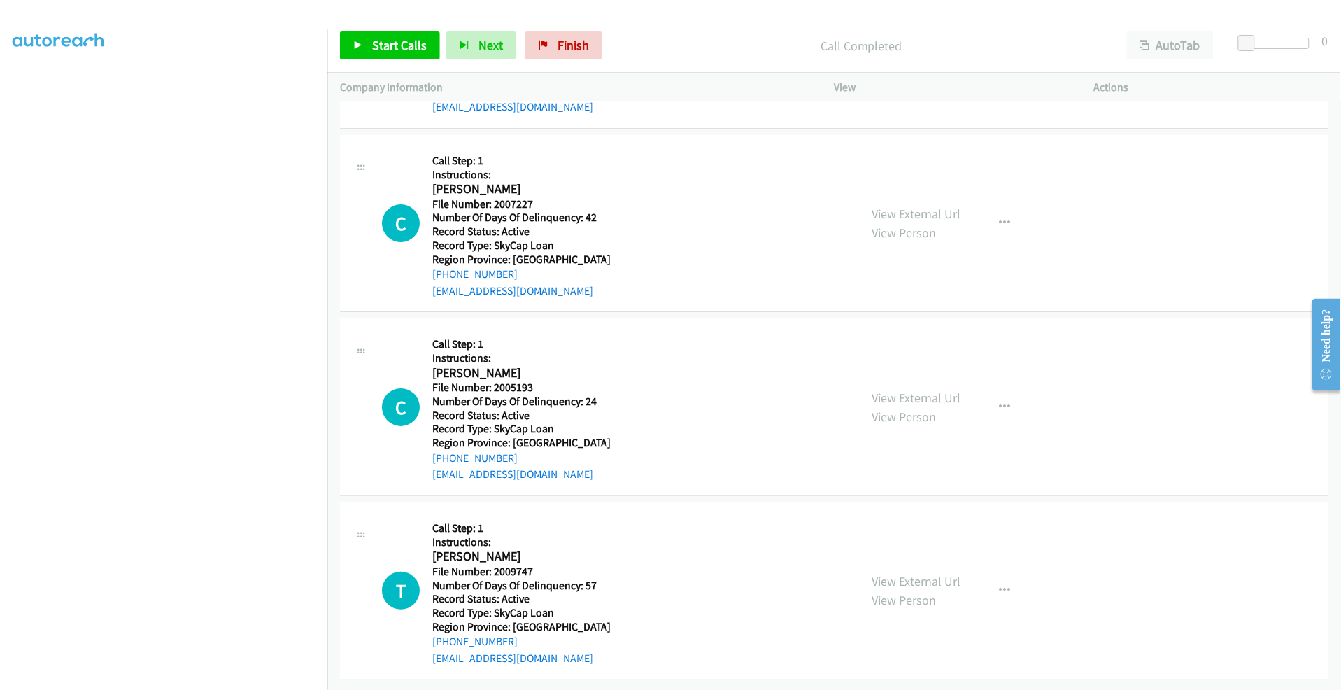
click at [390, 50] on span "Start Calls" at bounding box center [399, 45] width 55 height 16
click at [388, 43] on span "Pause" at bounding box center [387, 45] width 31 height 16
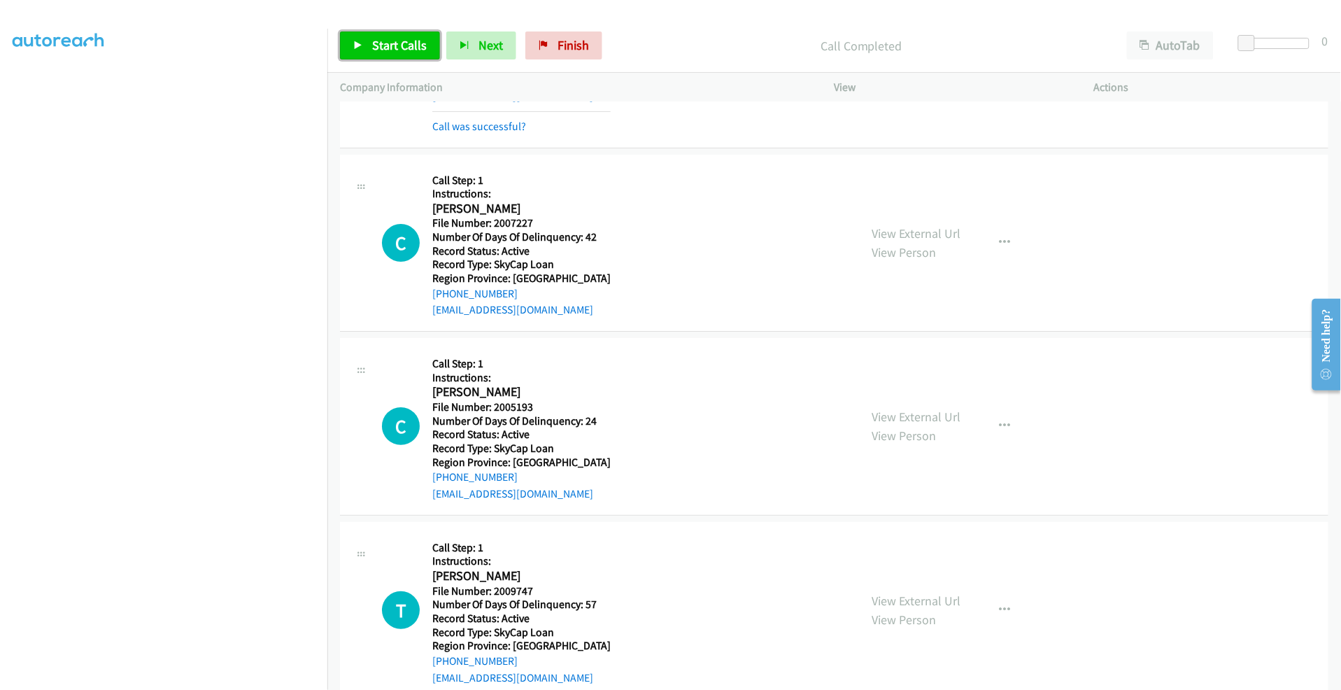
click at [399, 37] on span "Start Calls" at bounding box center [399, 45] width 55 height 16
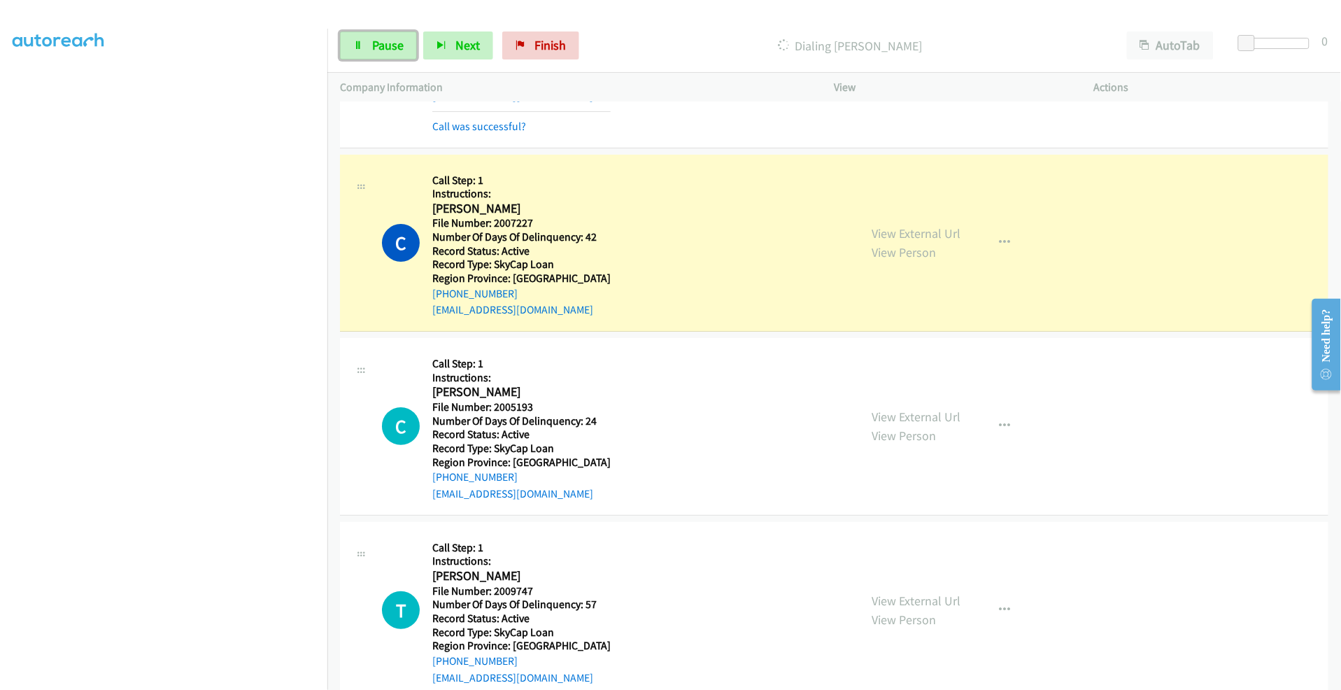
drag, startPoint x: 372, startPoint y: 44, endPoint x: 410, endPoint y: 64, distance: 42.6
click at [372, 44] on span "Pause" at bounding box center [387, 45] width 31 height 16
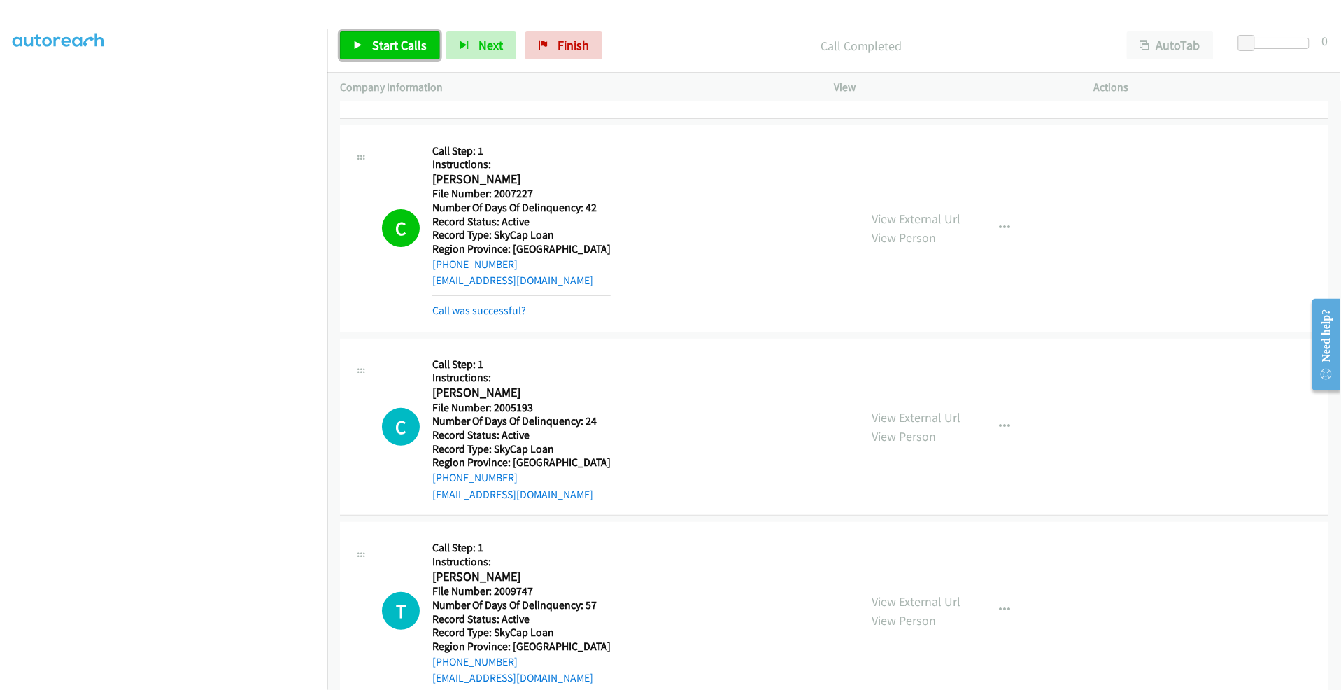
click at [371, 40] on link "Start Calls" at bounding box center [390, 45] width 100 height 28
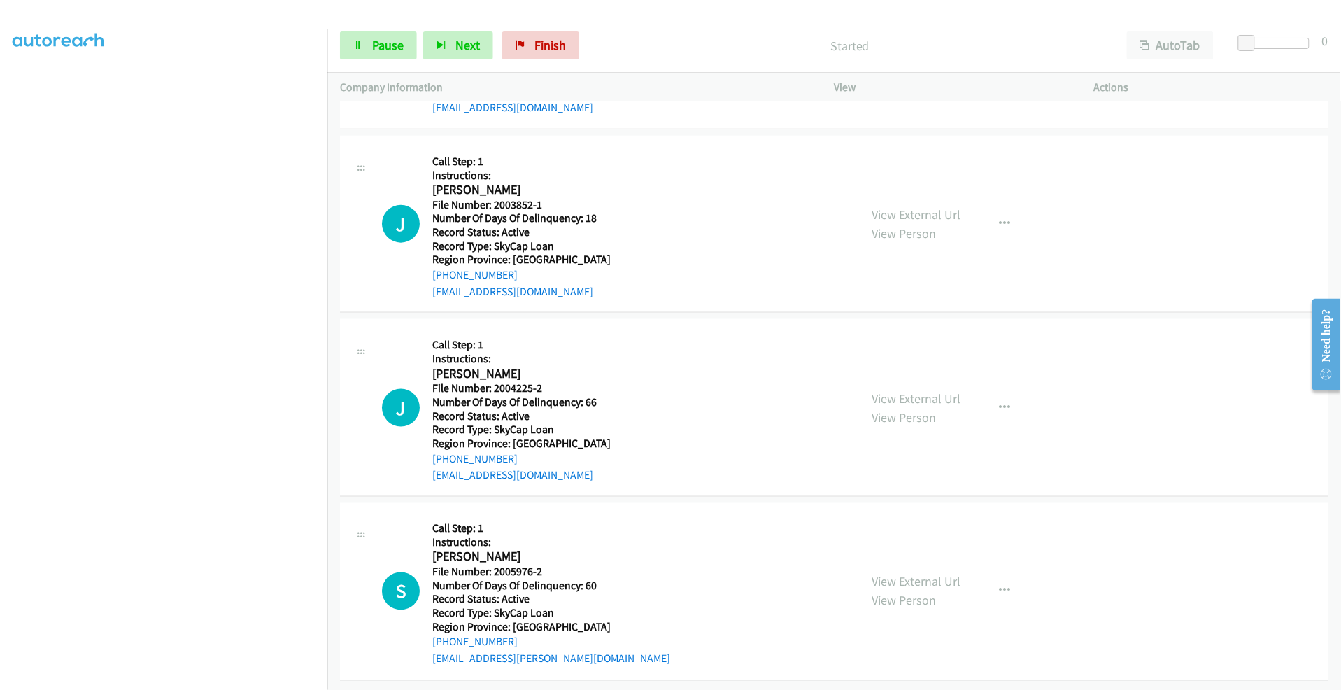
scroll to position [7393, 0]
click at [369, 34] on link "Pause" at bounding box center [378, 45] width 77 height 28
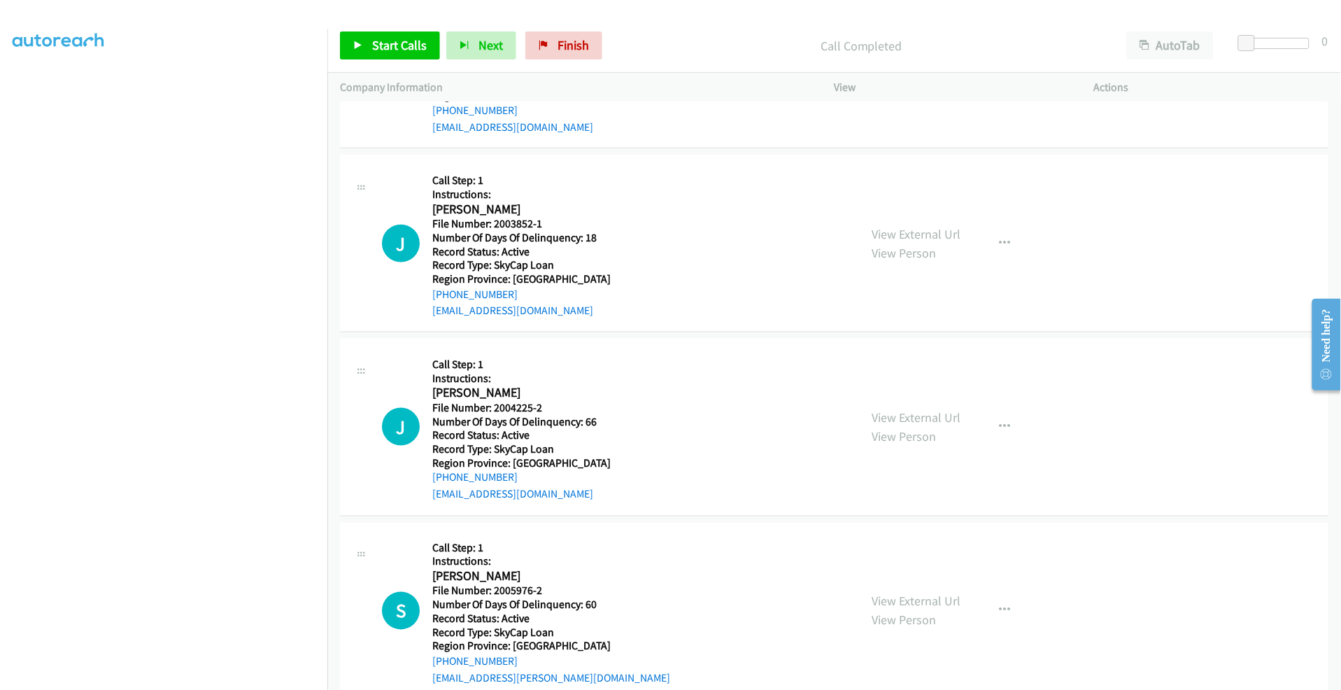
scroll to position [7424, 0]
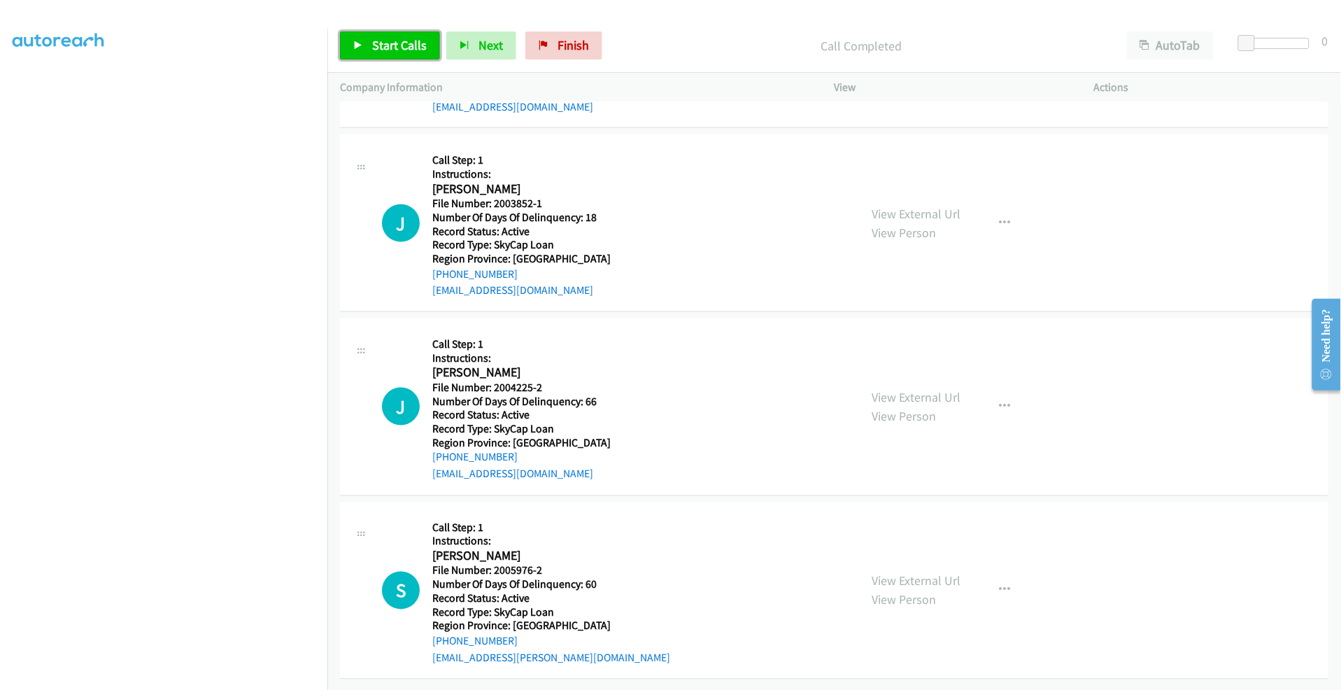
click at [388, 52] on span "Start Calls" at bounding box center [399, 45] width 55 height 16
click at [382, 42] on span "Pause" at bounding box center [387, 45] width 31 height 16
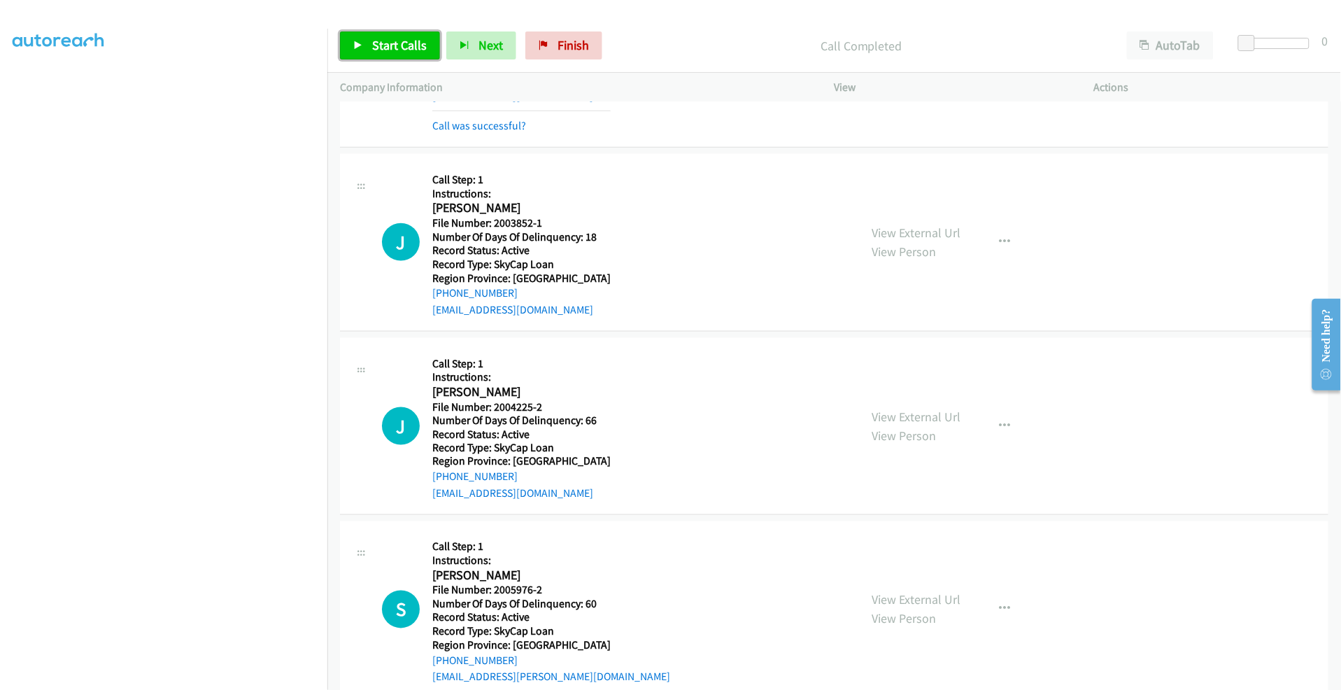
click at [399, 45] on span "Start Calls" at bounding box center [399, 45] width 55 height 16
click at [392, 45] on span "Pause" at bounding box center [387, 45] width 31 height 16
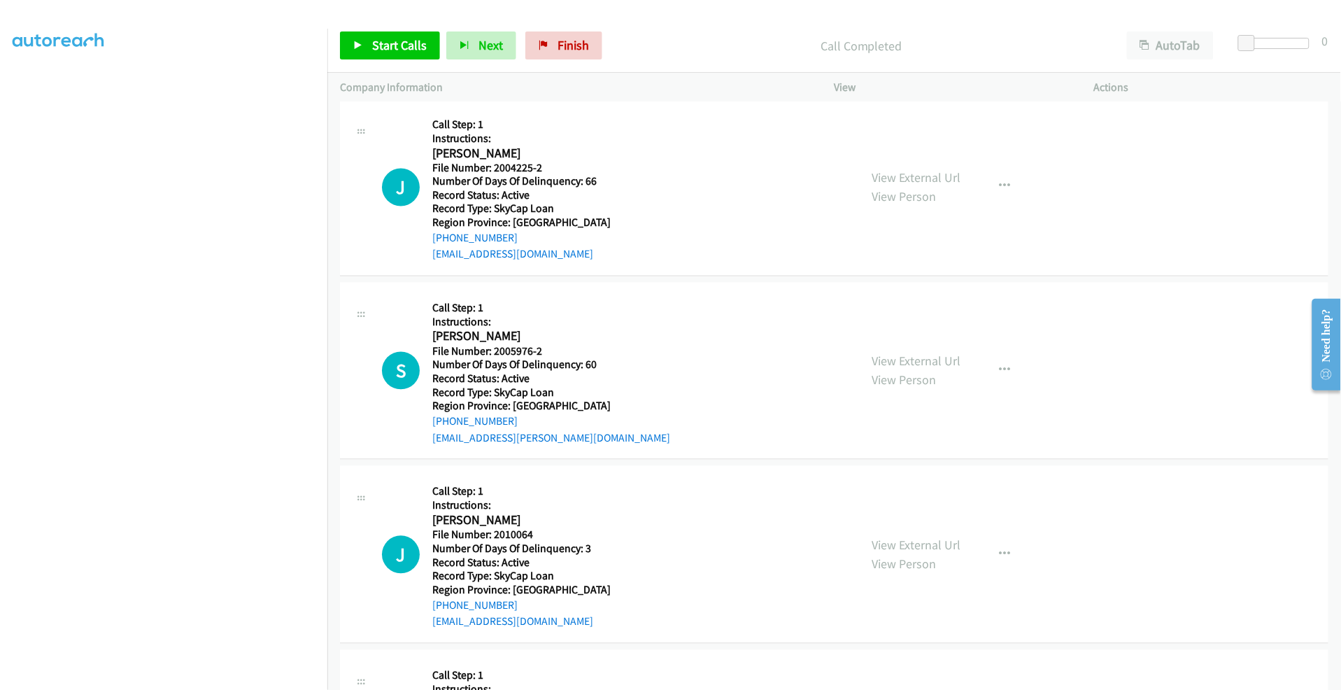
scroll to position [7657, 0]
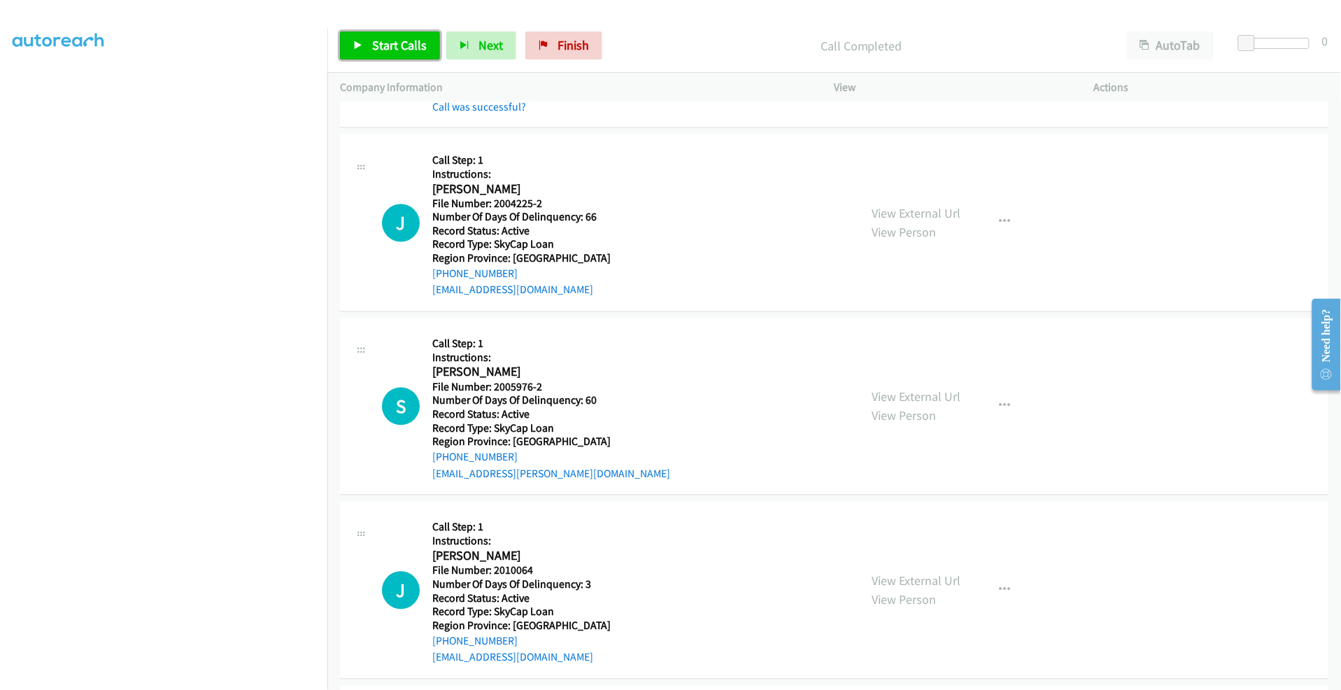
click at [396, 38] on span "Start Calls" at bounding box center [399, 45] width 55 height 16
click at [395, 42] on span "Pause" at bounding box center [387, 45] width 31 height 16
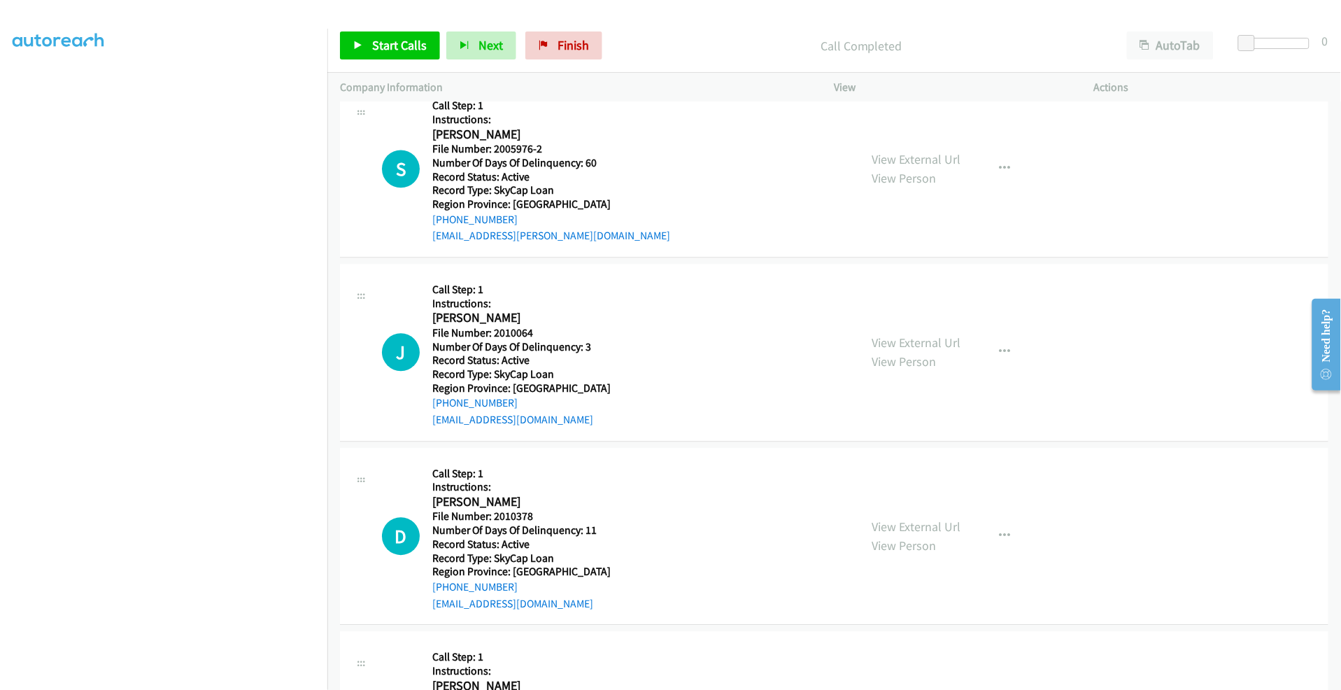
scroll to position [7890, 0]
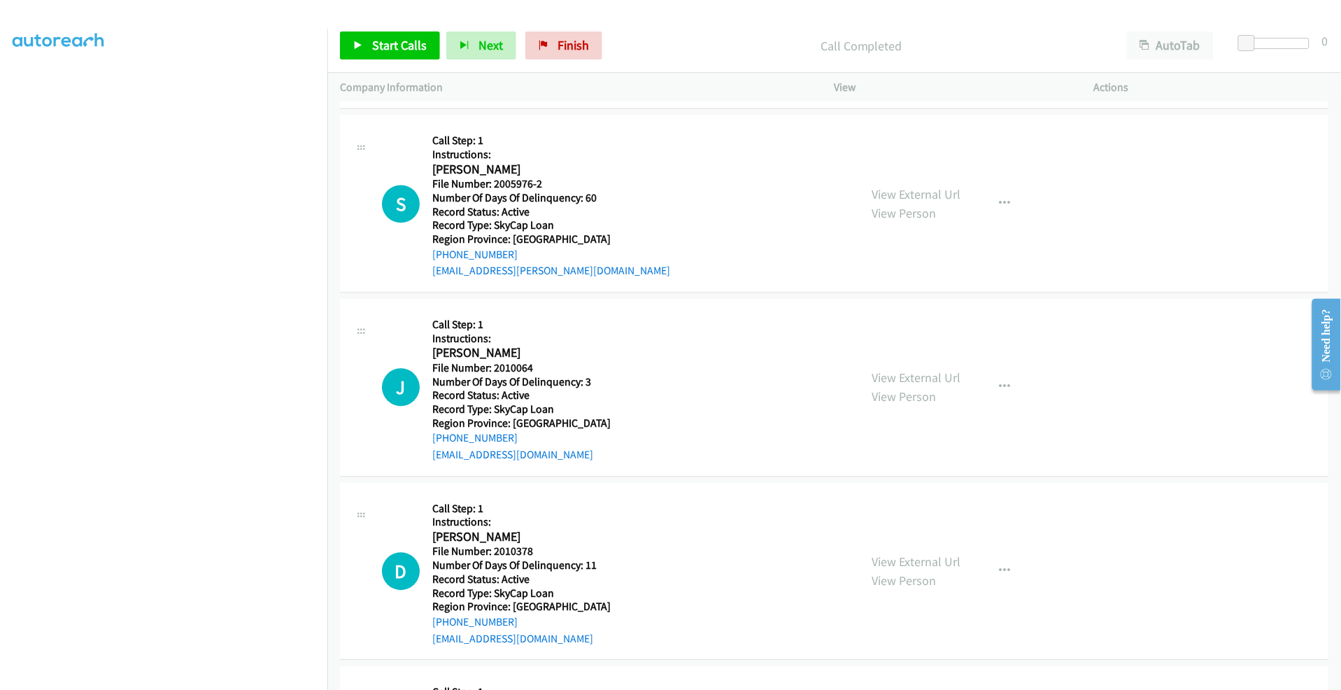
click at [1083, 423] on div "View External Url View Person View External Url Email Schedule/Manage Callback …" at bounding box center [996, 387] width 272 height 152
click at [1047, 253] on div "View External Url View Person View External Url Email Schedule/Manage Callback …" at bounding box center [996, 203] width 272 height 152
click at [1056, 316] on div "View External Url View Person View External Url Email Schedule/Manage Callback …" at bounding box center [996, 387] width 272 height 152
click at [393, 31] on link "Start Calls" at bounding box center [390, 45] width 100 height 28
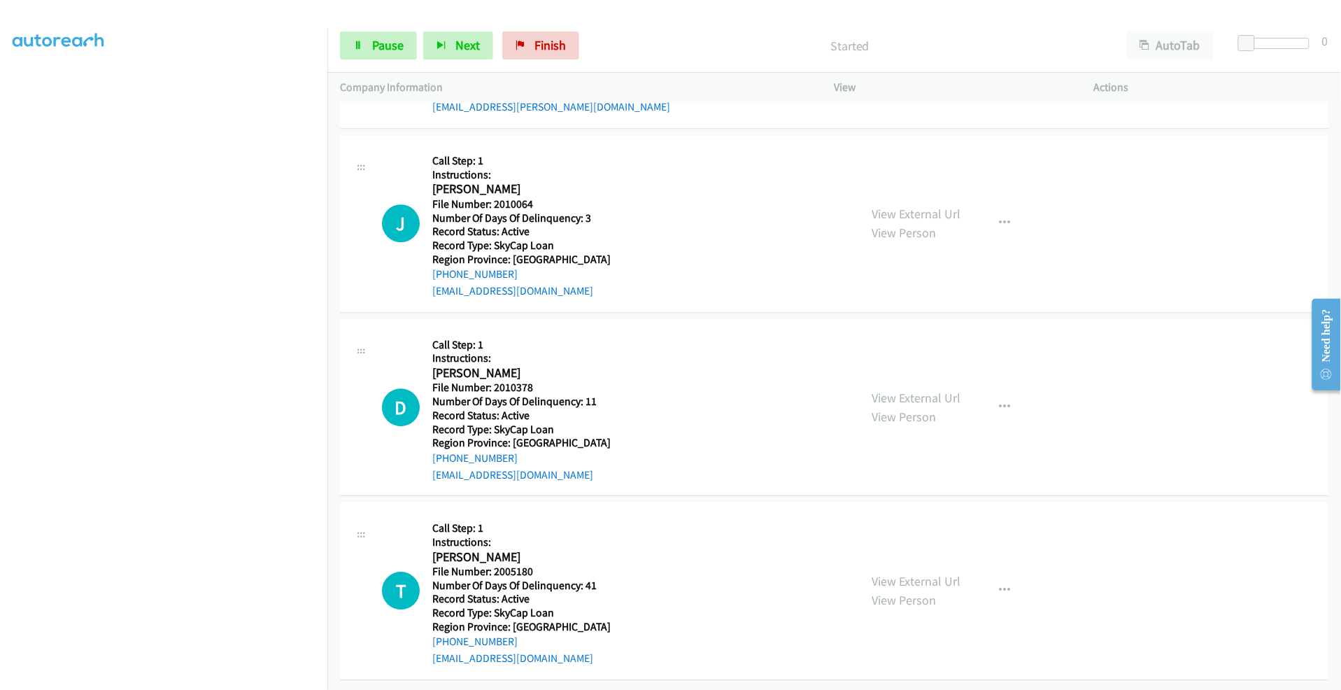
scroll to position [8064, 0]
click at [382, 43] on span "Pause" at bounding box center [387, 45] width 31 height 16
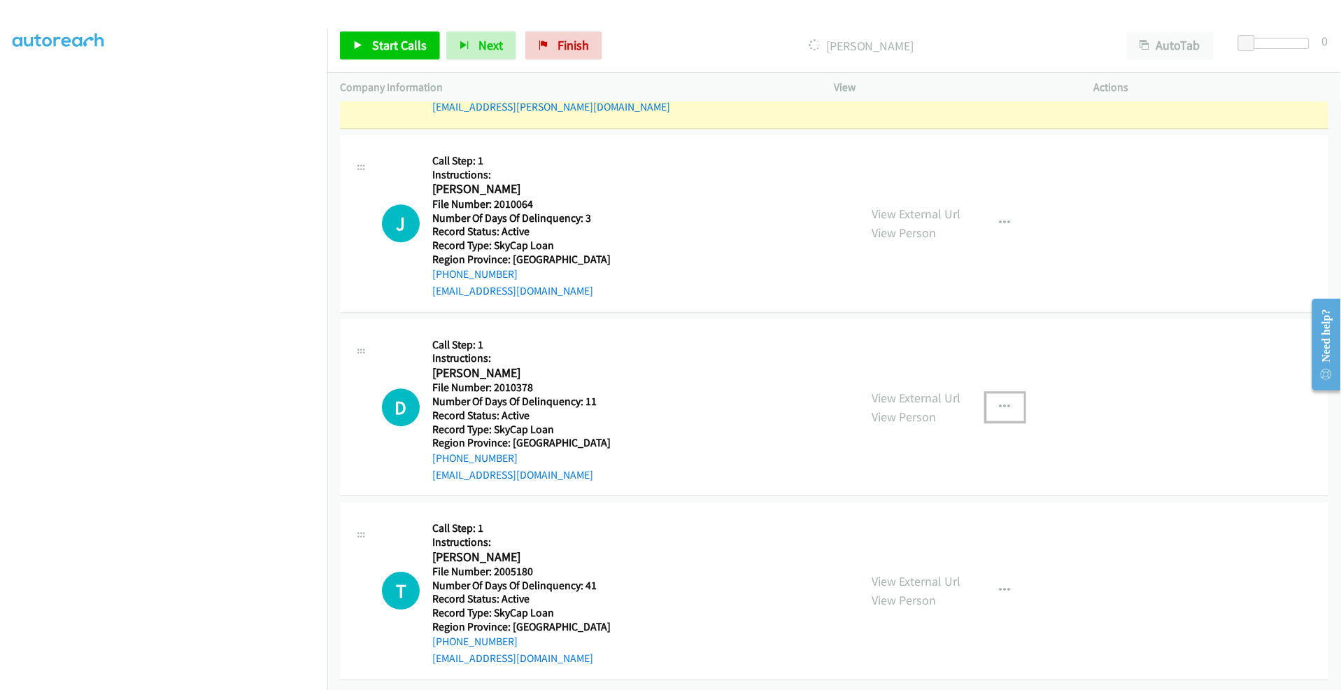
click at [1004, 402] on icon "button" at bounding box center [1005, 407] width 11 height 11
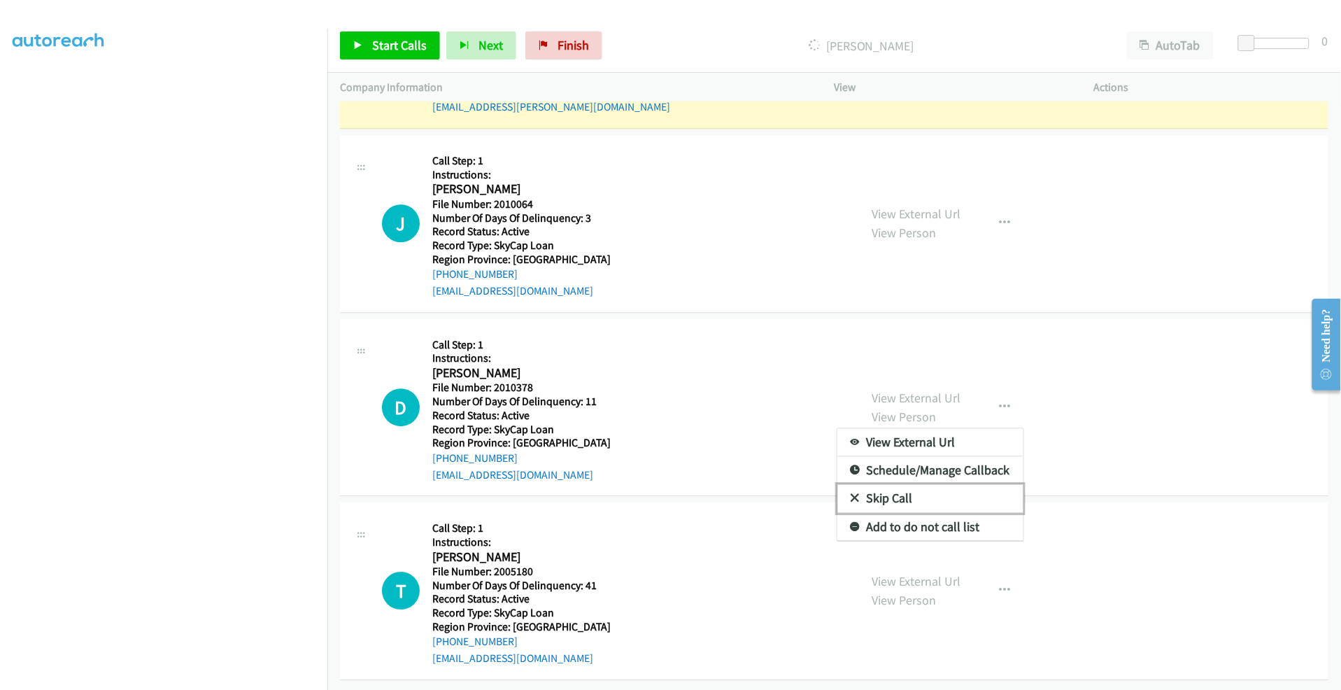
click at [866, 490] on link "Skip Call" at bounding box center [930, 498] width 186 height 28
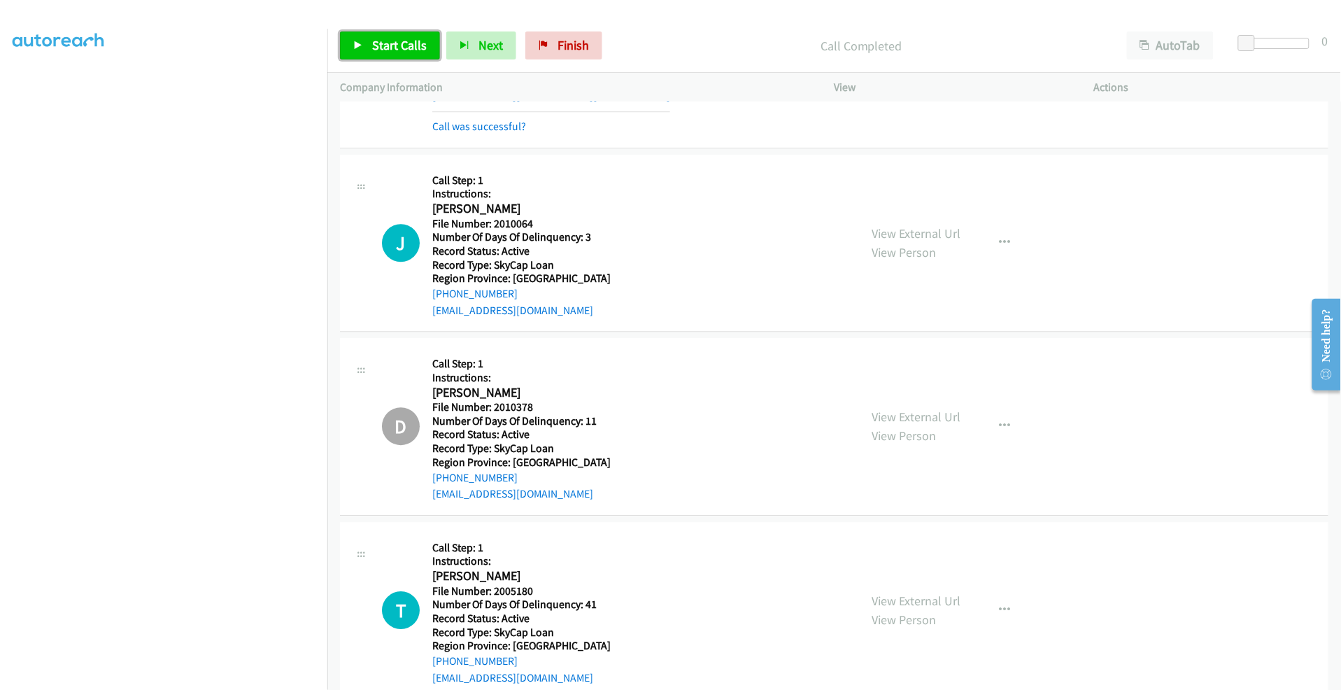
click at [411, 49] on span "Start Calls" at bounding box center [399, 45] width 55 height 16
click at [382, 38] on span "Pause" at bounding box center [387, 45] width 31 height 16
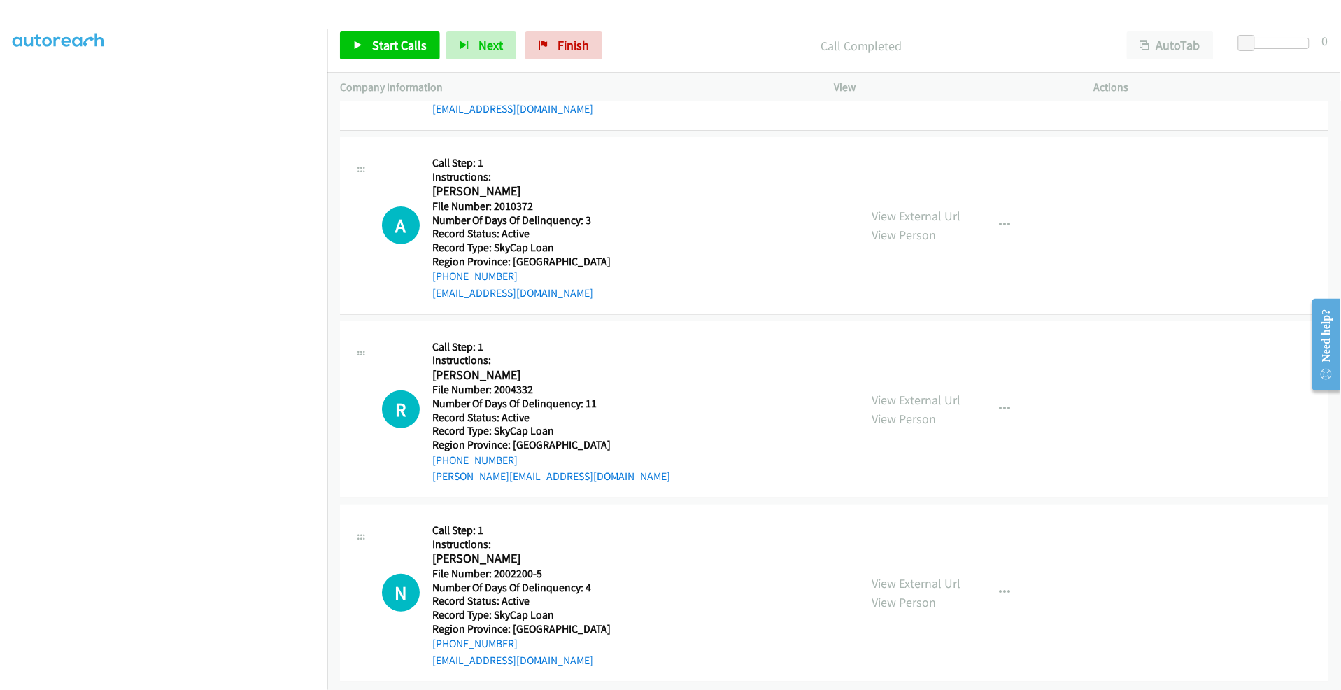
scroll to position [8675, 0]
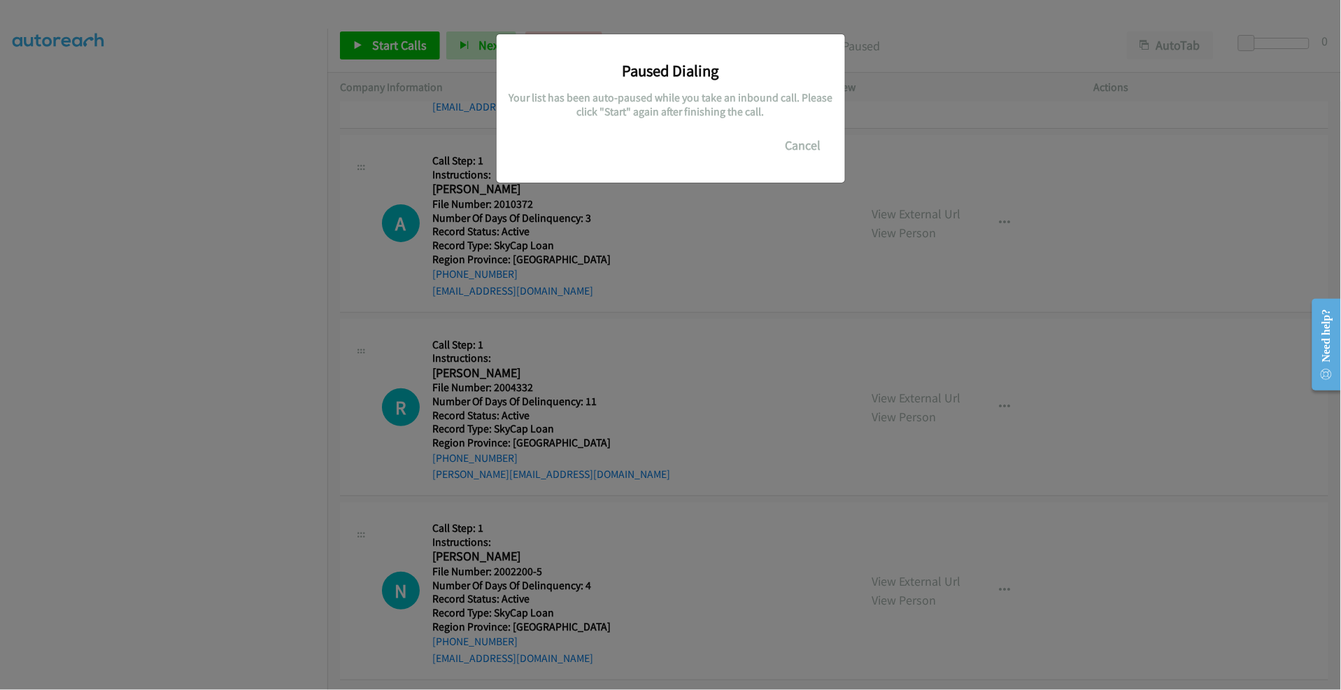
click at [187, 638] on div "Paused Dialing Your list has been auto-paused while you take an inbound call. P…" at bounding box center [670, 351] width 1341 height 677
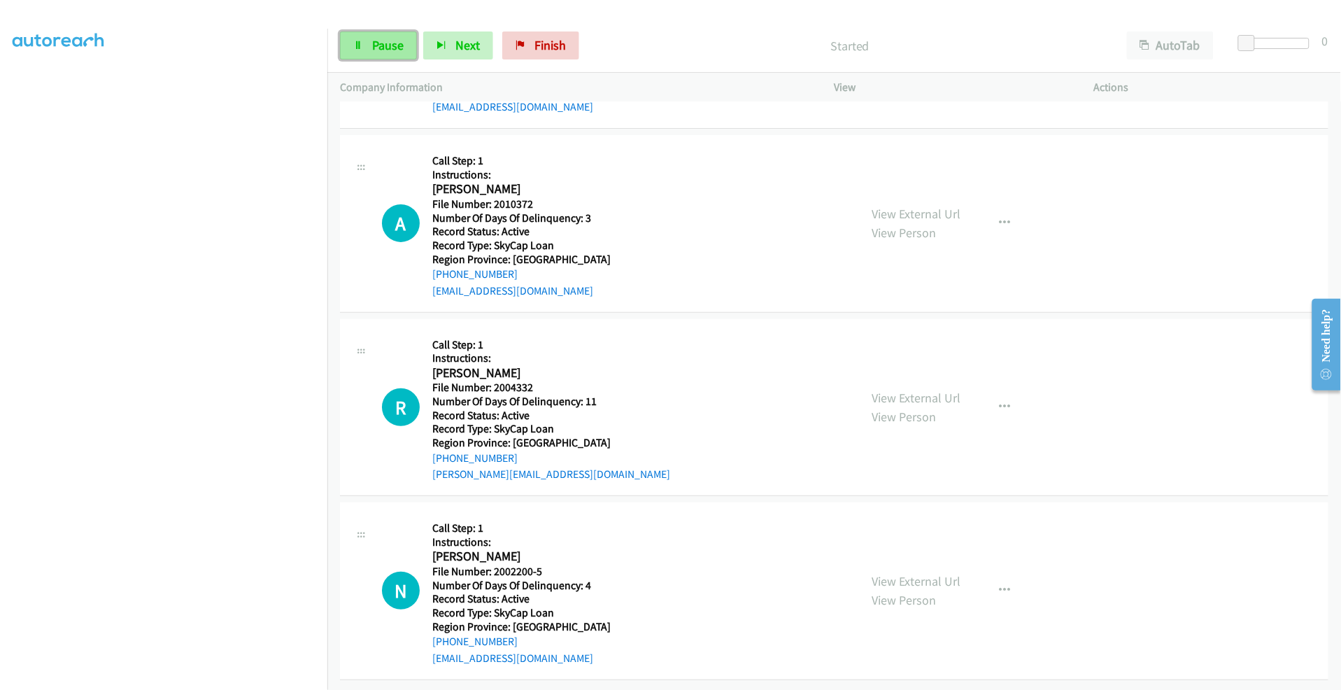
click at [374, 45] on span "Pause" at bounding box center [387, 45] width 31 height 16
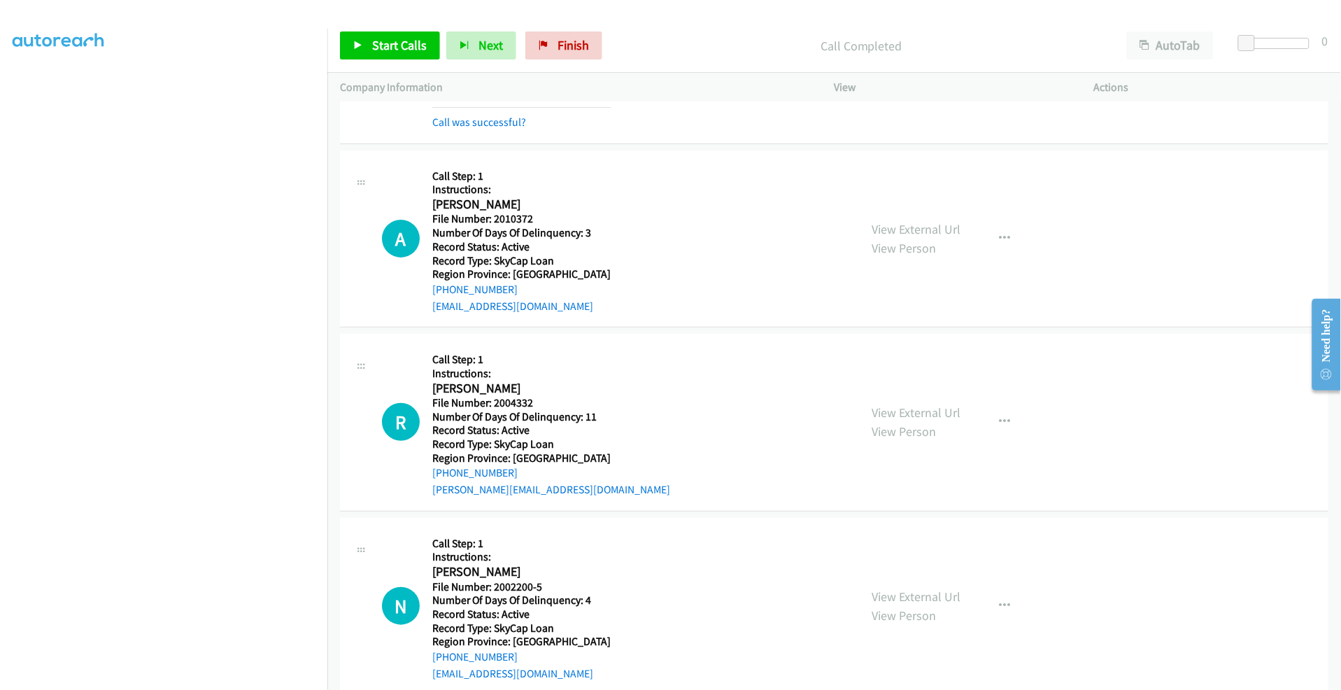
scroll to position [8705, 0]
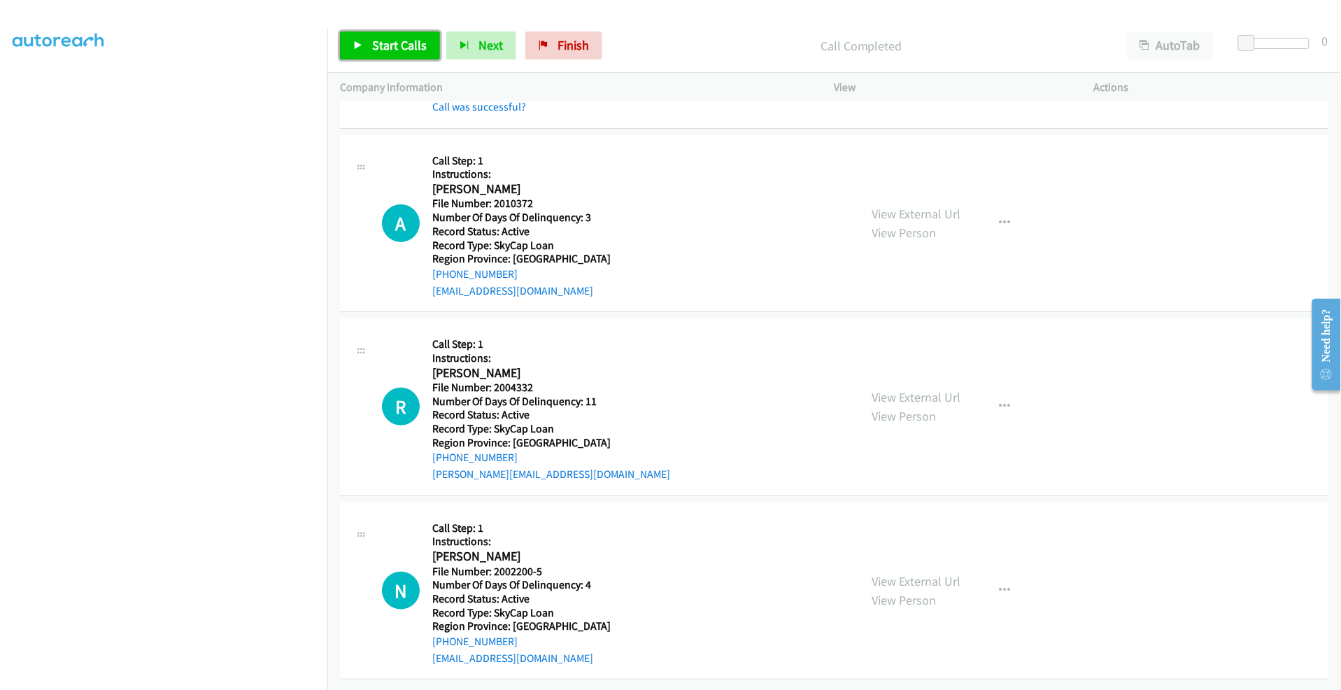
click at [388, 36] on link "Start Calls" at bounding box center [390, 45] width 100 height 28
click at [387, 39] on span "Pause" at bounding box center [387, 45] width 31 height 16
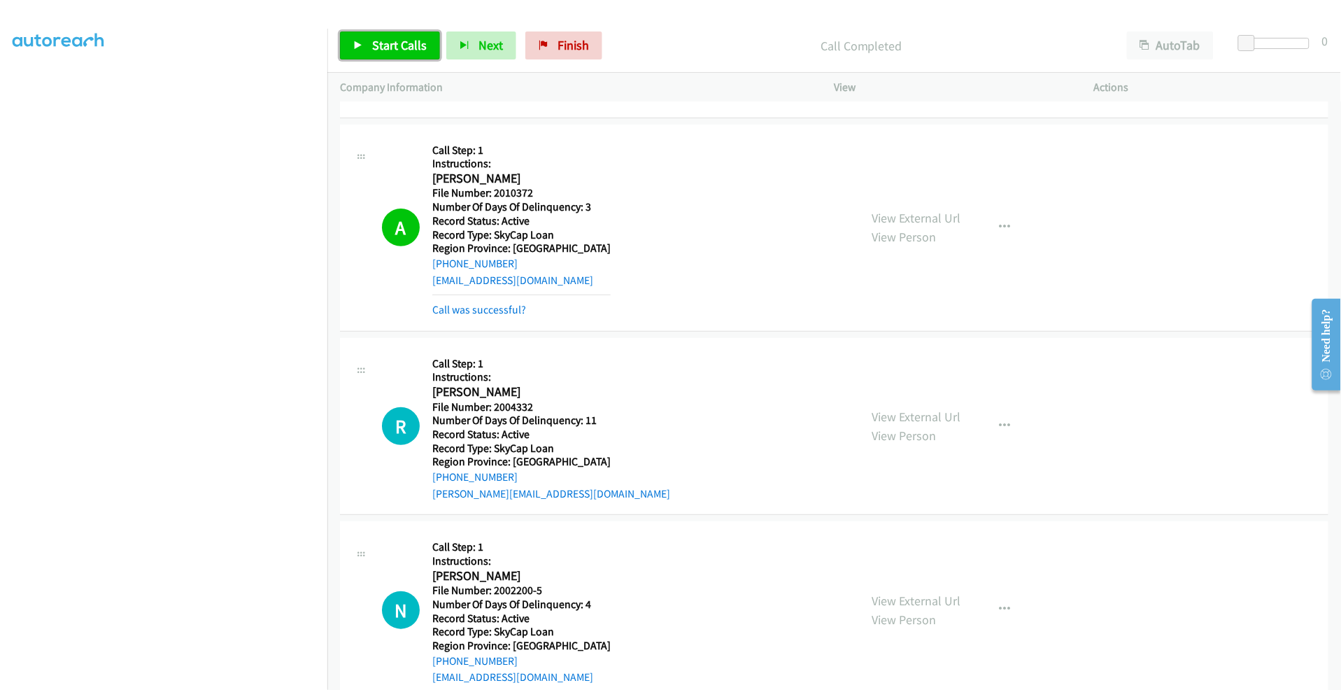
click at [380, 40] on span "Start Calls" at bounding box center [399, 45] width 55 height 16
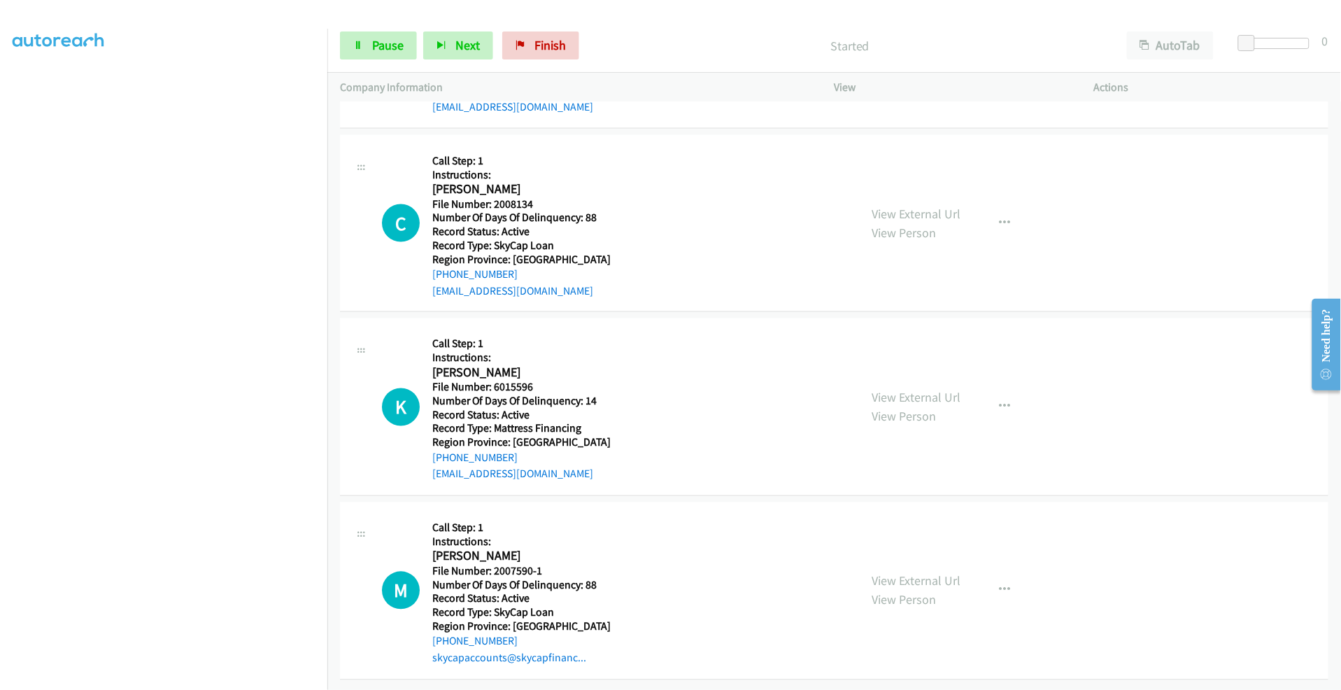
scroll to position [9286, 0]
click at [374, 43] on span "Pause" at bounding box center [387, 45] width 31 height 16
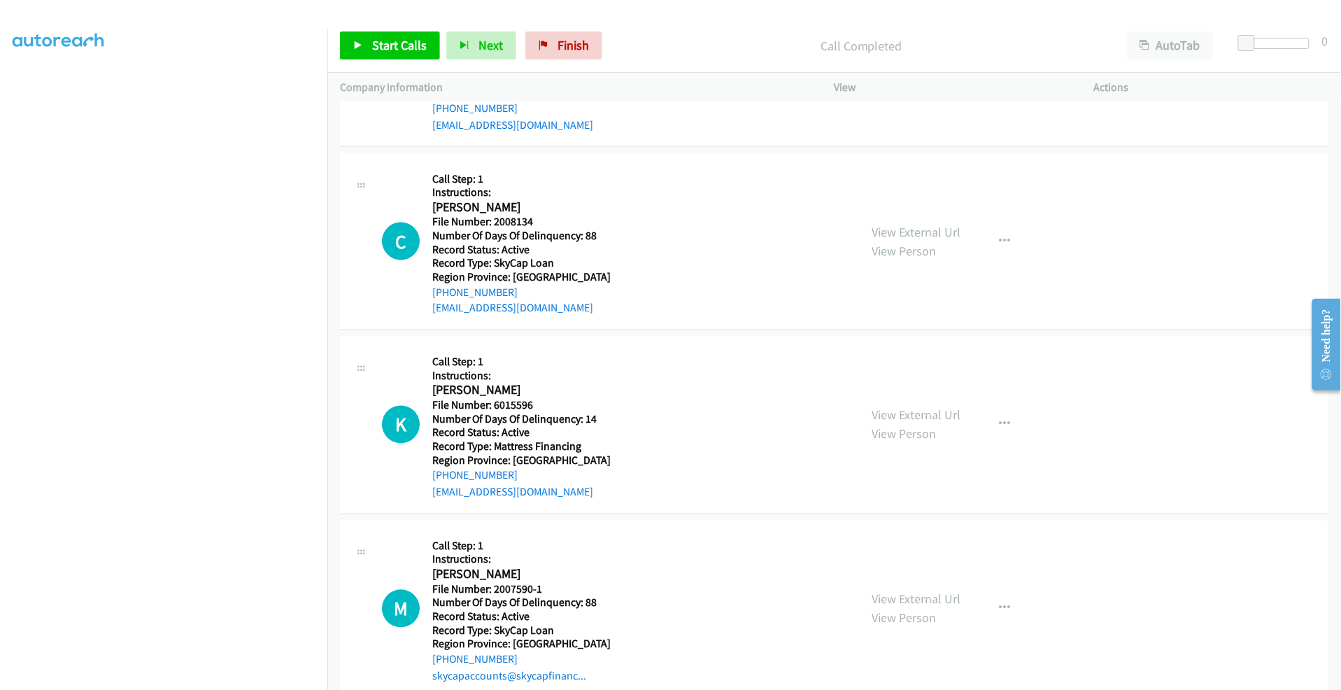
scroll to position [9315, 0]
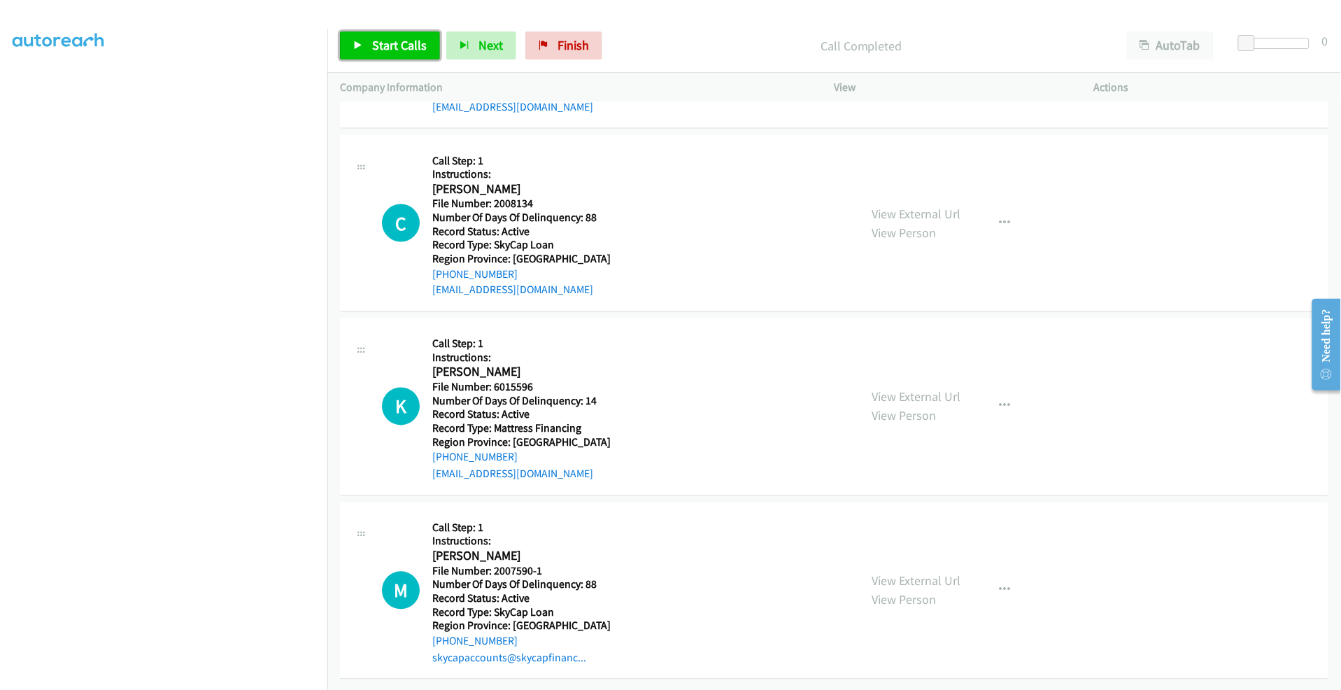
click at [393, 45] on span "Start Calls" at bounding box center [399, 45] width 55 height 16
click at [385, 43] on span "Pause" at bounding box center [387, 45] width 31 height 16
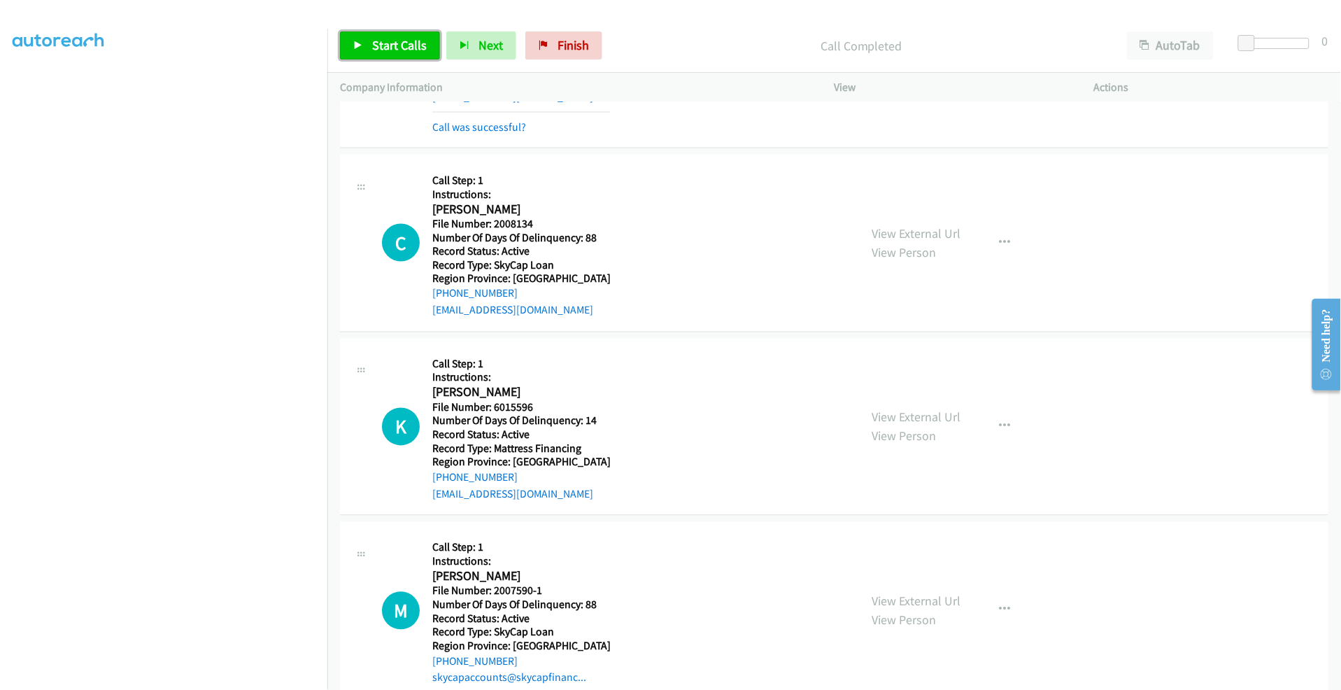
click at [374, 36] on link "Start Calls" at bounding box center [390, 45] width 100 height 28
click at [385, 45] on span "Pause" at bounding box center [387, 45] width 31 height 16
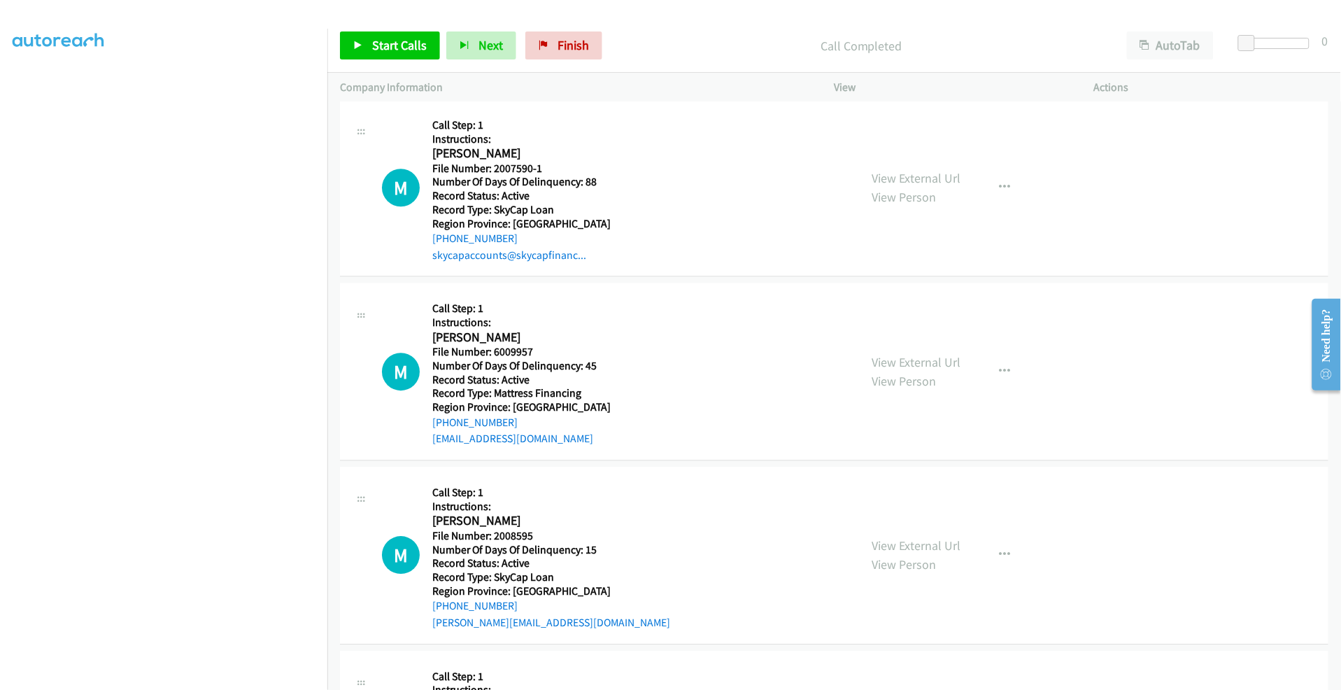
scroll to position [9782, 0]
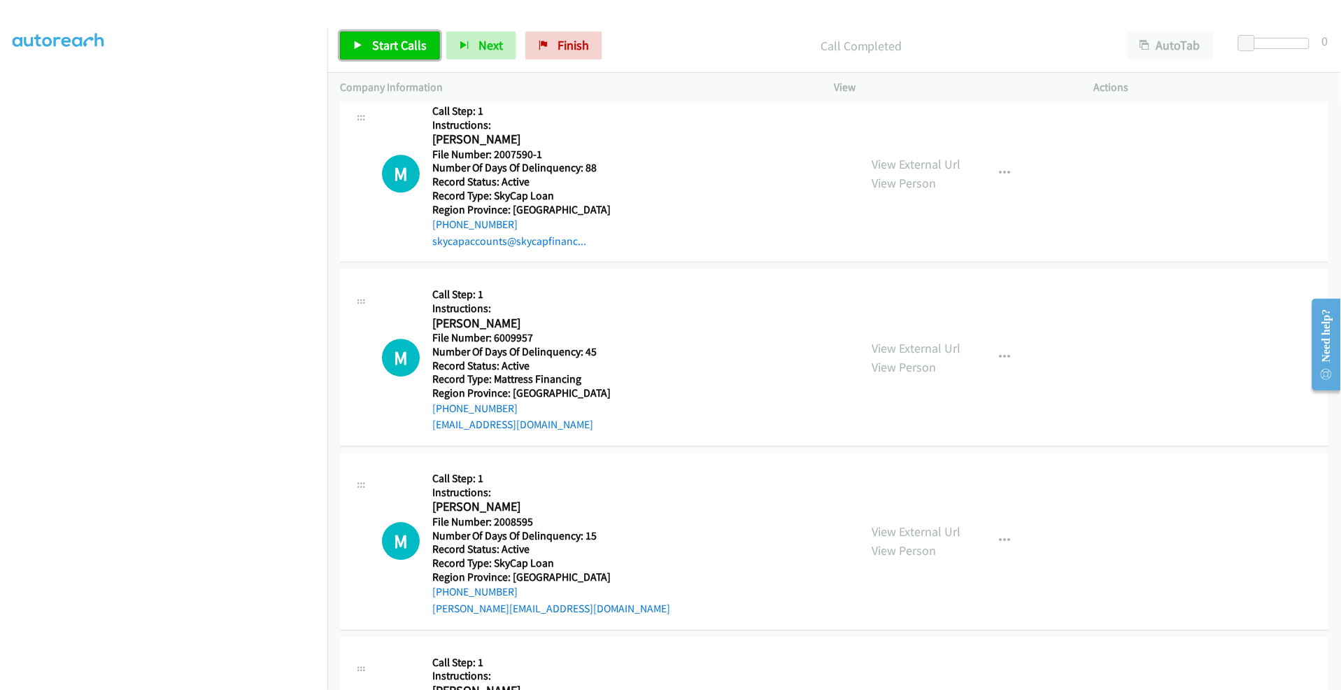
click at [385, 43] on span "Start Calls" at bounding box center [399, 45] width 55 height 16
click at [381, 43] on span "Pause" at bounding box center [387, 45] width 31 height 16
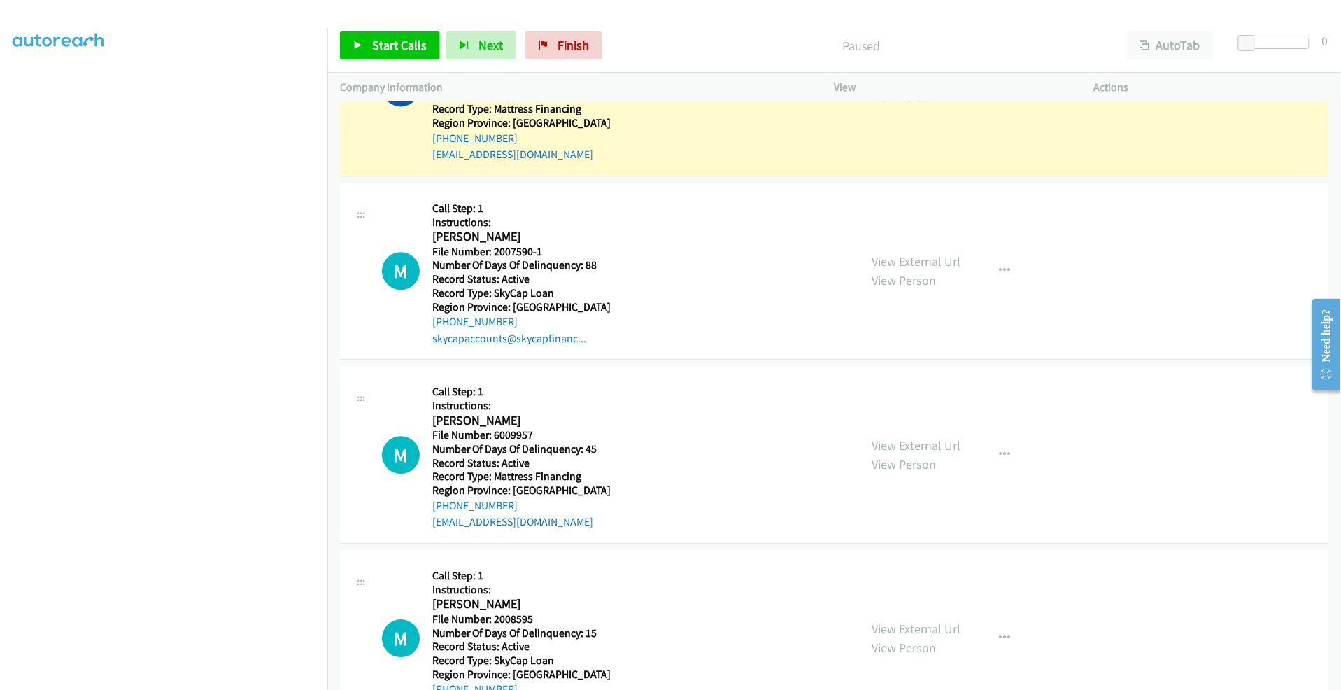
scroll to position [9548, 0]
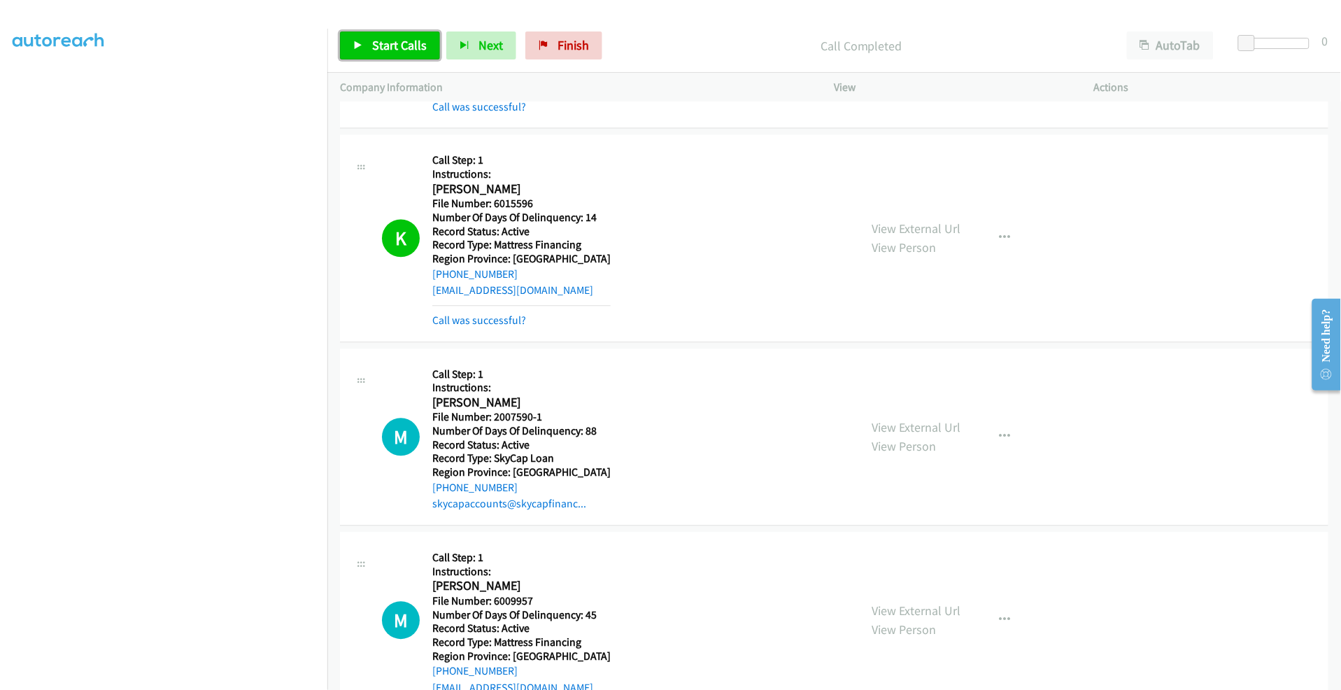
click at [375, 44] on span "Start Calls" at bounding box center [399, 45] width 55 height 16
click at [389, 51] on span "Pause" at bounding box center [387, 45] width 31 height 16
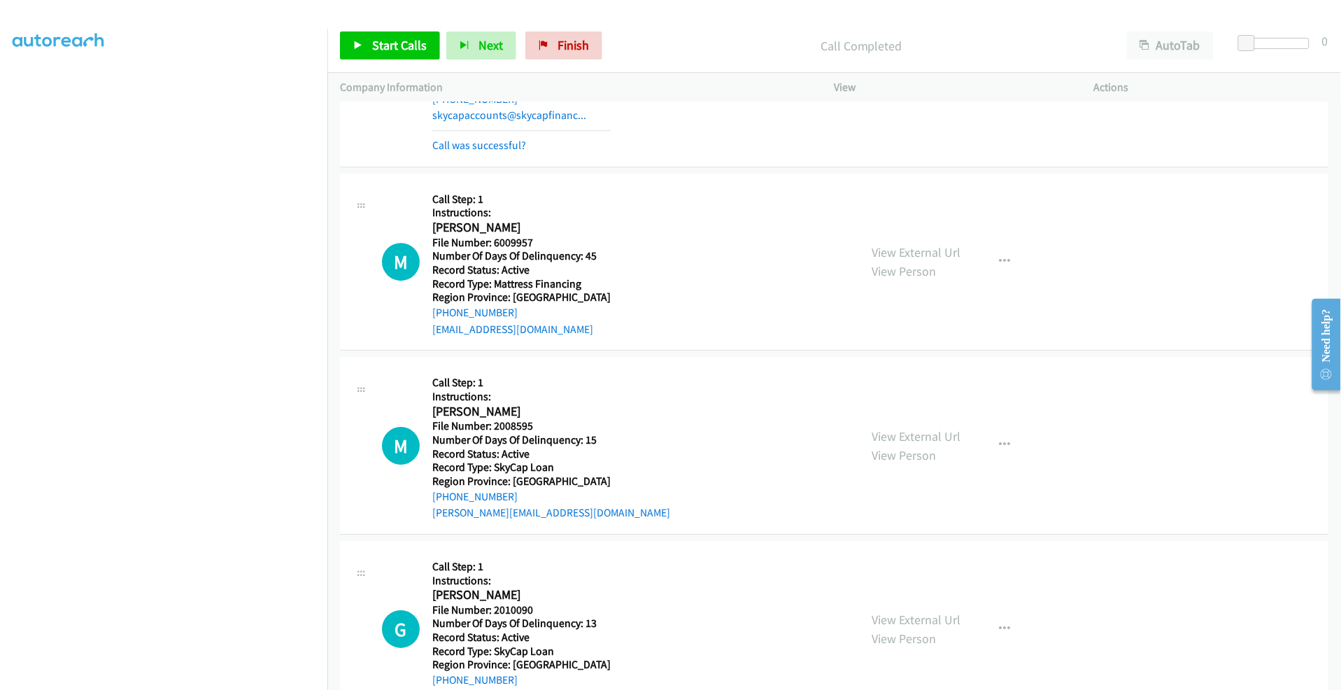
scroll to position [9986, 0]
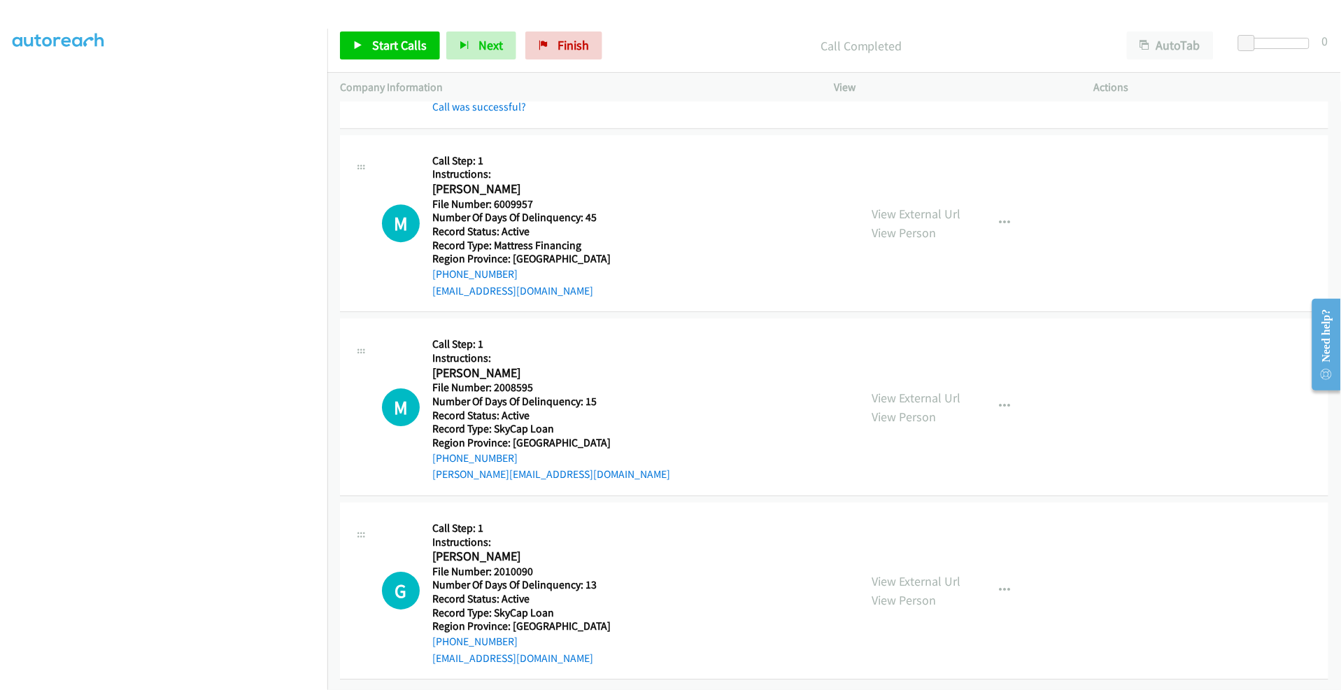
click at [425, 103] on div "M Callback Scheduled Call Step: 1 Instructions: [PERSON_NAME] America/[GEOGRAPH…" at bounding box center [614, 24] width 465 height 181
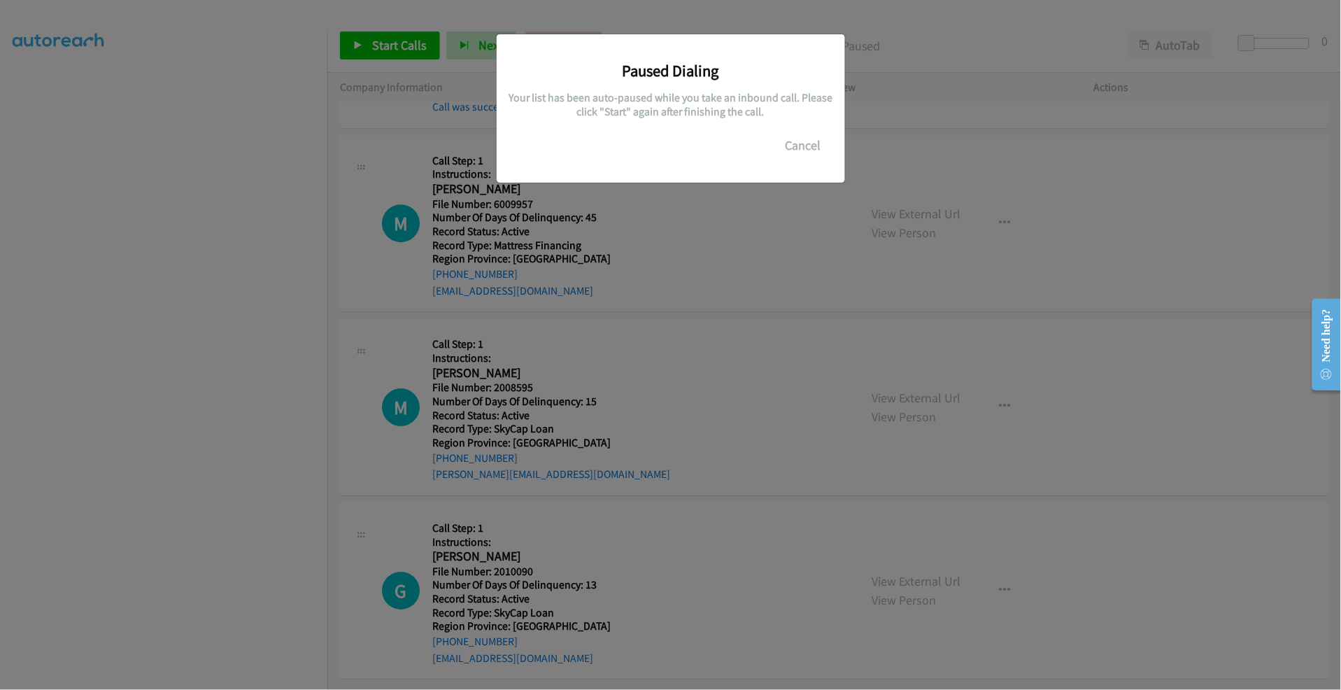
click at [182, 635] on div "Paused Dialing Your list has been auto-paused while you take an inbound call. P…" at bounding box center [670, 351] width 1341 height 677
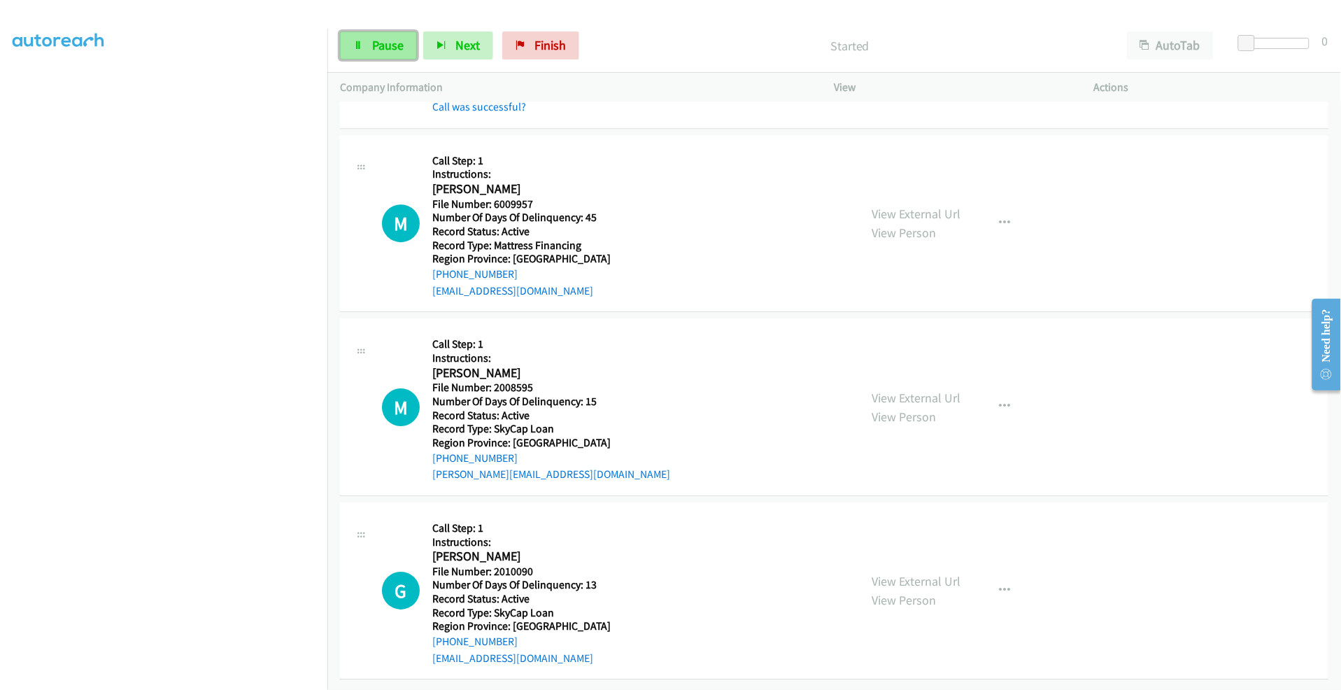
click at [388, 47] on span "Pause" at bounding box center [387, 45] width 31 height 16
click at [541, 154] on h5 "Call Step: 1" at bounding box center [521, 161] width 178 height 14
click at [480, 99] on div "Company Information" at bounding box center [574, 87] width 495 height 29
click at [400, 148] on div "M Callback Scheduled Call Step: 1 Instructions: [PERSON_NAME] America/[GEOGRAPH…" at bounding box center [614, 224] width 465 height 152
drag, startPoint x: 553, startPoint y: 47, endPoint x: 737, endPoint y: 89, distance: 188.7
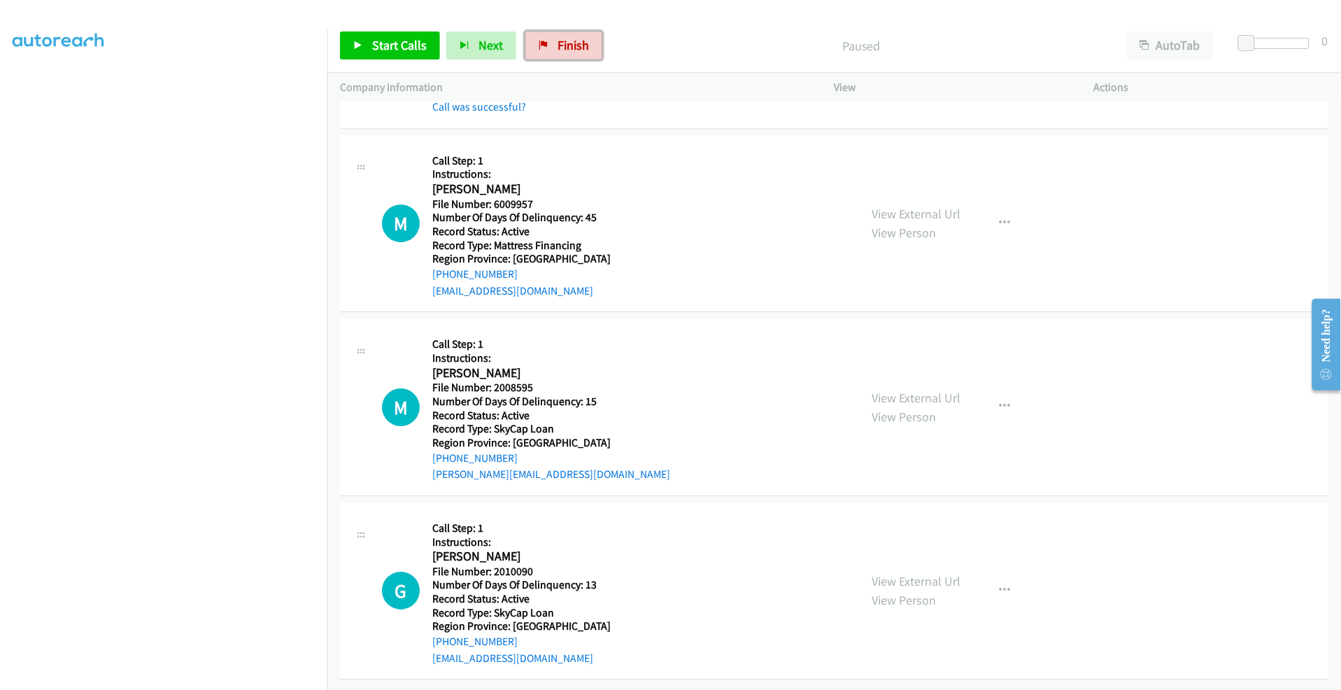
click at [558, 47] on span "Finish" at bounding box center [573, 45] width 31 height 16
